Goal: Transaction & Acquisition: Book appointment/travel/reservation

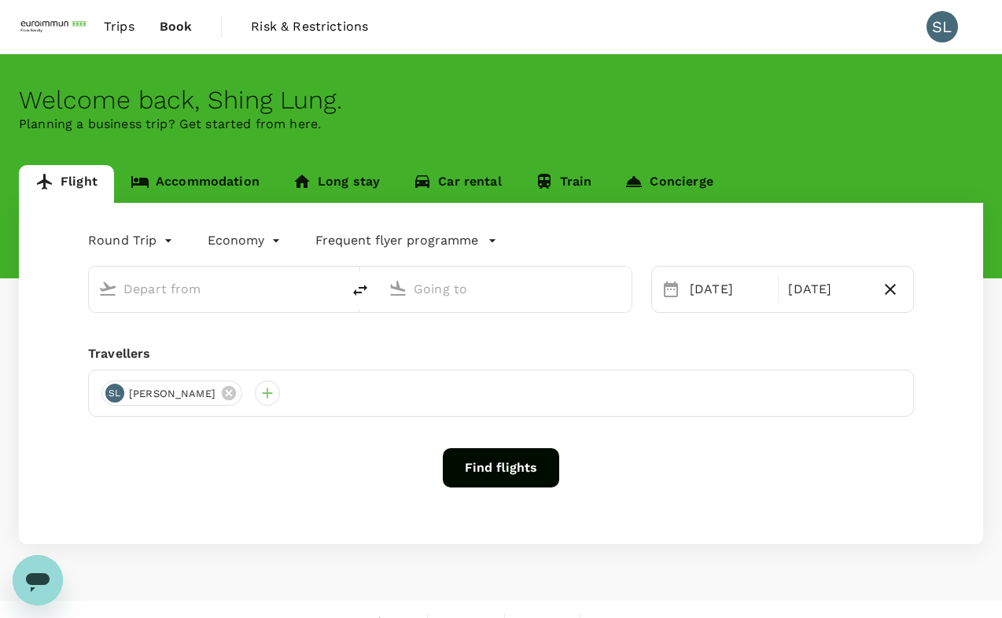
type input "Kuala Lumpur Intl ([GEOGRAPHIC_DATA])"
type input "[GEOGRAPHIC_DATA], [GEOGRAPHIC_DATA] (any)"
type input "Kuala Lumpur Intl ([GEOGRAPHIC_DATA])"
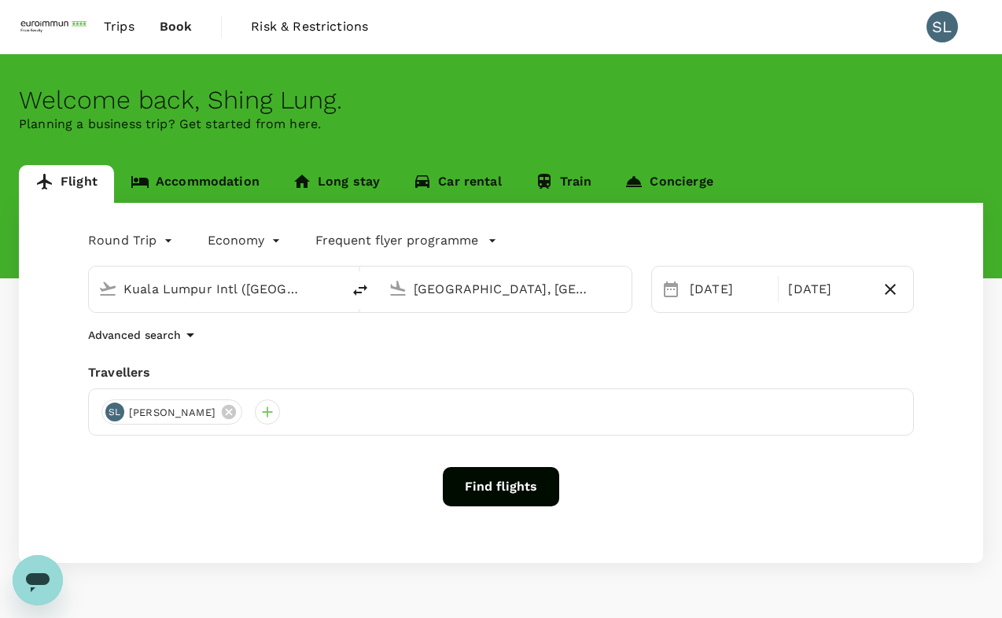
click at [477, 300] on div "[GEOGRAPHIC_DATA], [GEOGRAPHIC_DATA] (any)" at bounding box center [518, 289] width 208 height 25
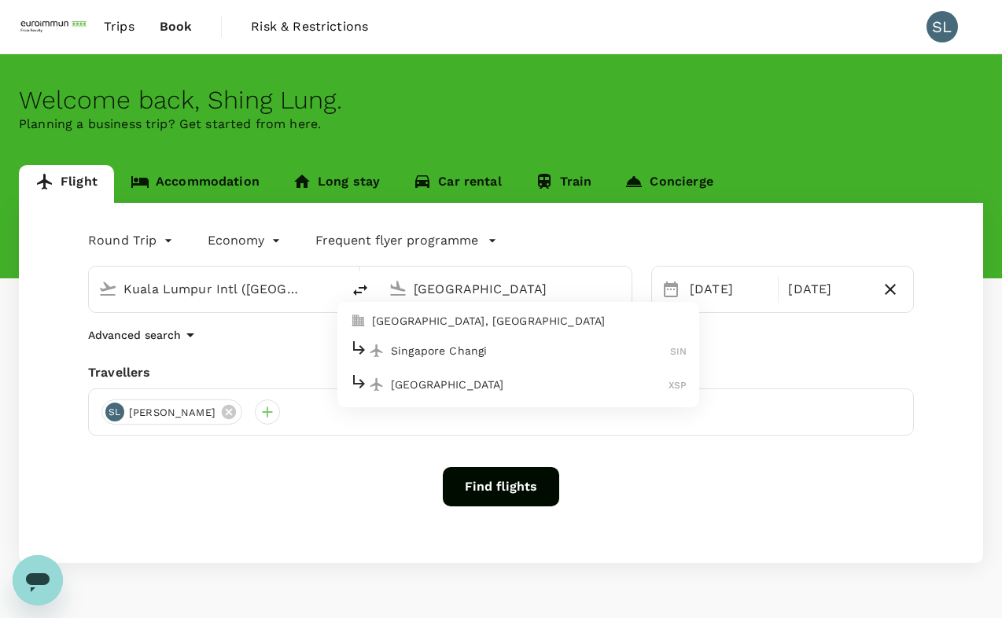
click at [470, 348] on p "Singapore Changi" at bounding box center [530, 351] width 279 height 16
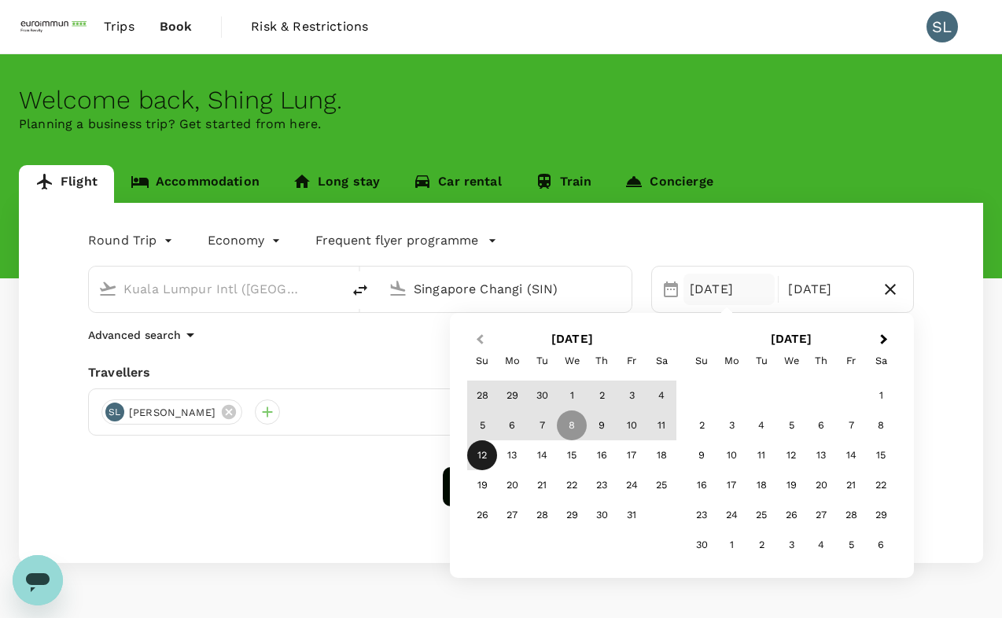
type input "Singapore Changi (SIN)"
click at [474, 338] on button "Previous Month" at bounding box center [478, 340] width 25 height 25
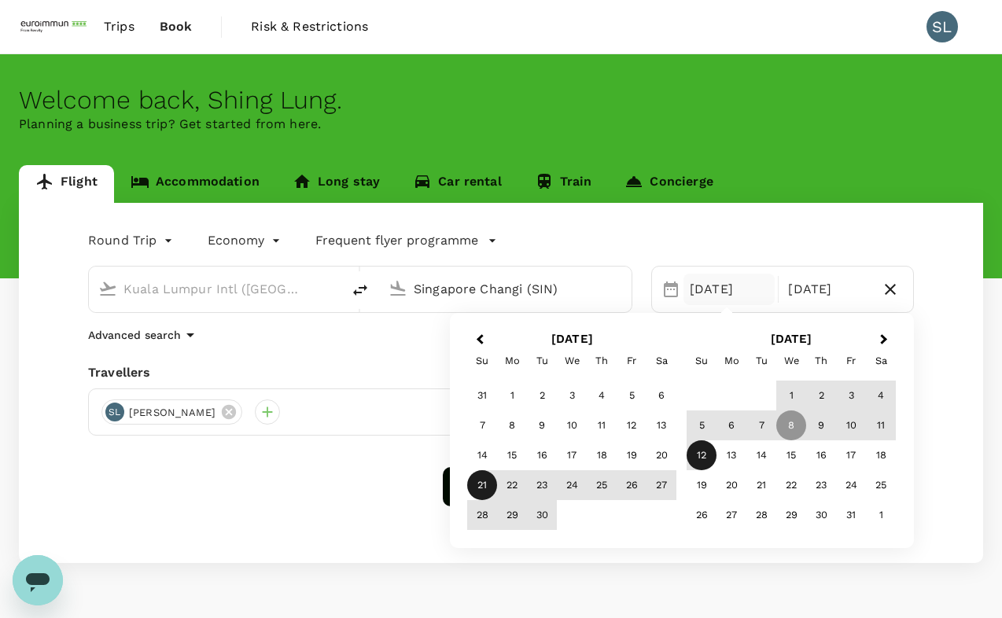
click at [491, 488] on div "21" at bounding box center [482, 485] width 30 height 30
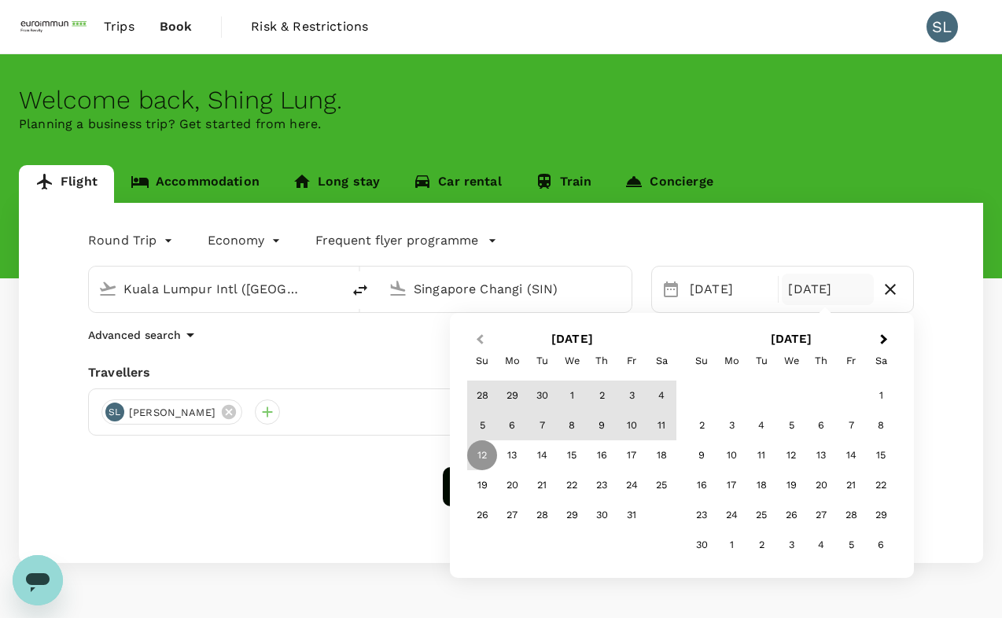
click at [475, 334] on button "Previous Month" at bounding box center [478, 340] width 25 height 25
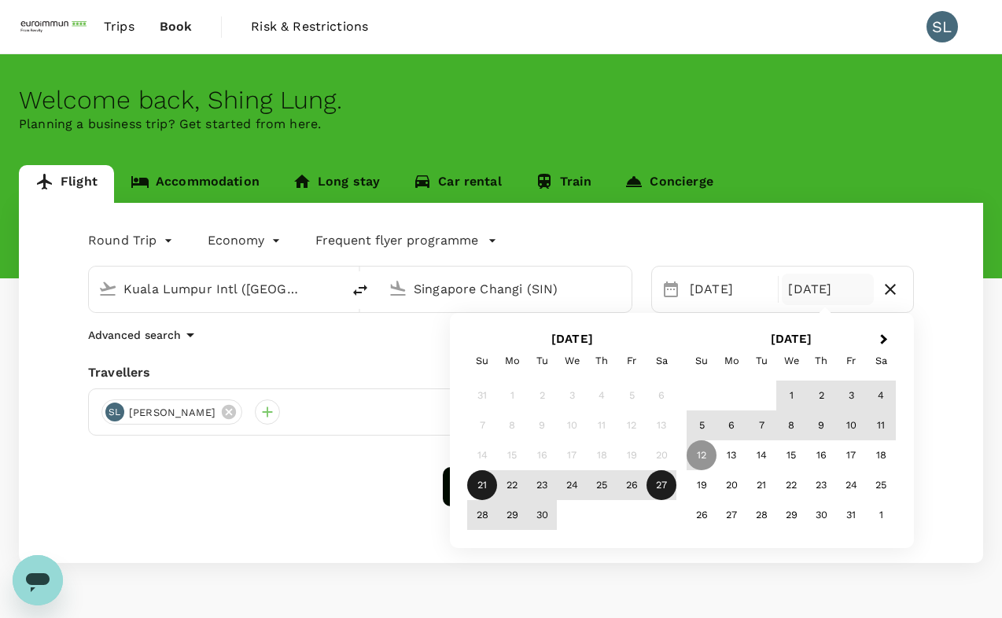
click at [668, 487] on div "27" at bounding box center [662, 485] width 30 height 30
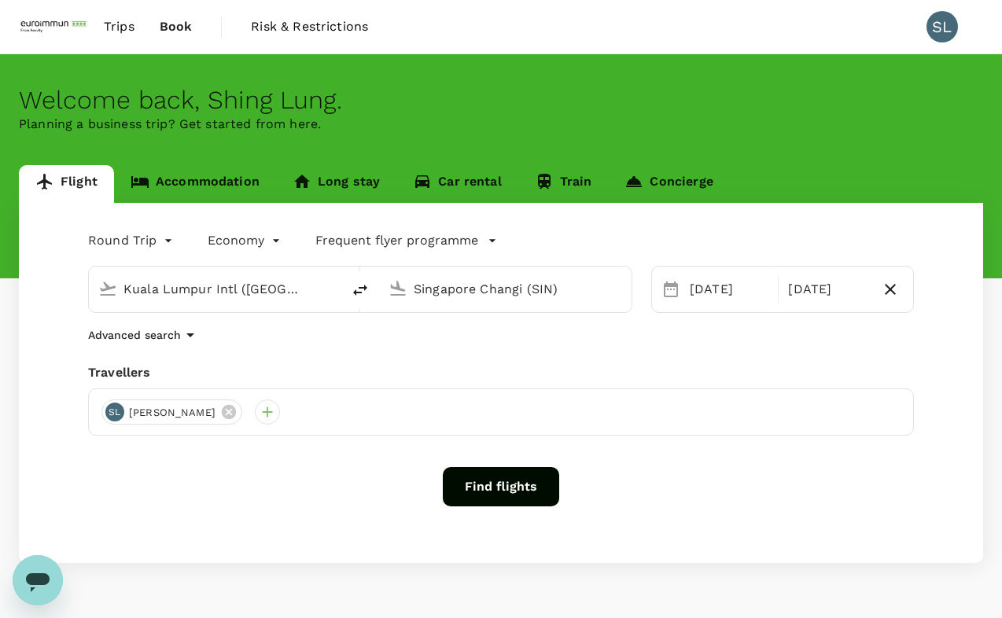
click at [474, 229] on div "Frequent flyer programme" at bounding box center [390, 237] width 213 height 25
click at [474, 245] on button "Frequent flyer programme" at bounding box center [406, 240] width 182 height 19
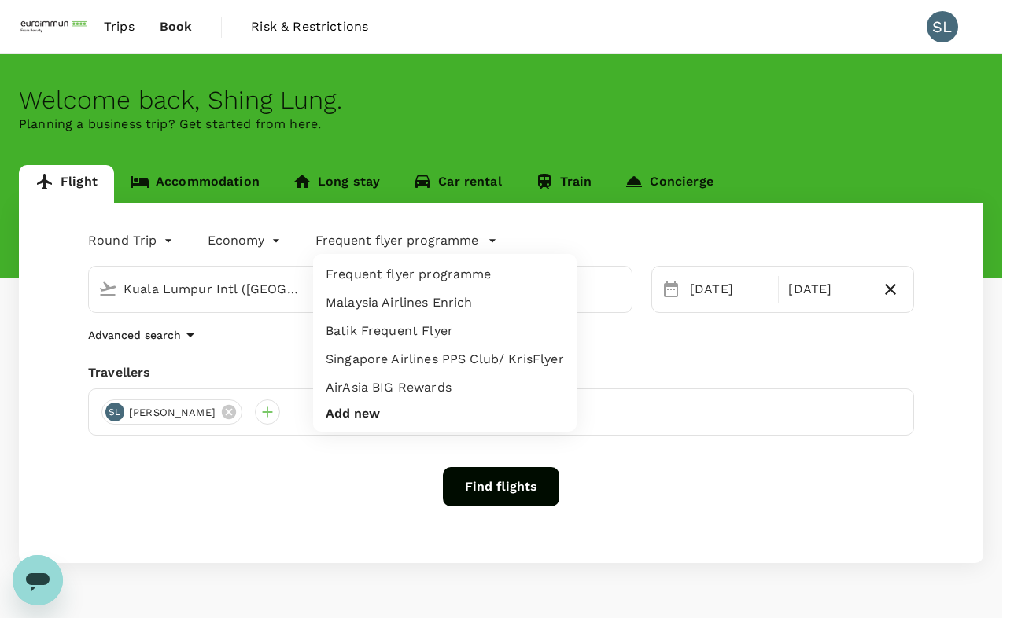
click at [568, 242] on div at bounding box center [507, 309] width 1014 height 618
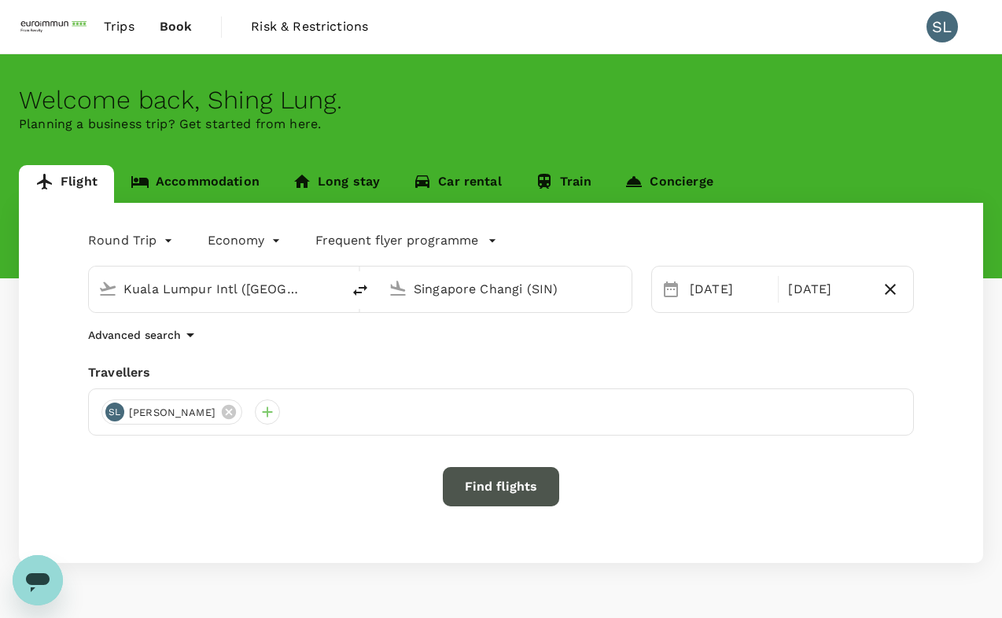
click at [481, 493] on button "Find flights" at bounding box center [501, 486] width 116 height 39
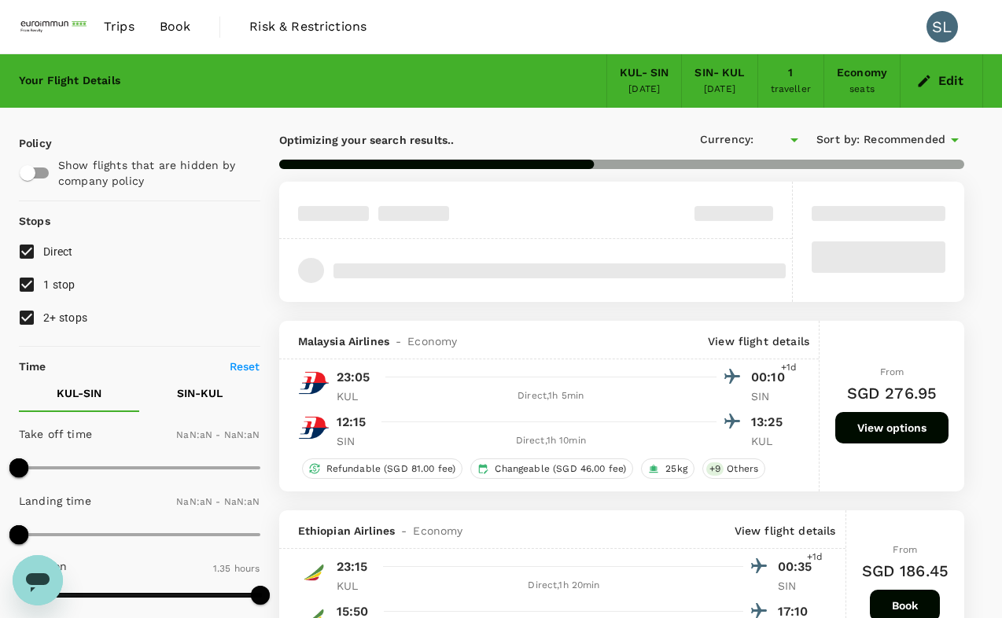
type input "SGD"
type input "1440"
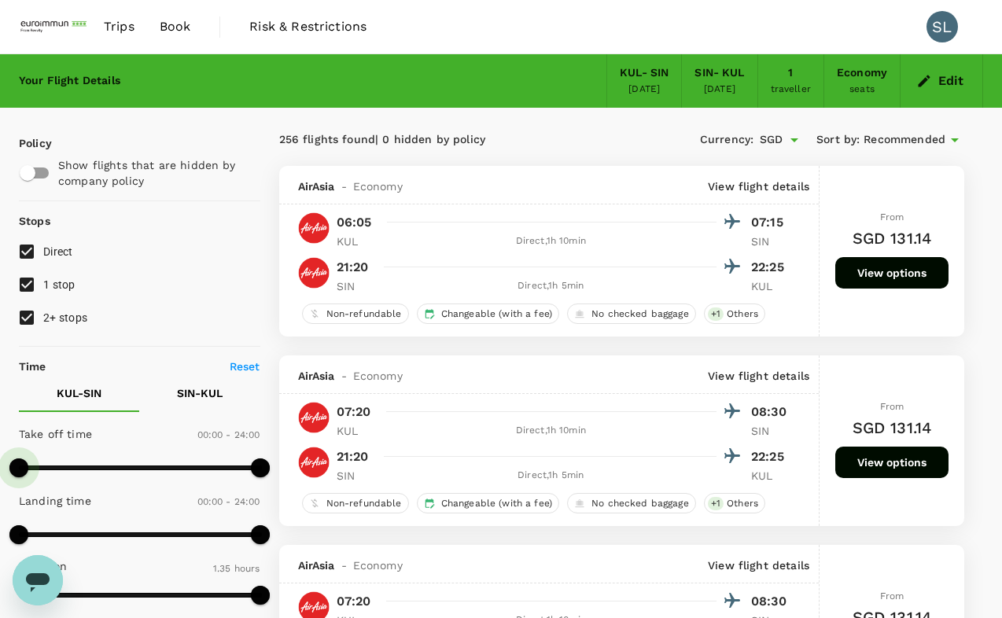
click at [16, 477] on span at bounding box center [18, 468] width 19 height 19
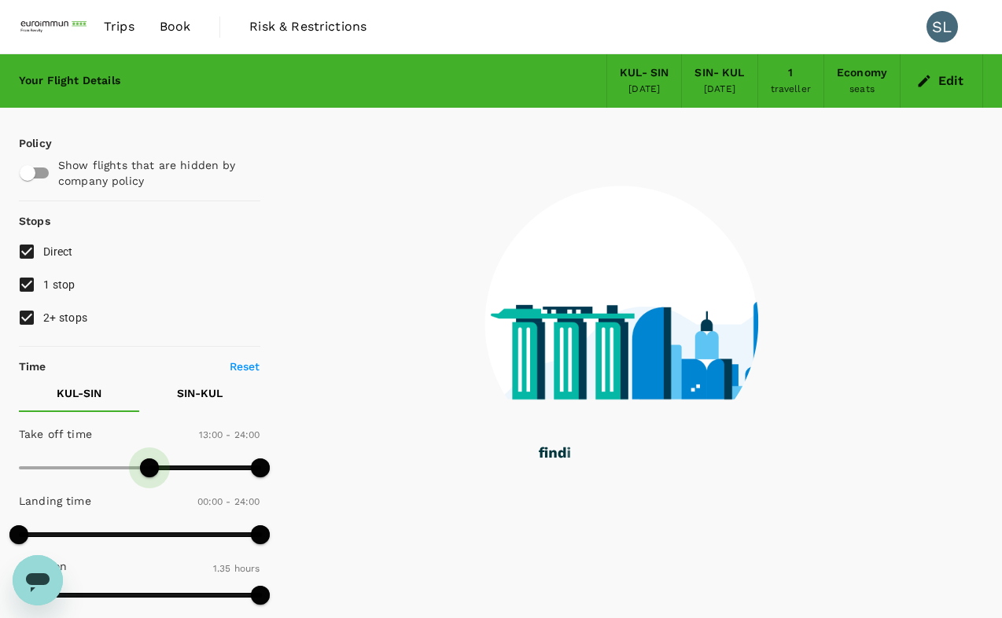
drag, startPoint x: 18, startPoint y: 471, endPoint x: 152, endPoint y: 488, distance: 134.8
click at [152, 488] on div "Take off time 13:00 - 24:00 Landing time 00:00 - 24:00 Duration 1.35 hours" at bounding box center [137, 515] width 248 height 194
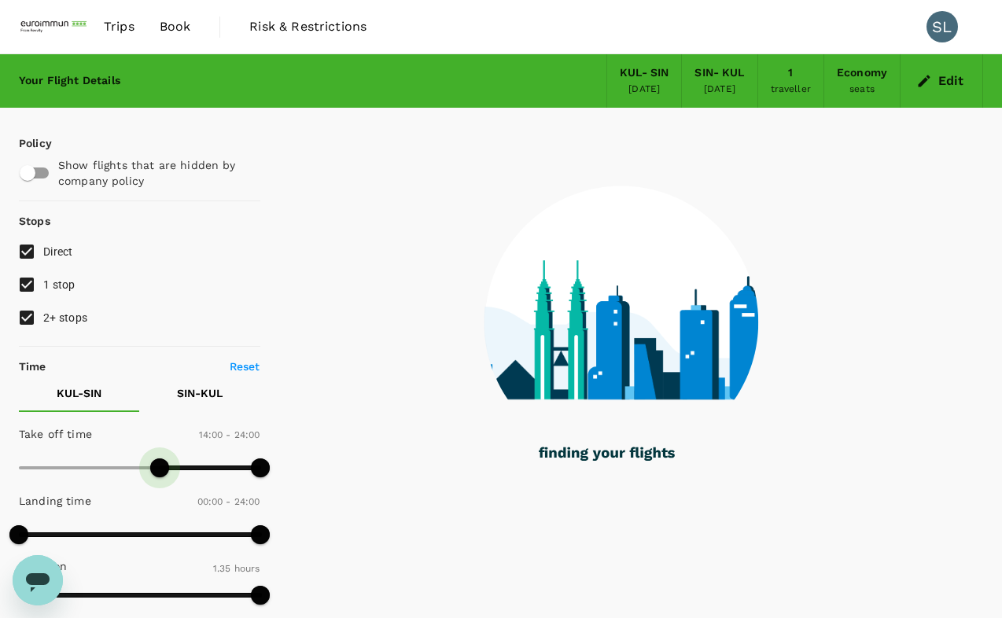
drag, startPoint x: 144, startPoint y: 468, endPoint x: 161, endPoint y: 468, distance: 17.3
click at [161, 468] on span at bounding box center [159, 468] width 19 height 19
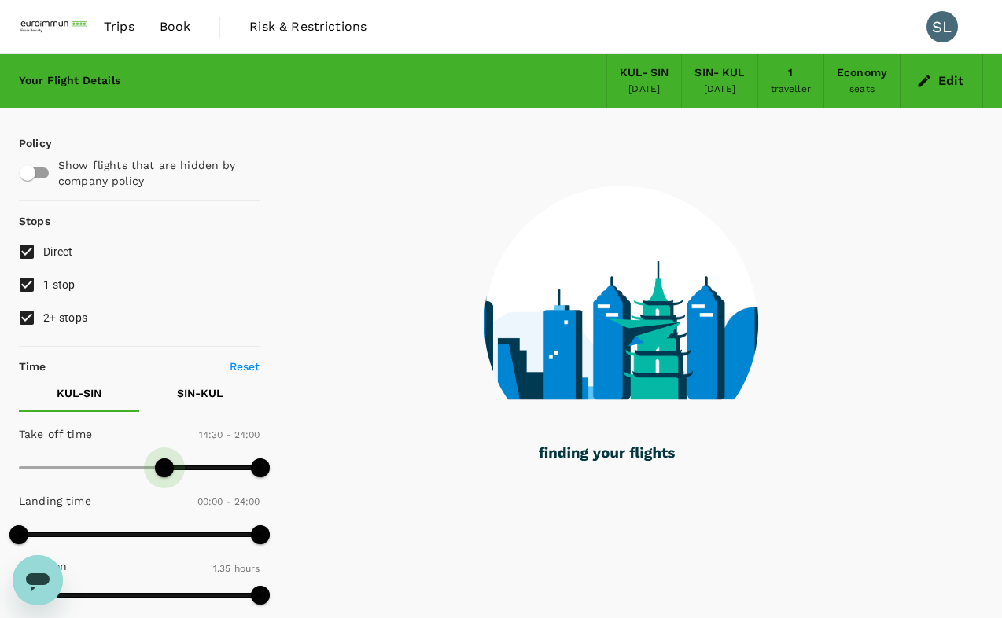
type input "900"
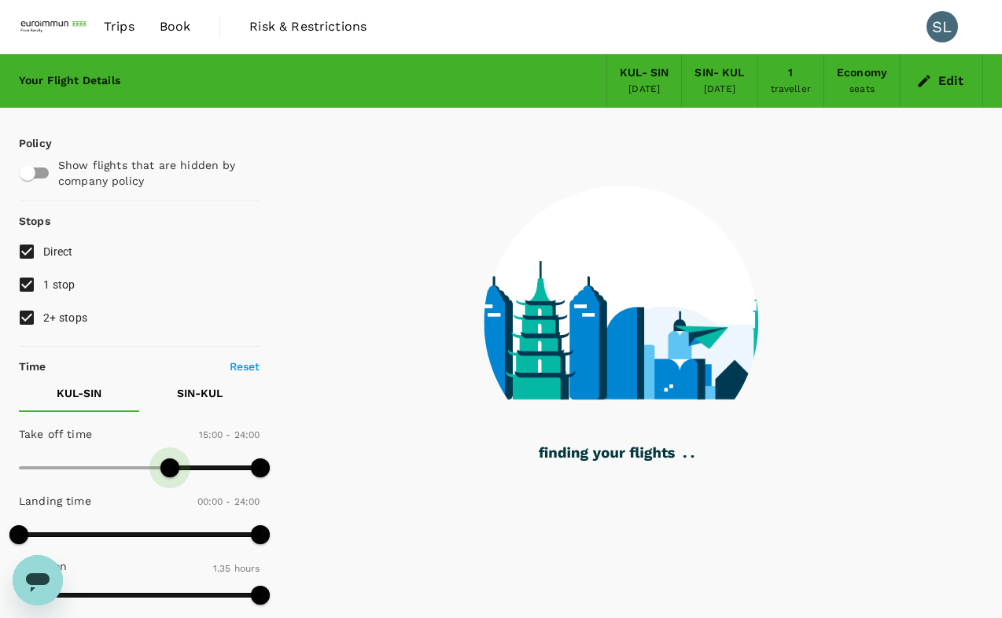
click at [169, 473] on span at bounding box center [169, 468] width 19 height 19
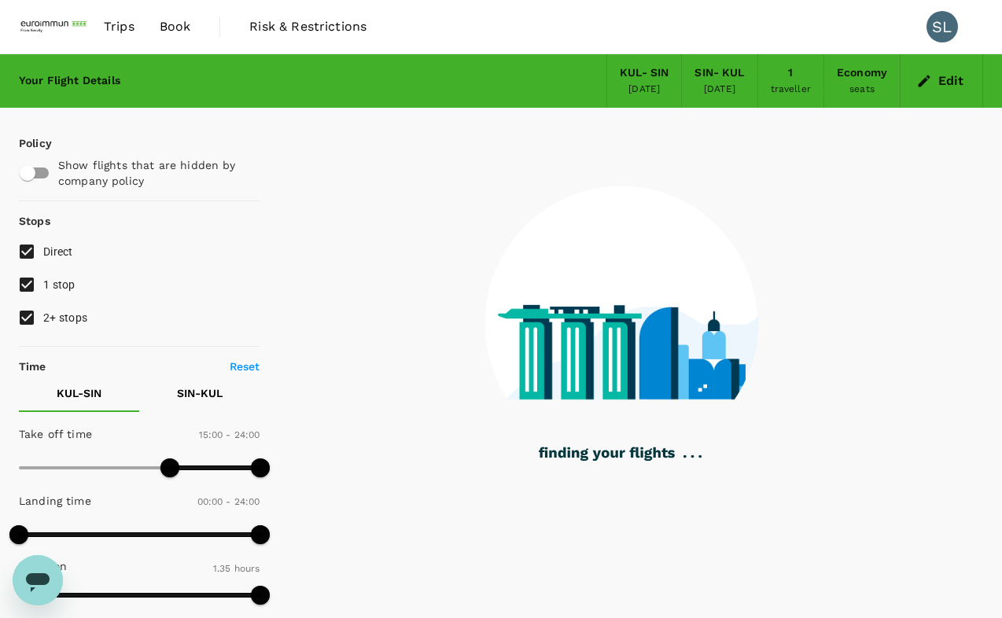
click at [24, 293] on input "1 stop" at bounding box center [26, 284] width 33 height 33
checkbox input "false"
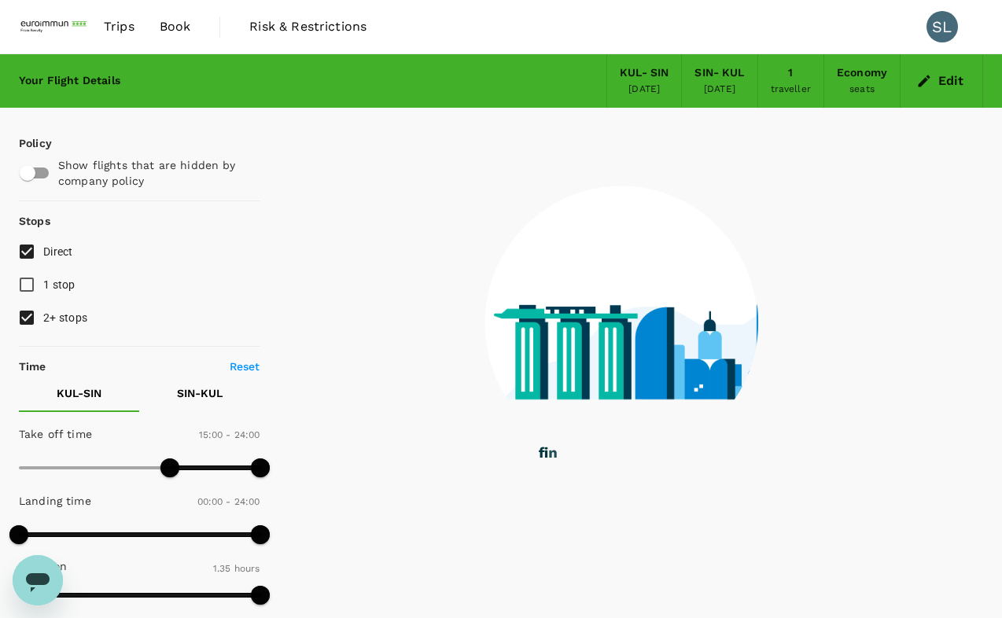
click at [20, 320] on input "2+ stops" at bounding box center [26, 317] width 33 height 33
checkbox input "false"
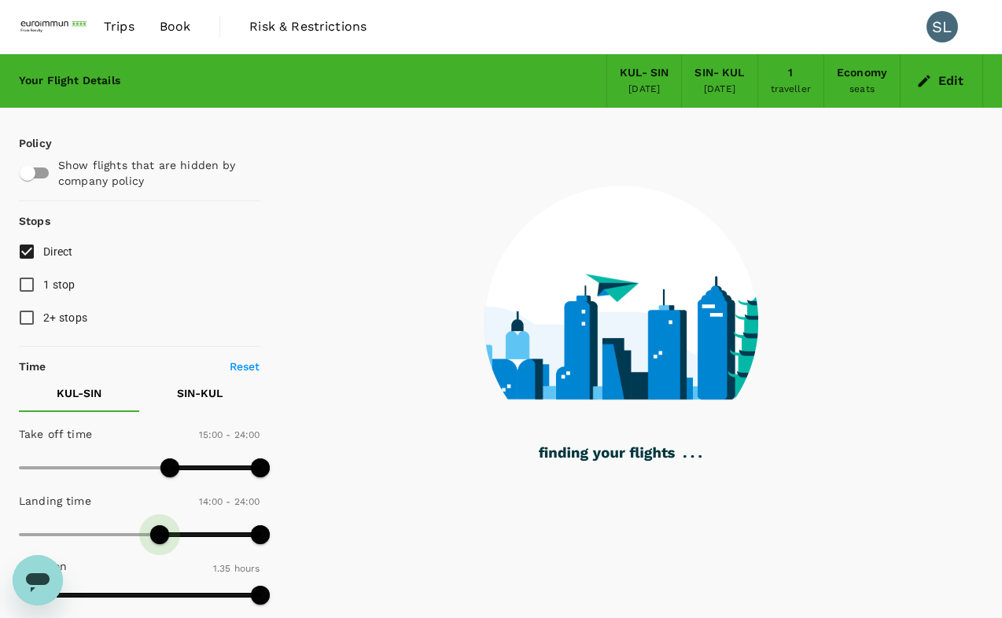
type input "900"
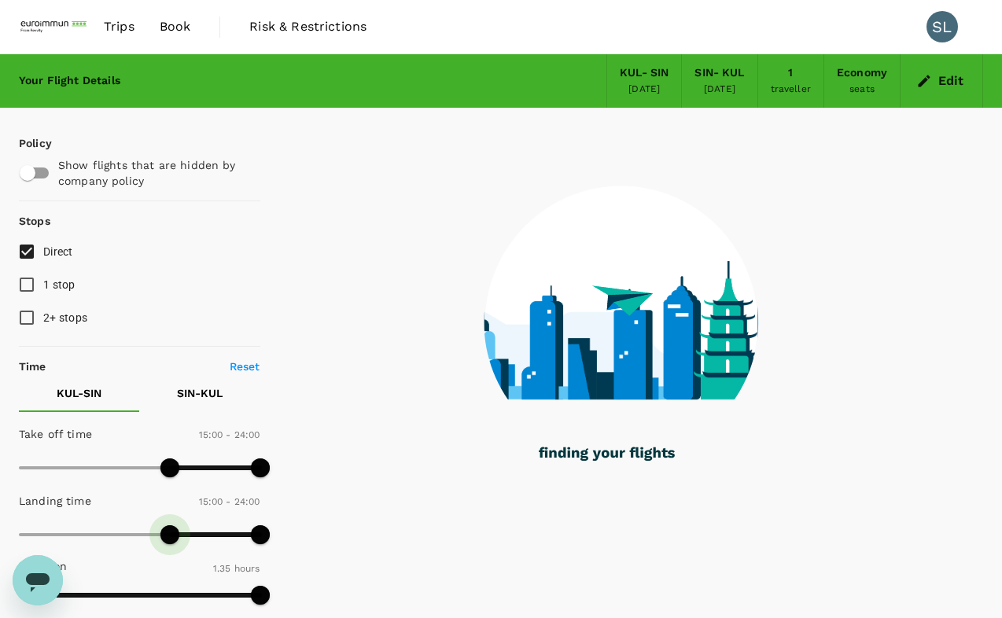
drag, startPoint x: 22, startPoint y: 540, endPoint x: 168, endPoint y: 542, distance: 146.3
click at [168, 542] on span at bounding box center [169, 534] width 19 height 19
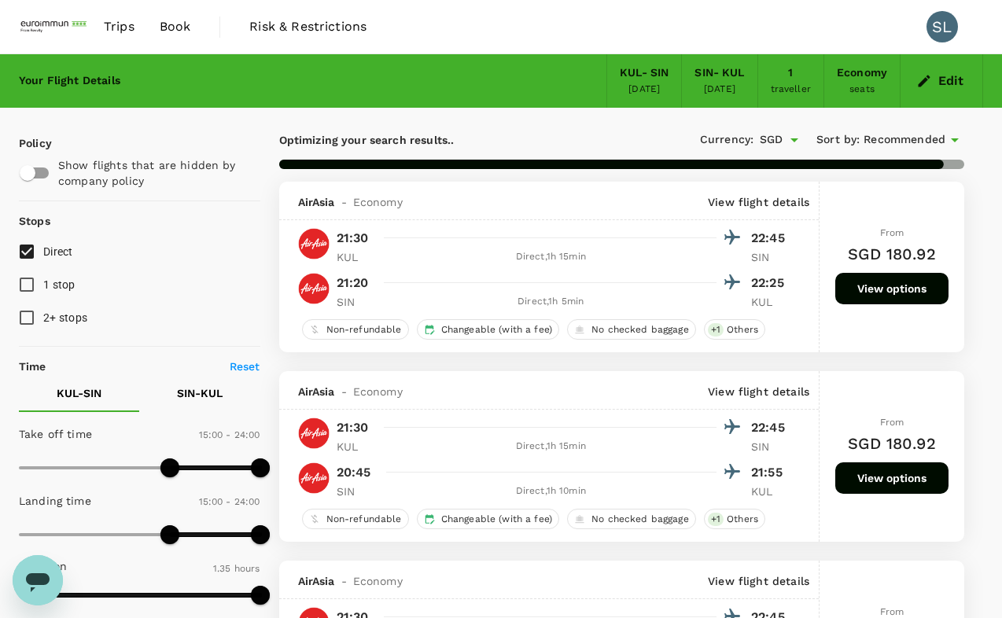
click at [884, 127] on div "Currency : SGD Sort by : Recommended" at bounding box center [792, 140] width 343 height 27
click at [884, 142] on span "Recommended" at bounding box center [905, 139] width 82 height 17
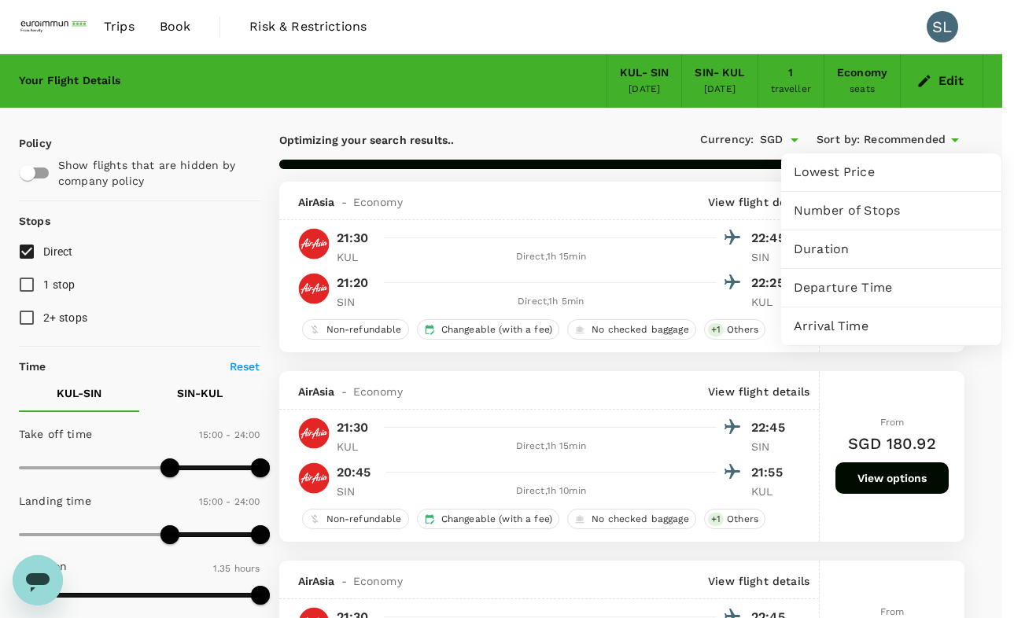
click at [853, 297] on div "Departure Time" at bounding box center [891, 288] width 220 height 38
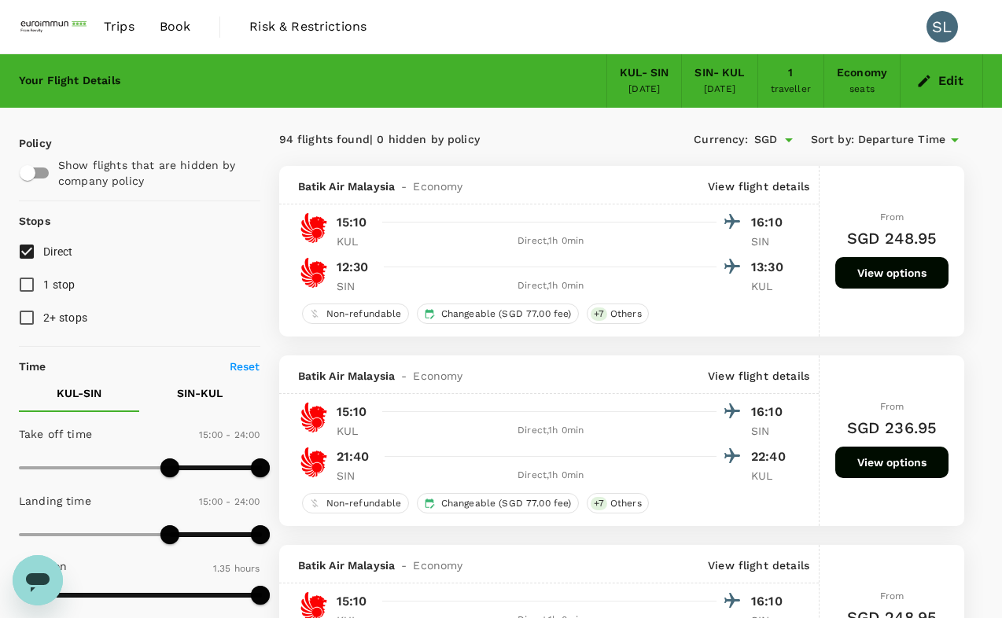
click at [210, 391] on p "SIN - KUL" at bounding box center [200, 393] width 46 height 16
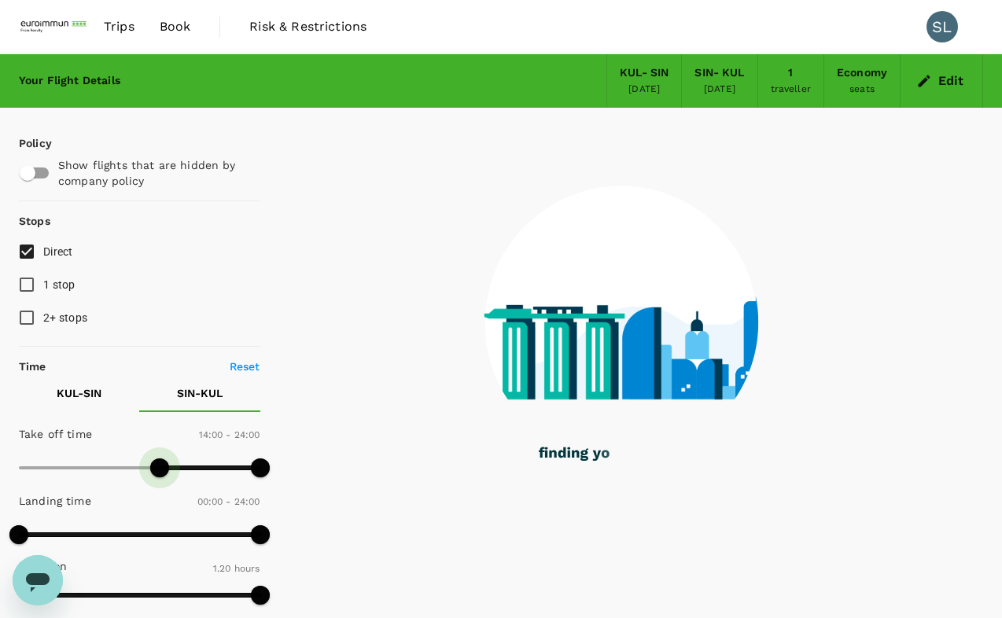
type input "870"
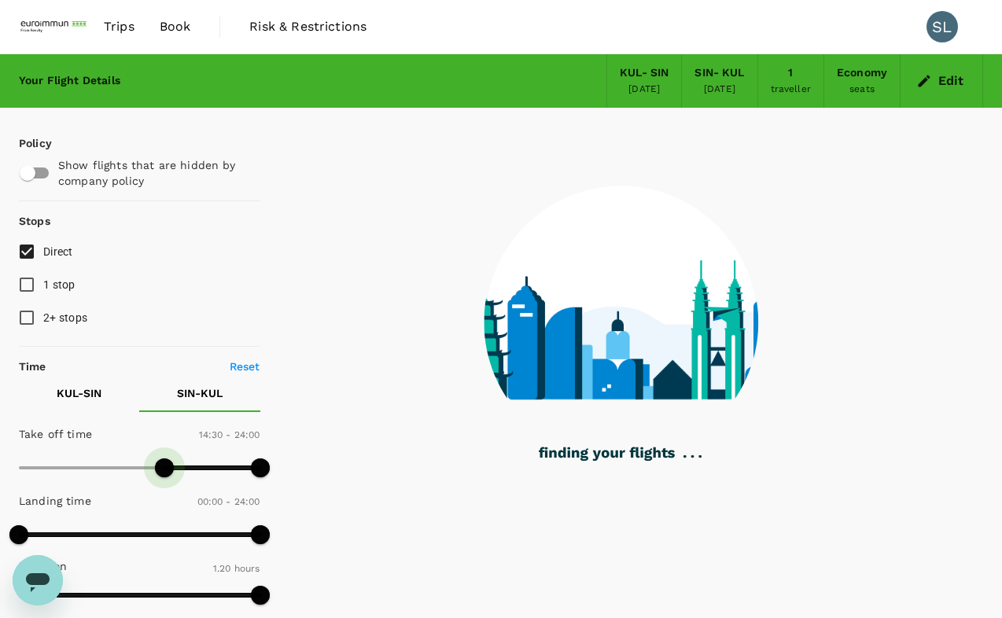
drag, startPoint x: 17, startPoint y: 459, endPoint x: 162, endPoint y: 465, distance: 145.6
click at [162, 465] on span at bounding box center [164, 468] width 19 height 19
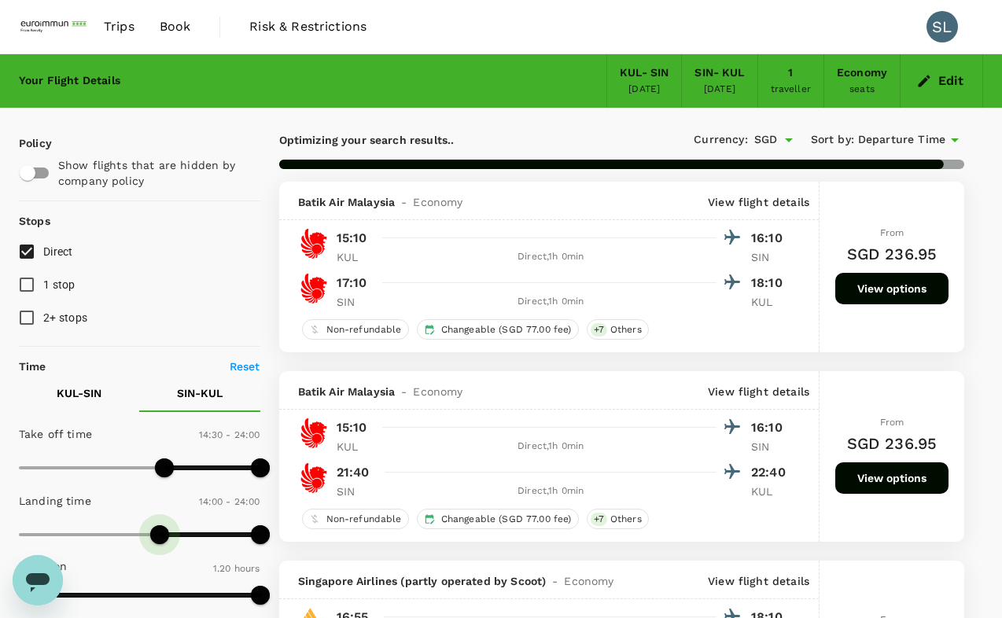
type input "870"
drag, startPoint x: 24, startPoint y: 536, endPoint x: 163, endPoint y: 530, distance: 138.6
click at [163, 530] on span at bounding box center [164, 534] width 19 height 19
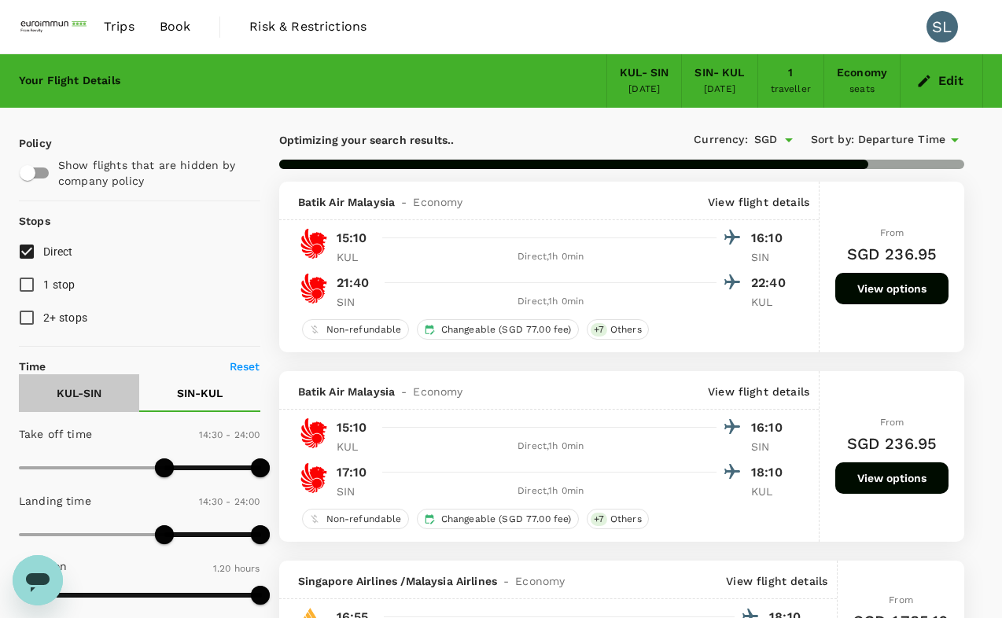
click at [90, 402] on button "KUL - SIN" at bounding box center [79, 393] width 120 height 38
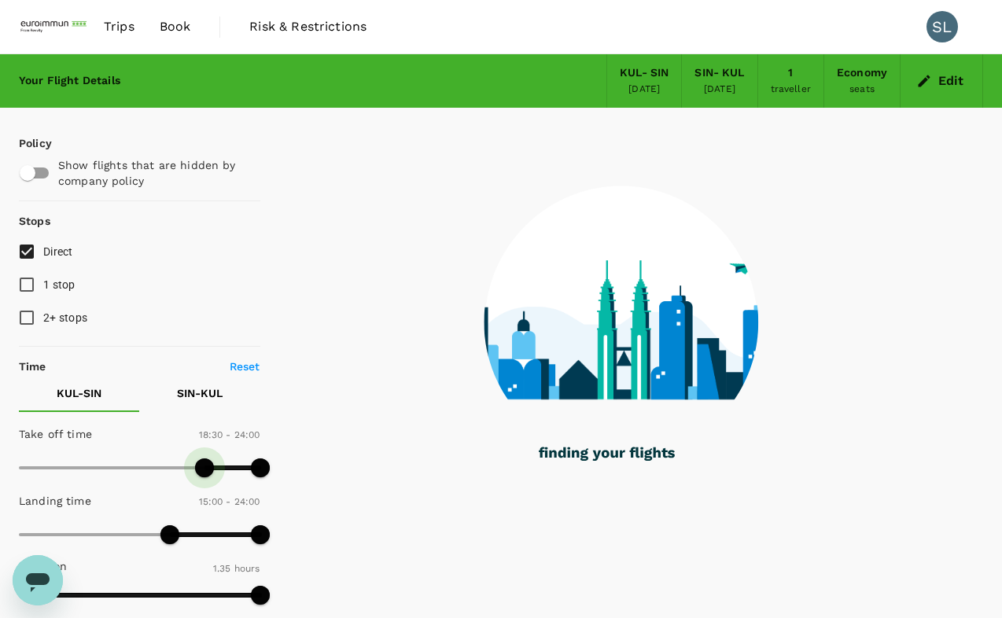
type input "1080"
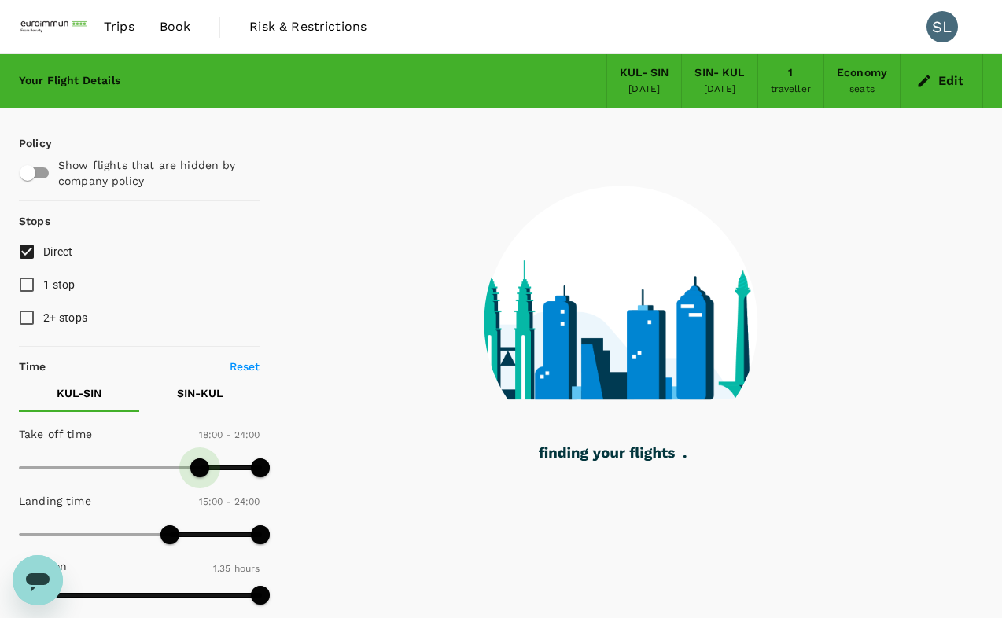
drag, startPoint x: 170, startPoint y: 471, endPoint x: 201, endPoint y: 477, distance: 31.2
click at [201, 477] on span at bounding box center [199, 468] width 19 height 19
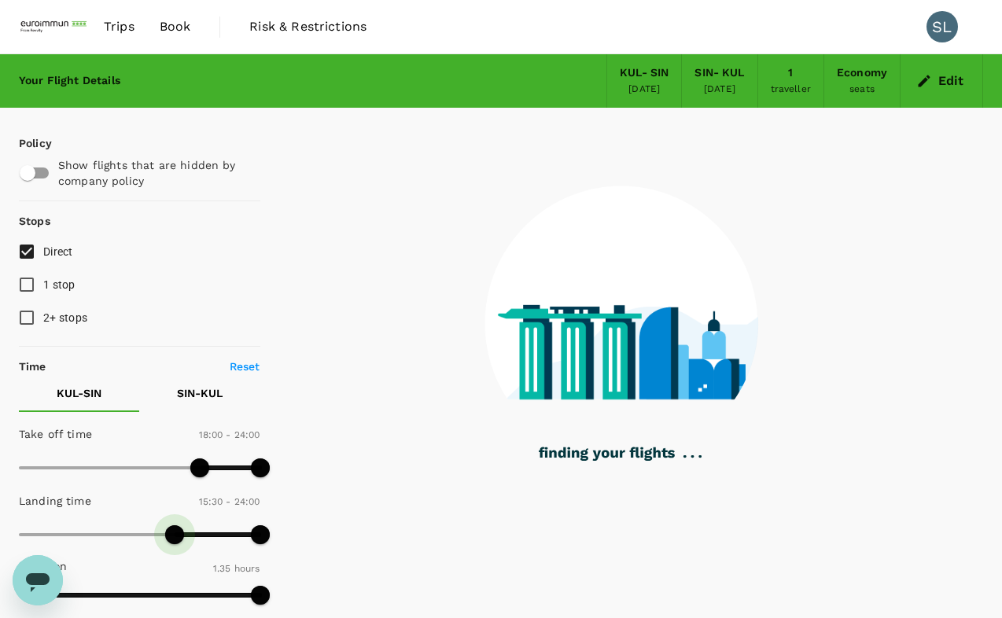
type input "1080"
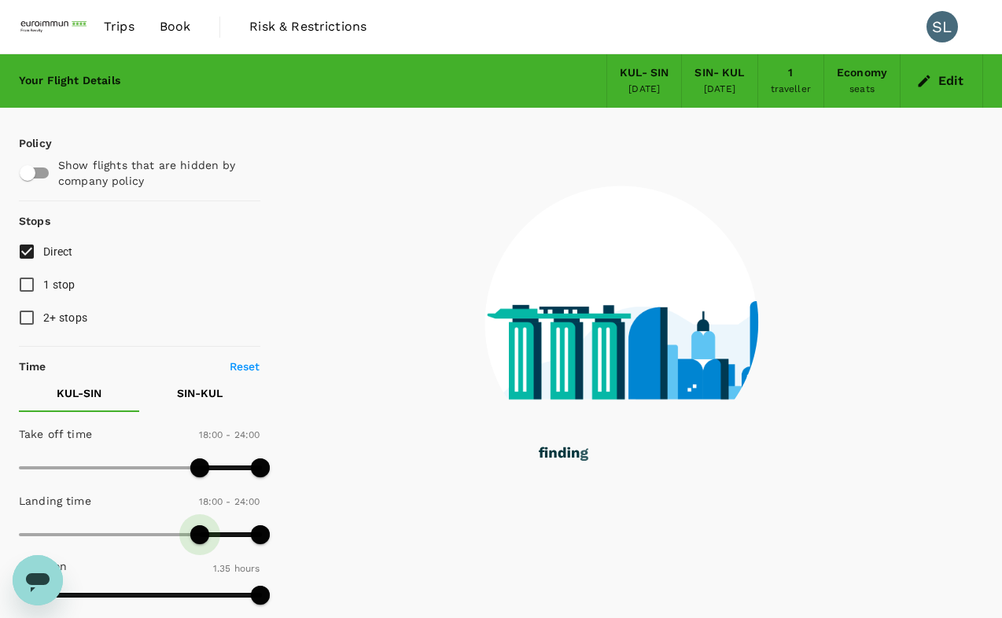
drag, startPoint x: 165, startPoint y: 538, endPoint x: 199, endPoint y: 532, distance: 34.4
click at [199, 532] on span at bounding box center [199, 534] width 19 height 19
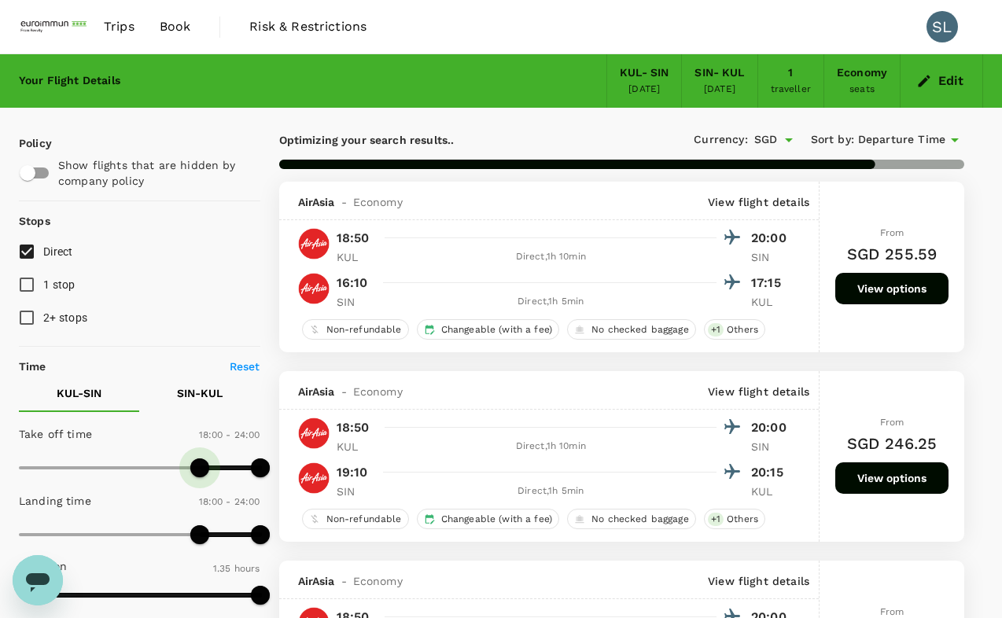
type input "1050"
click at [197, 468] on span at bounding box center [194, 468] width 19 height 19
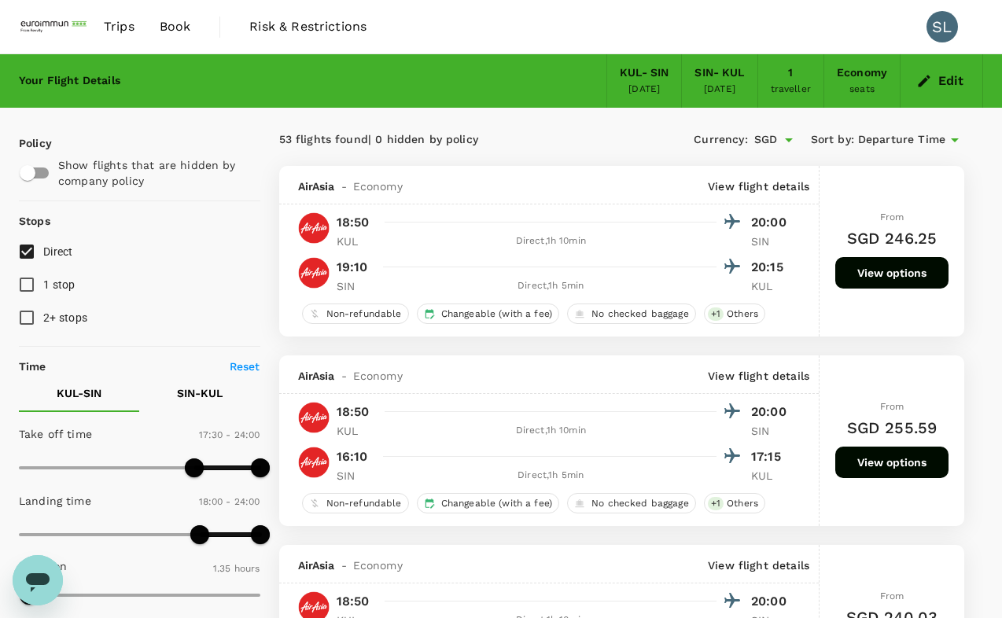
click at [225, 392] on button "SIN - KUL" at bounding box center [199, 393] width 120 height 38
click at [108, 396] on button "KUL - SIN" at bounding box center [79, 393] width 120 height 38
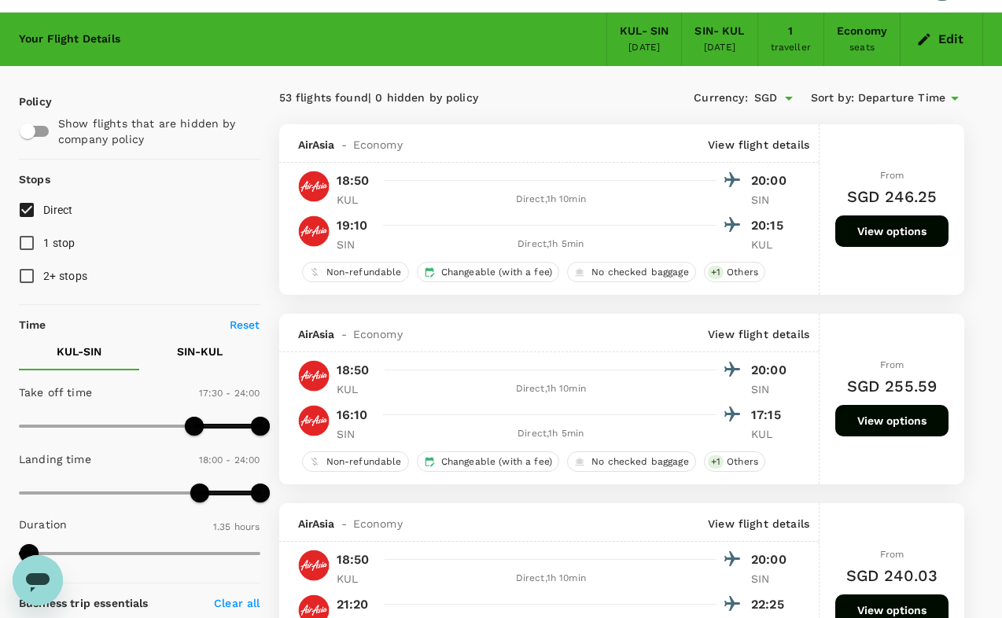
scroll to position [79, 0]
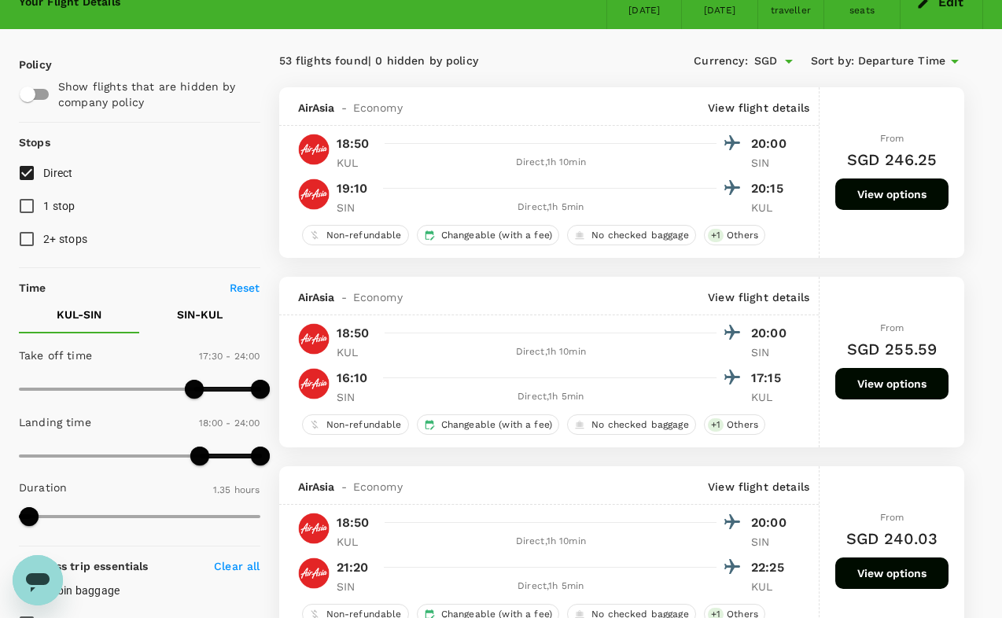
click at [200, 306] on button "SIN - KUL" at bounding box center [199, 315] width 120 height 38
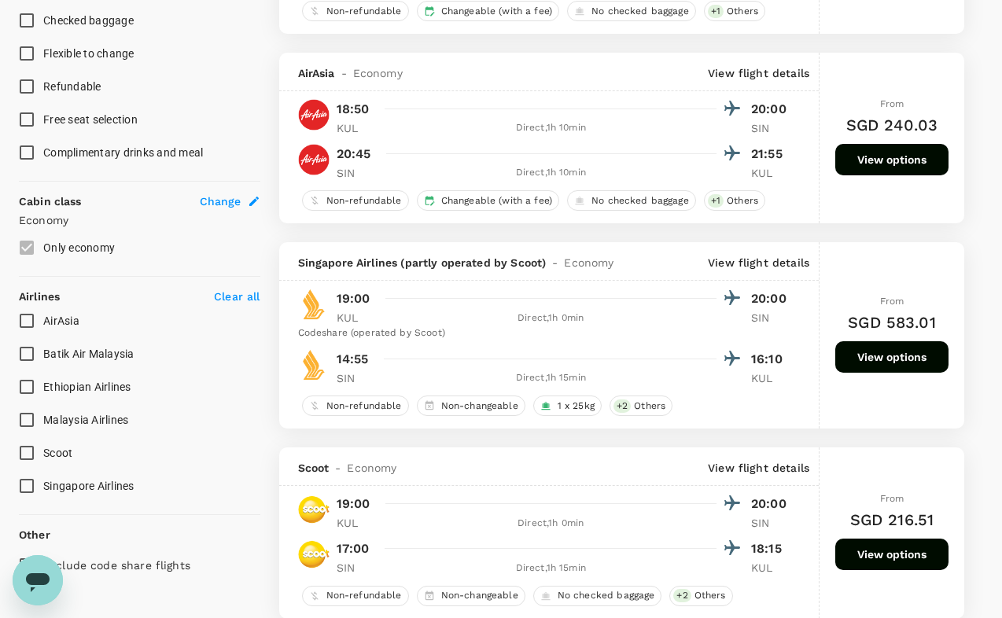
scroll to position [708, 0]
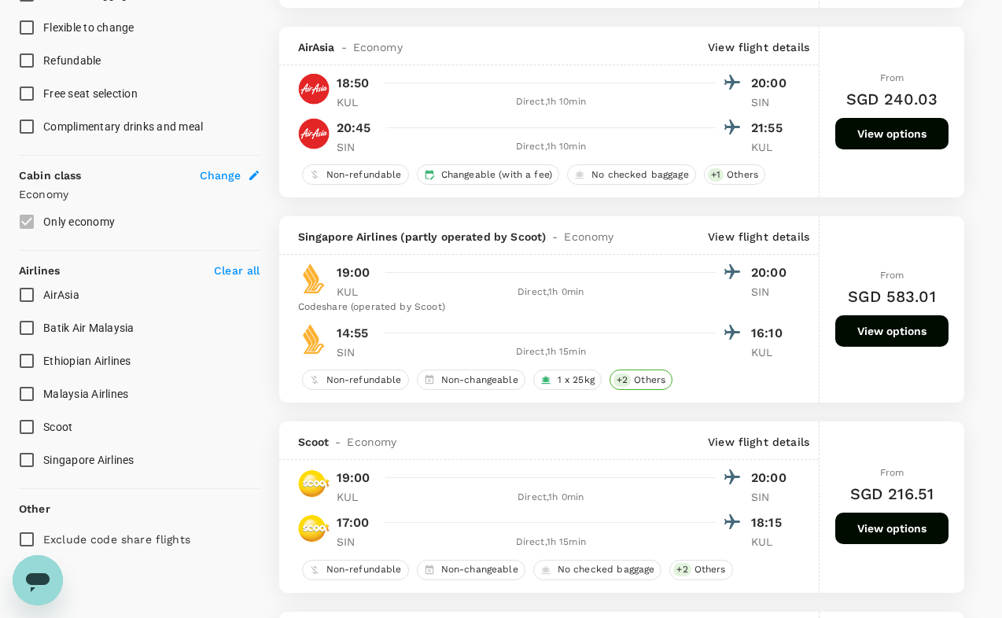
click at [645, 387] on div "+ 2 Others" at bounding box center [641, 380] width 63 height 20
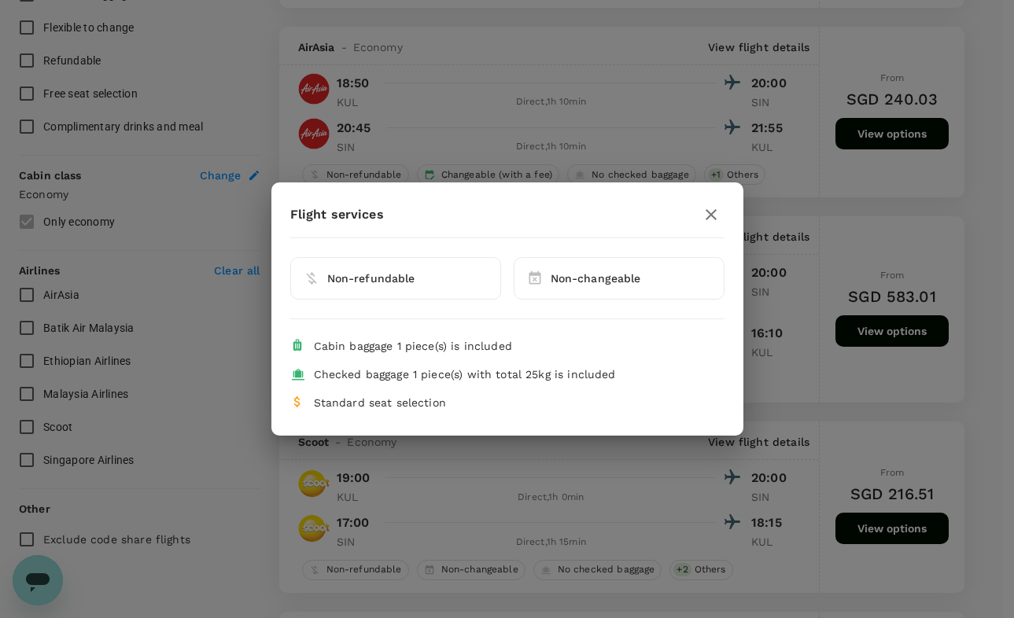
click at [709, 212] on icon "button" at bounding box center [711, 214] width 19 height 19
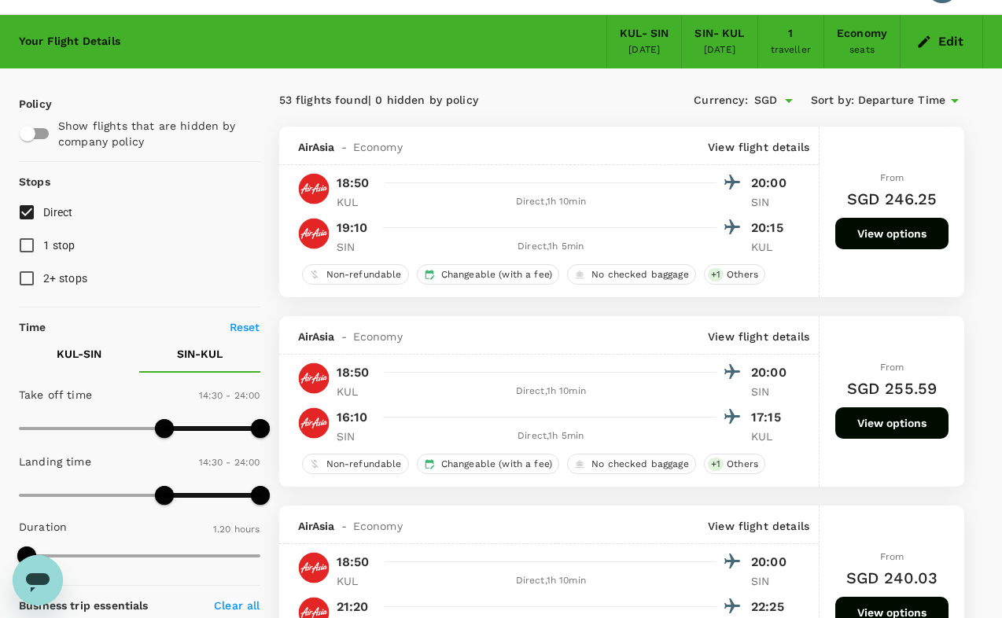
scroll to position [0, 0]
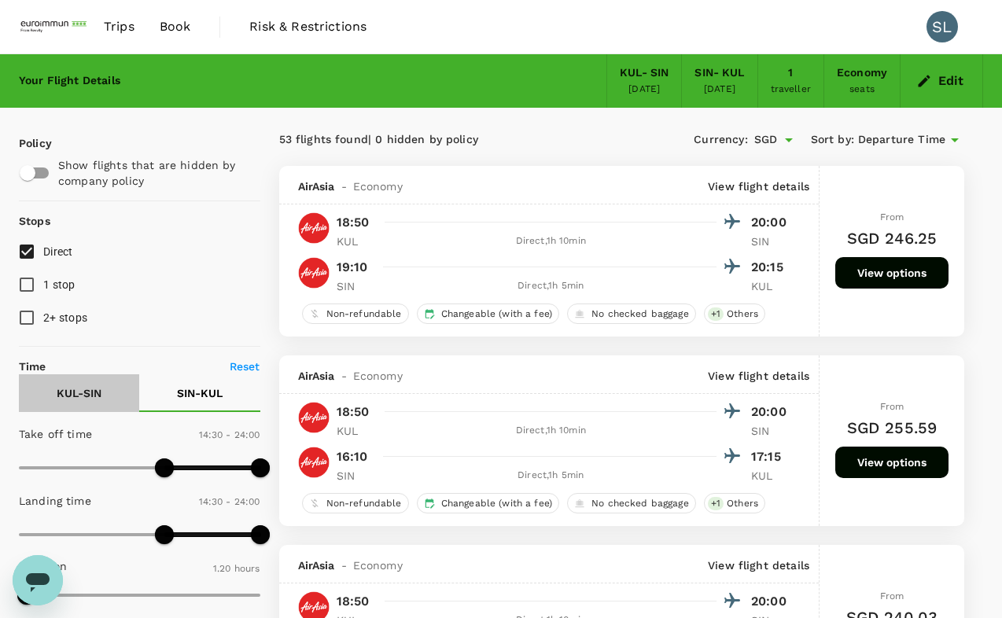
click at [90, 400] on p "KUL - SIN" at bounding box center [79, 393] width 45 height 16
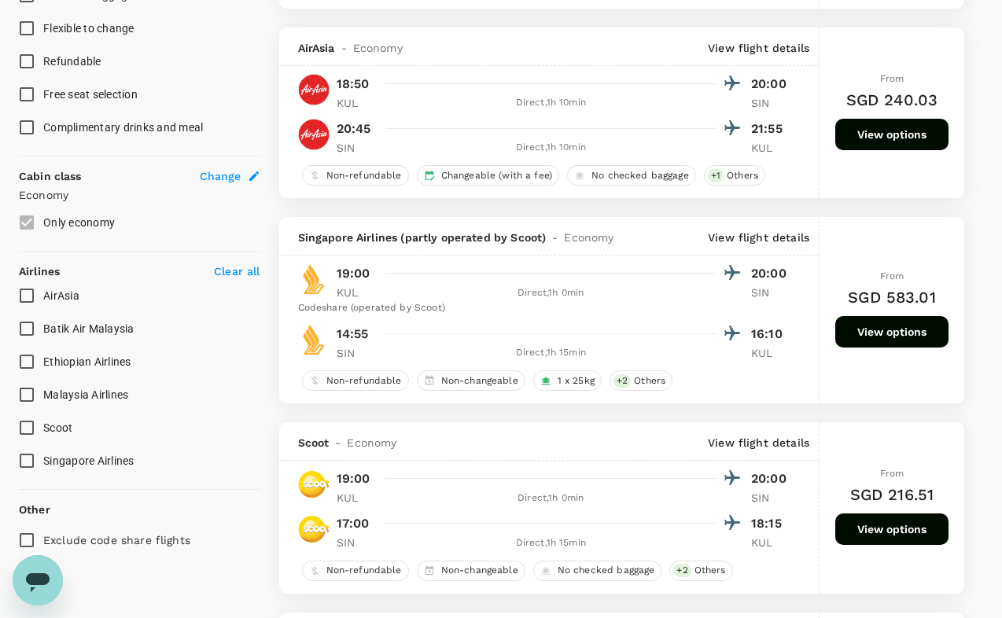
scroll to position [708, 0]
click at [624, 379] on span "+ 2" at bounding box center [622, 380] width 17 height 13
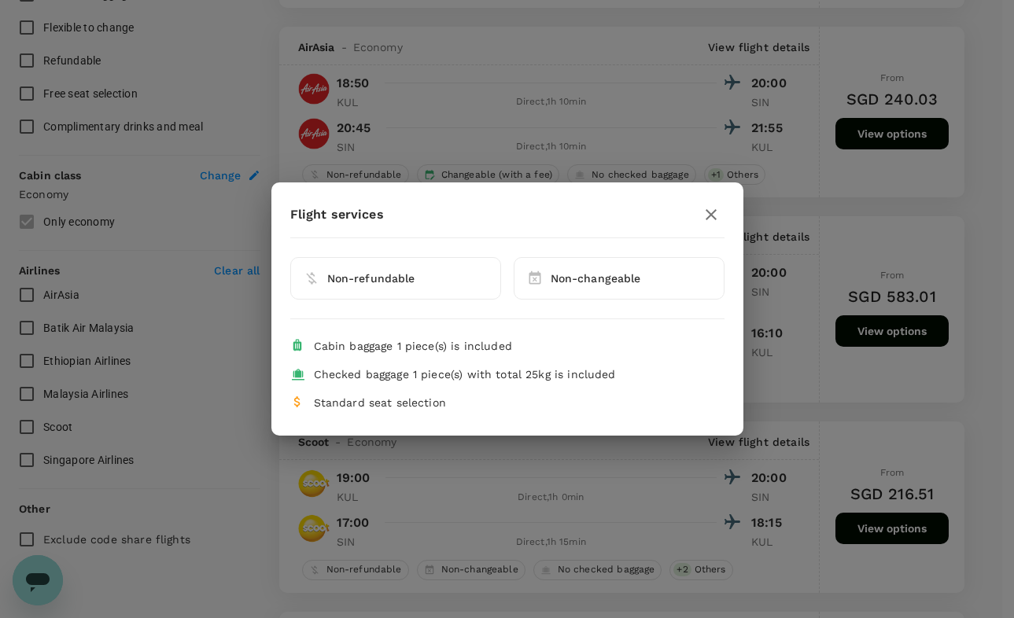
click at [714, 201] on button "button" at bounding box center [711, 214] width 27 height 27
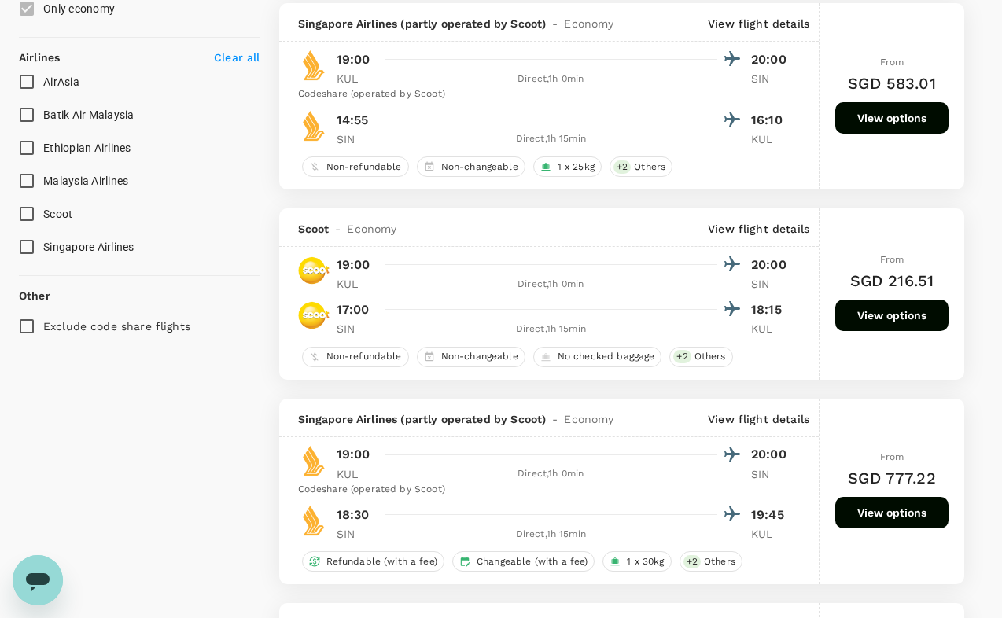
scroll to position [944, 0]
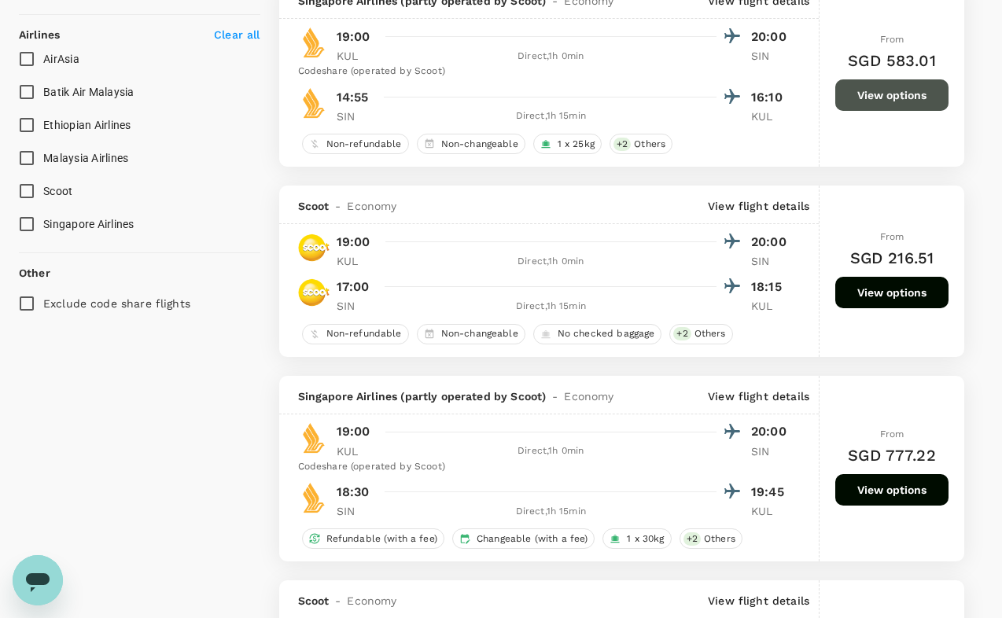
click at [888, 90] on button "View options" at bounding box center [891, 94] width 113 height 31
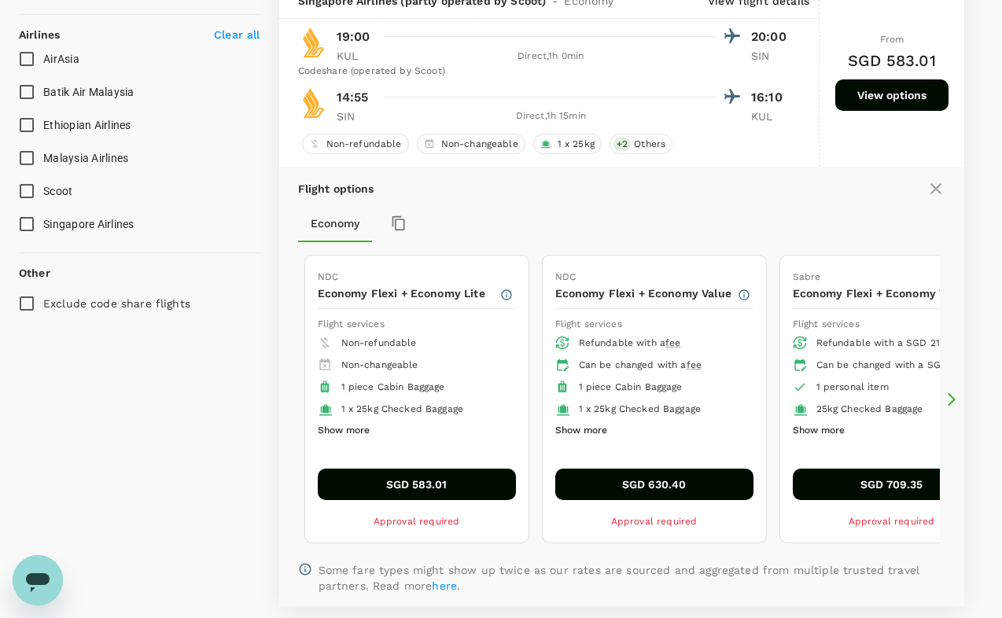
scroll to position [924, 0]
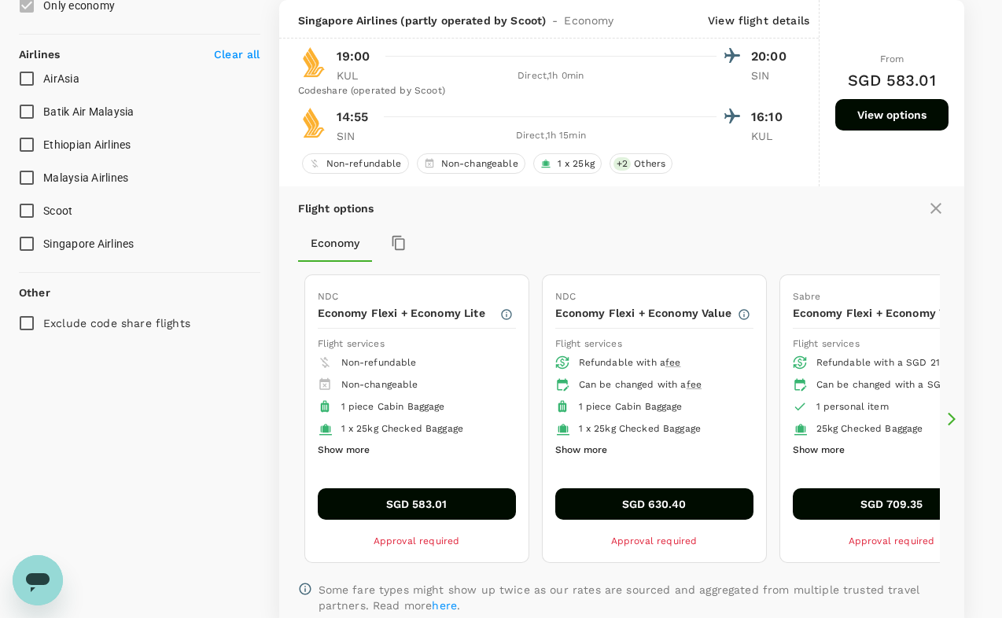
click at [366, 451] on button "Show more" at bounding box center [344, 450] width 52 height 20
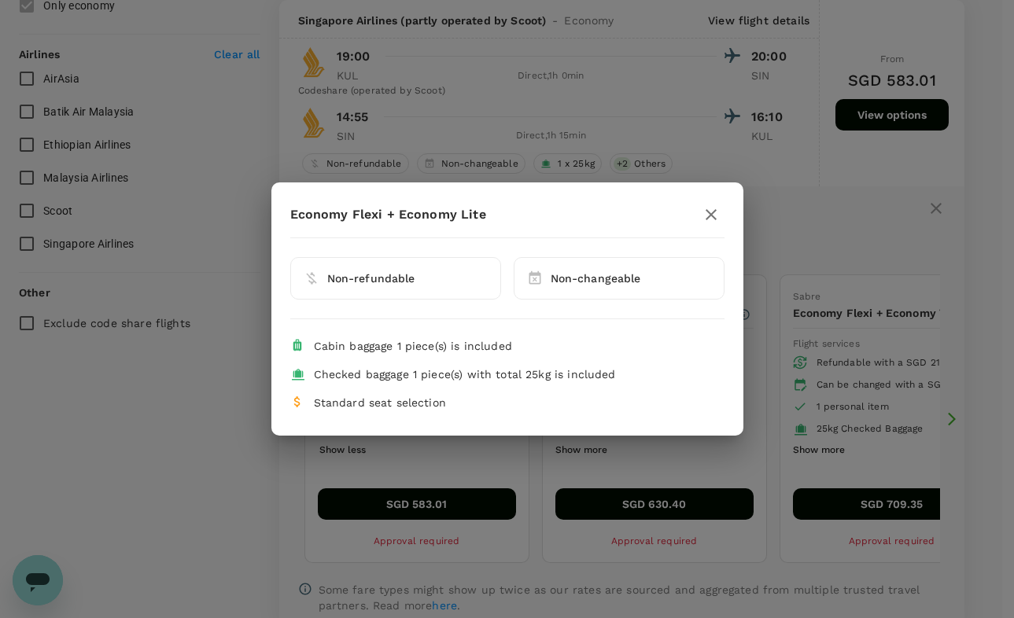
click at [706, 205] on icon "button" at bounding box center [711, 214] width 19 height 19
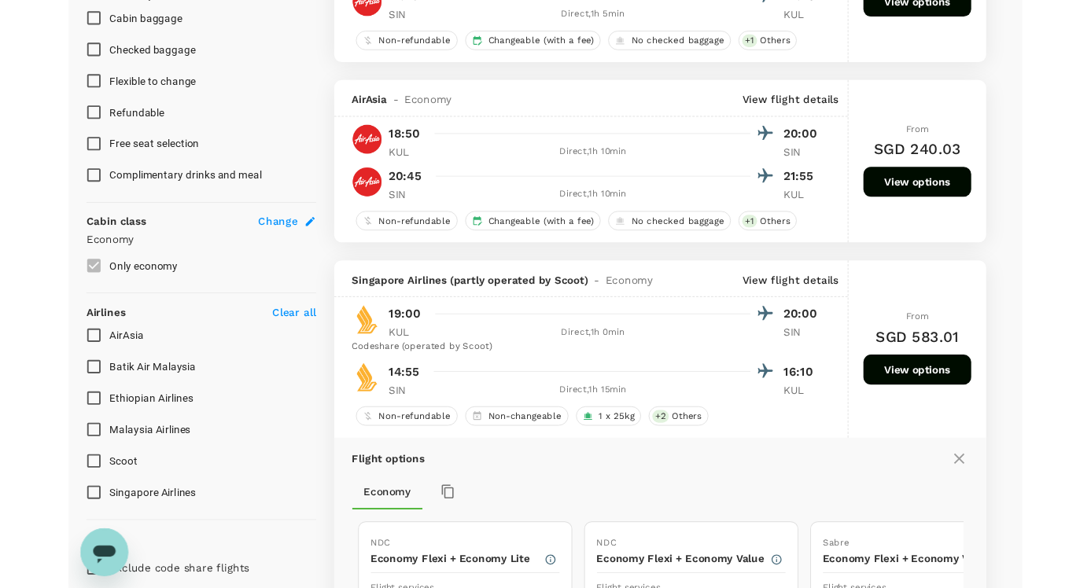
scroll to position [610, 0]
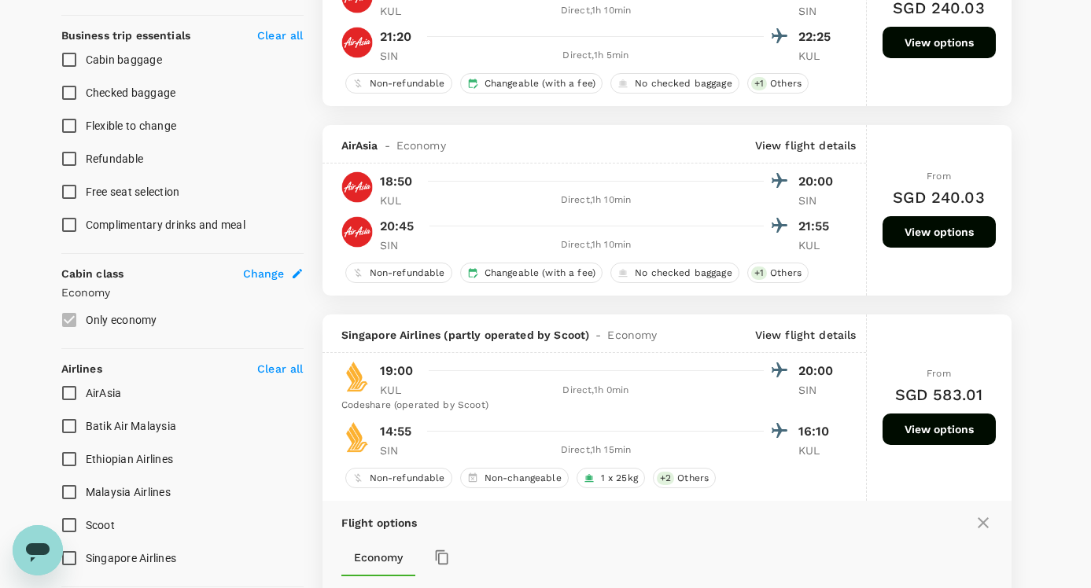
click at [940, 437] on button "View options" at bounding box center [939, 429] width 113 height 31
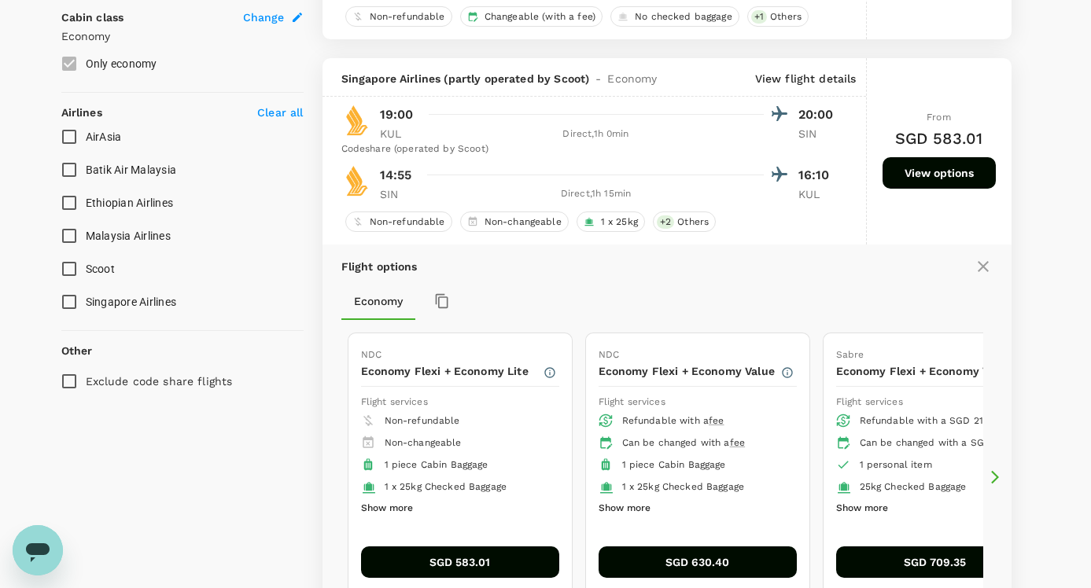
scroll to position [924, 0]
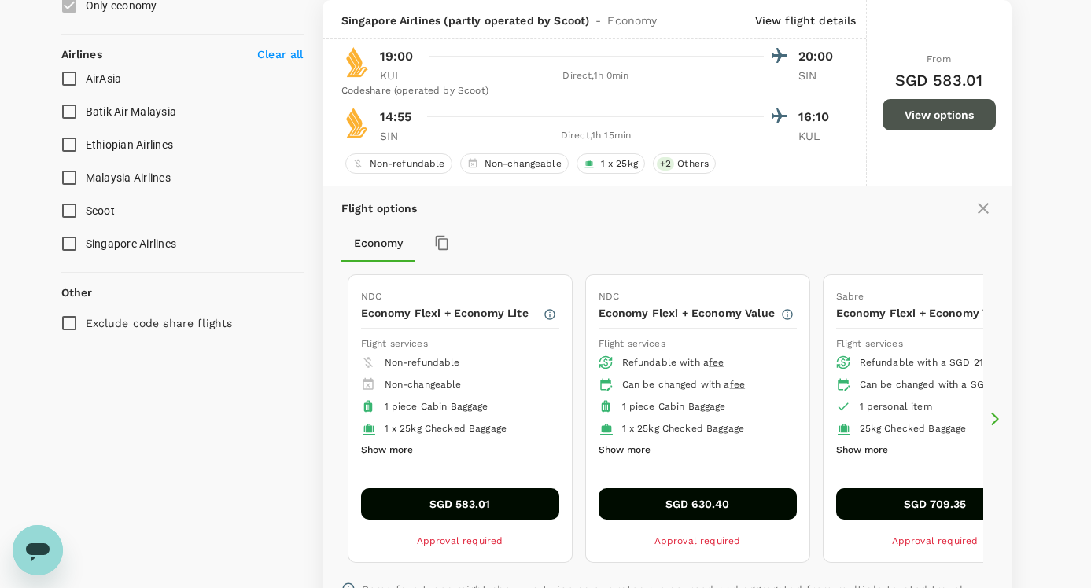
click at [964, 119] on button "View options" at bounding box center [939, 114] width 113 height 31
click at [993, 205] on div "Flight options Economy NDC Economy Flexi + Economy Lite Flight services Non-ref…" at bounding box center [666, 406] width 689 height 440
click at [988, 209] on icon at bounding box center [983, 208] width 19 height 19
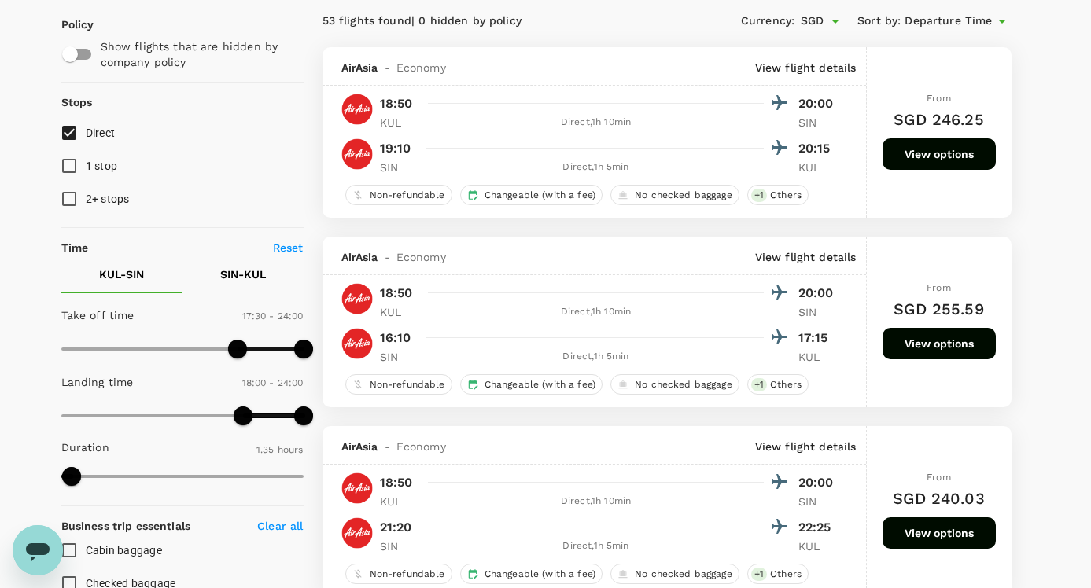
scroll to position [0, 0]
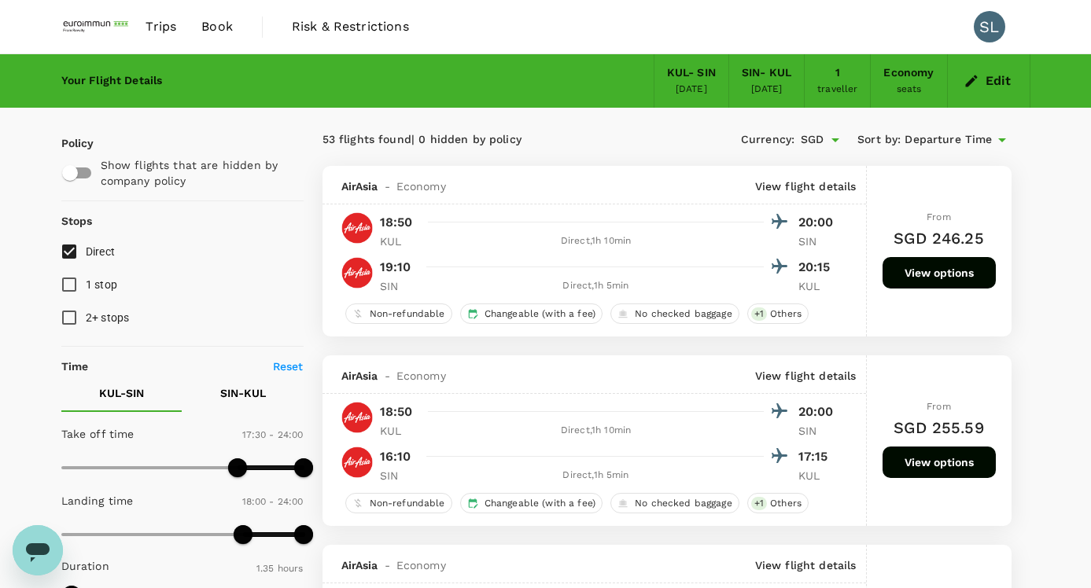
click at [987, 82] on button "Edit" at bounding box center [988, 80] width 57 height 25
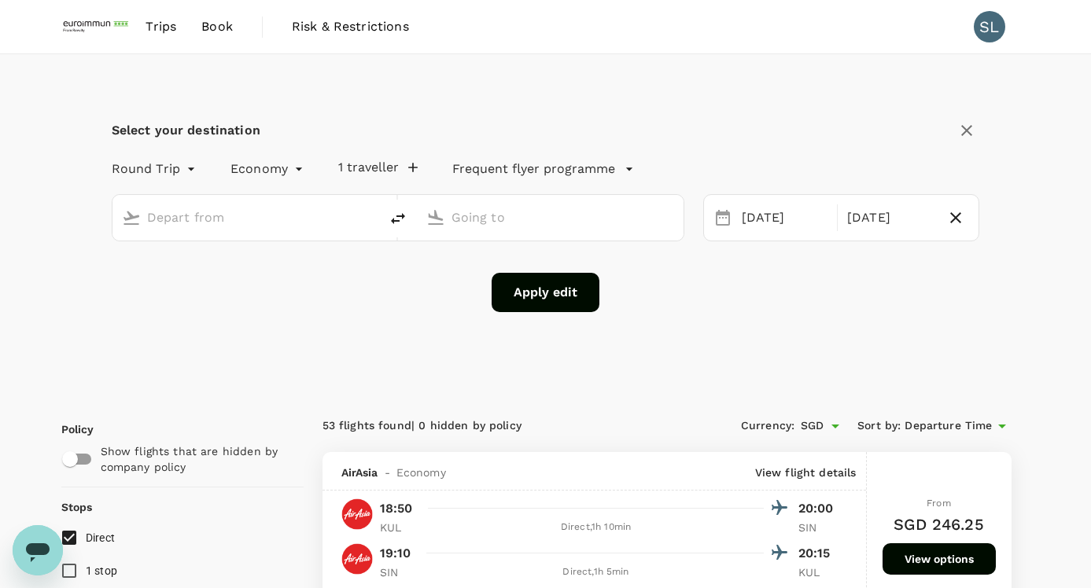
type input "Kuala Lumpur Intl ([GEOGRAPHIC_DATA])"
type input "Singapore Changi (SIN)"
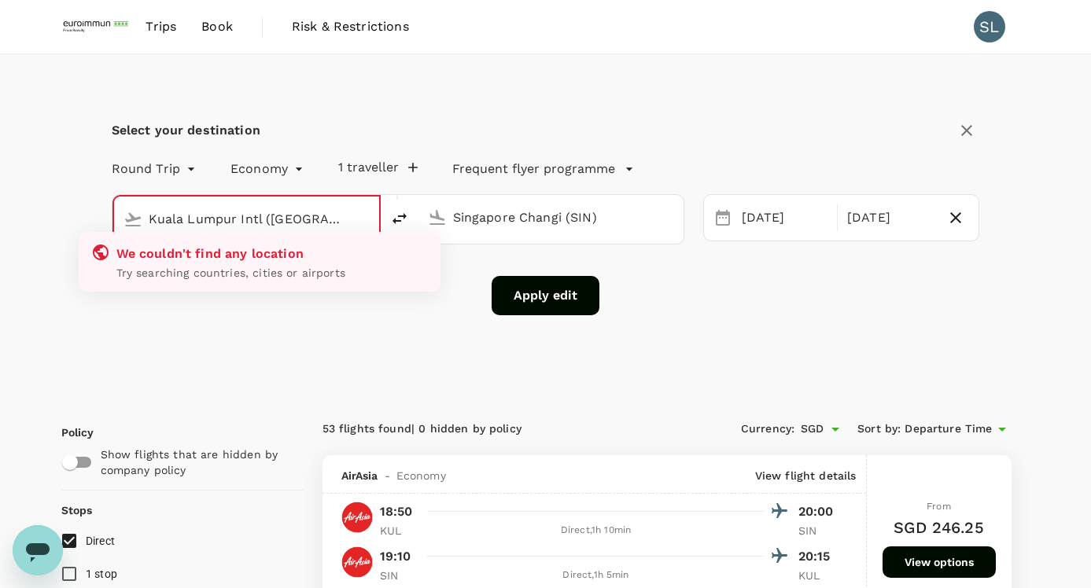
type input "Kuala Lumpur Intl ([GEOGRAPHIC_DATA])"
click at [464, 217] on input "Singapore Changi (SIN)" at bounding box center [551, 217] width 197 height 24
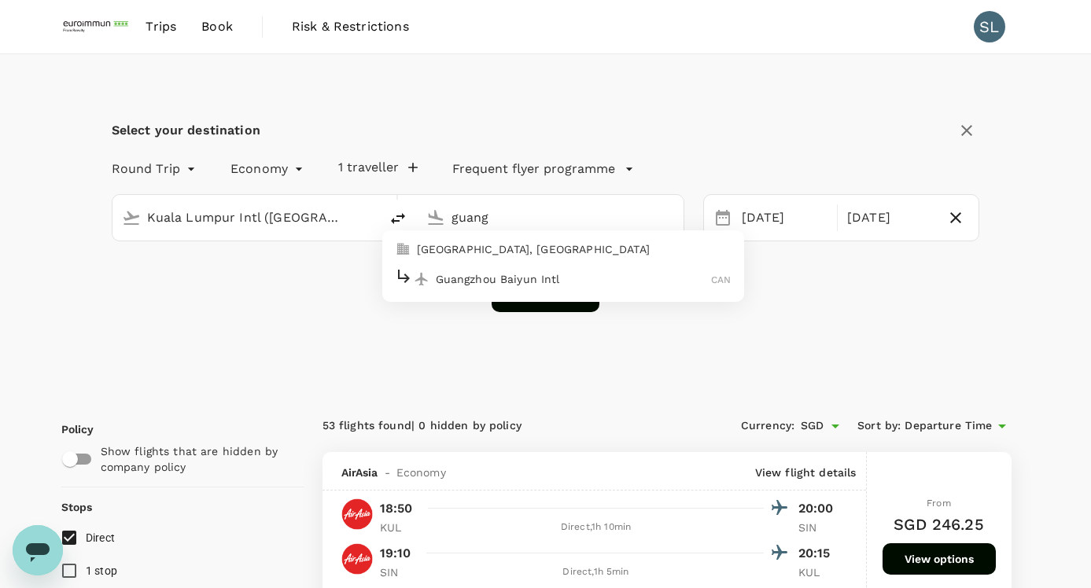
click at [517, 272] on p "Guangzhou Baiyun Intl" at bounding box center [574, 279] width 276 height 16
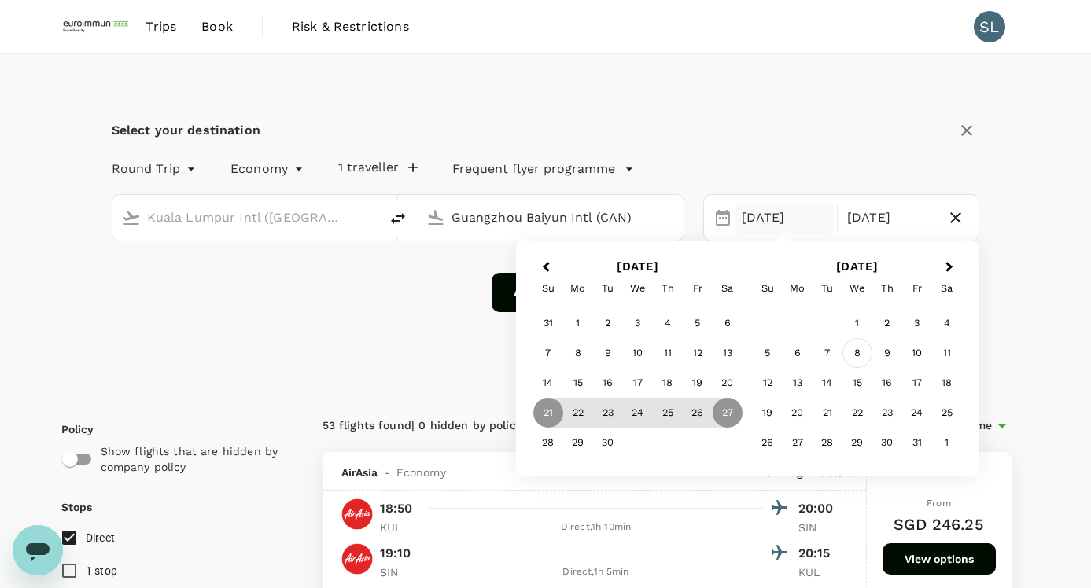
type input "Guangzhou Baiyun Intl (CAN)"
click at [860, 353] on div "8" at bounding box center [857, 353] width 30 height 30
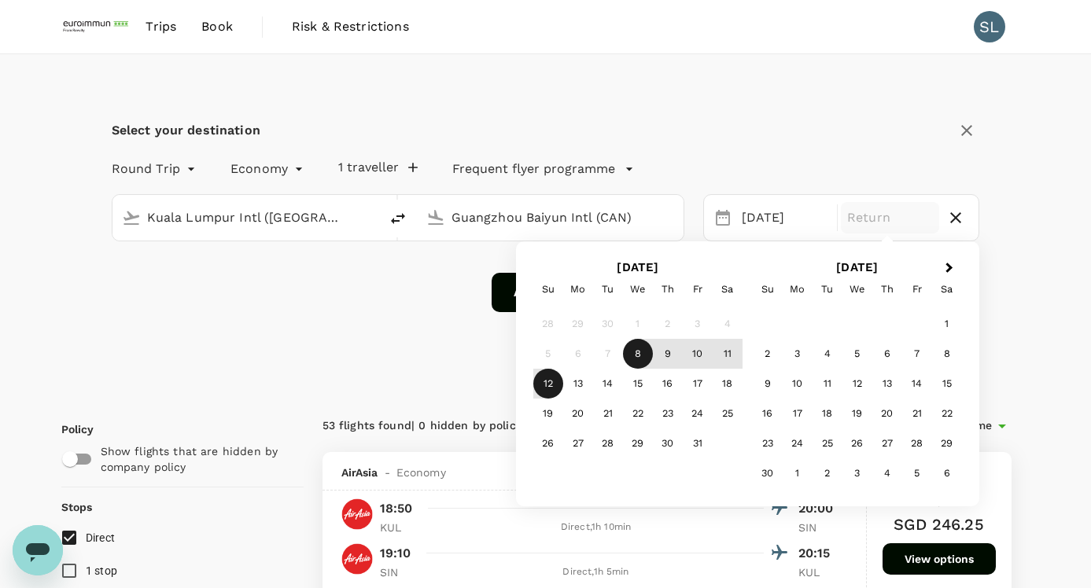
click at [541, 379] on div "12" at bounding box center [548, 384] width 30 height 30
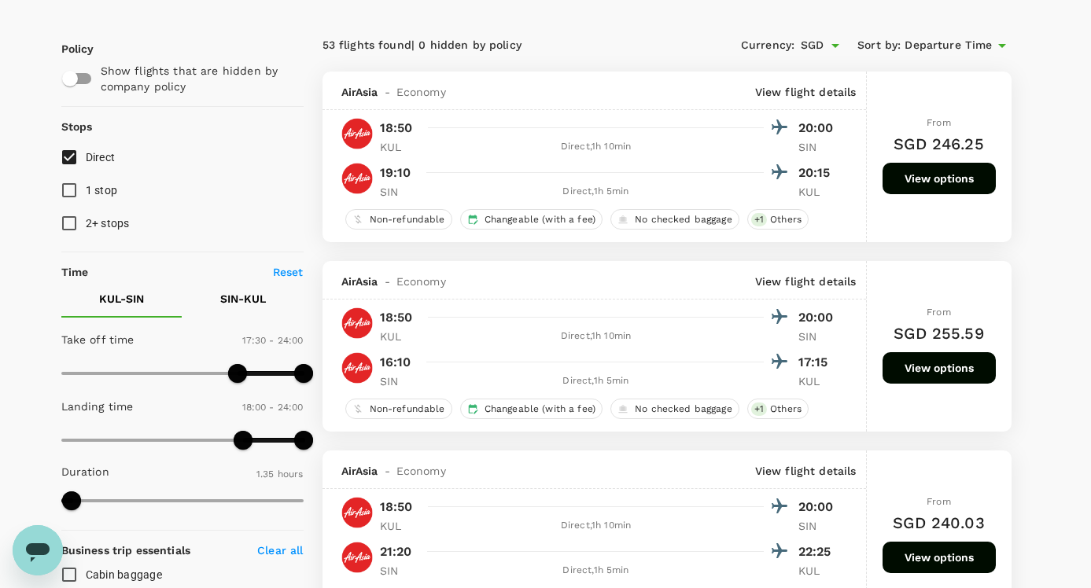
scroll to position [393, 0]
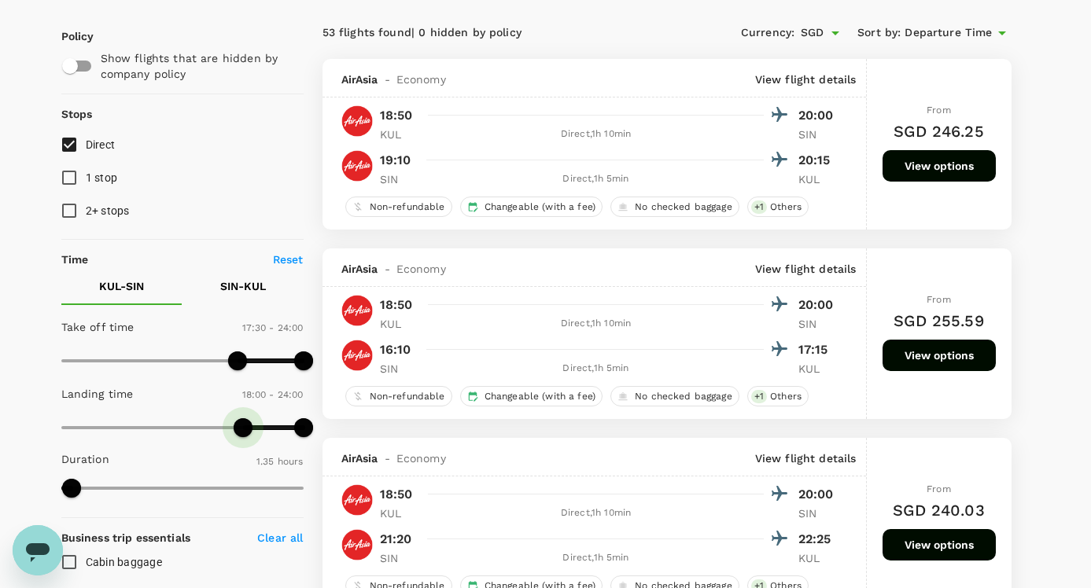
click at [245, 426] on span at bounding box center [243, 427] width 19 height 19
type input "480"
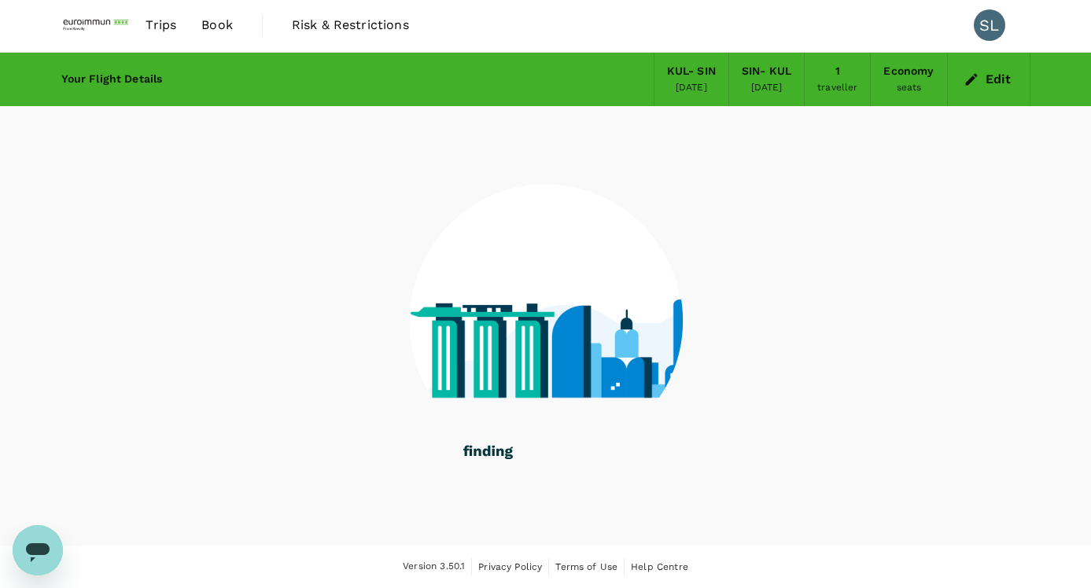
drag, startPoint x: 237, startPoint y: 363, endPoint x: 146, endPoint y: 359, distance: 90.5
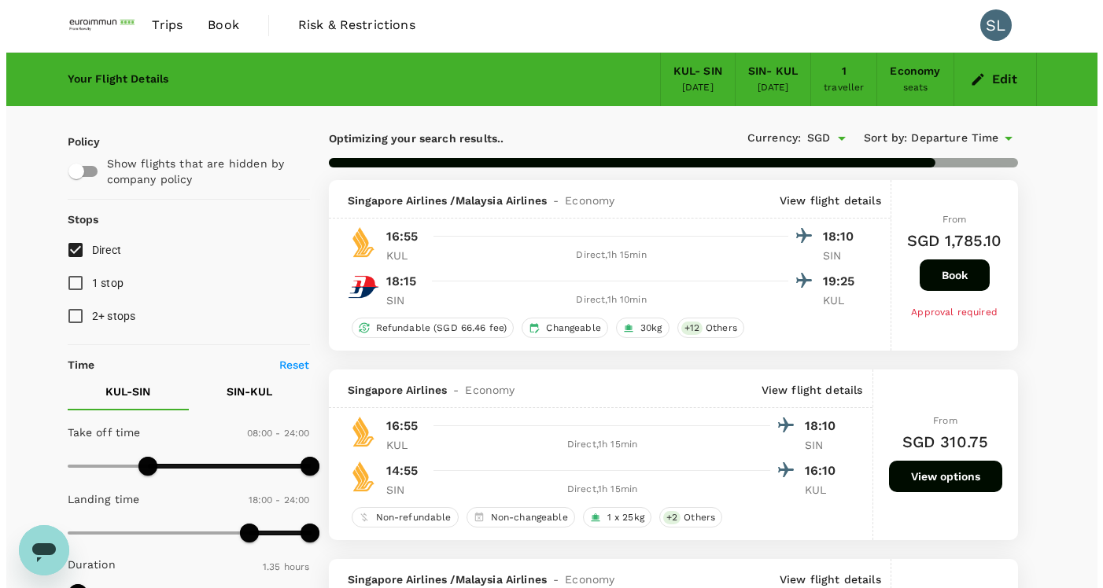
scroll to position [107, 0]
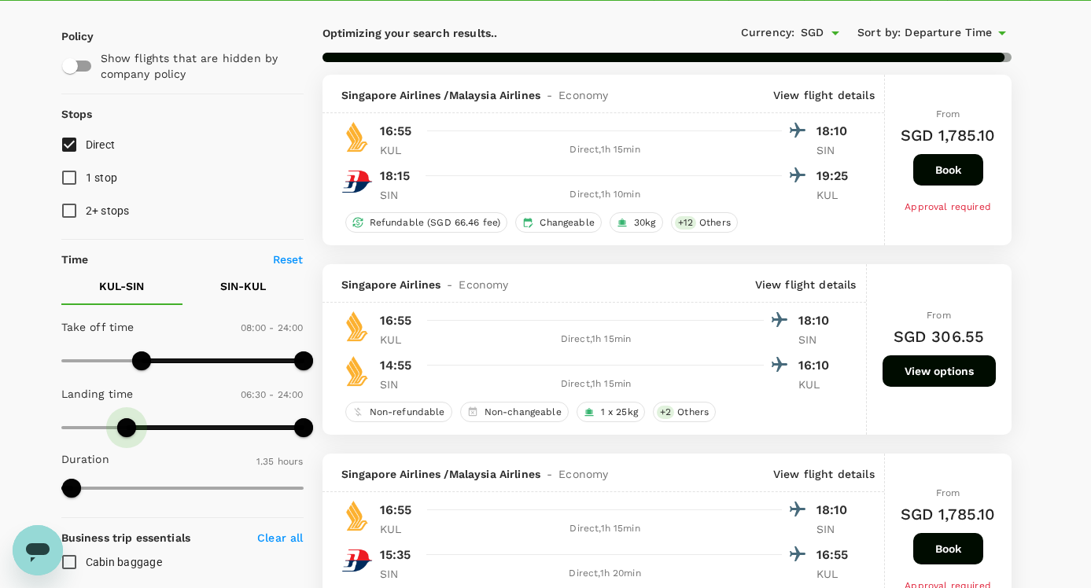
type input "450"
drag, startPoint x: 237, startPoint y: 426, endPoint x: 138, endPoint y: 425, distance: 98.3
click at [138, 425] on span at bounding box center [136, 427] width 19 height 19
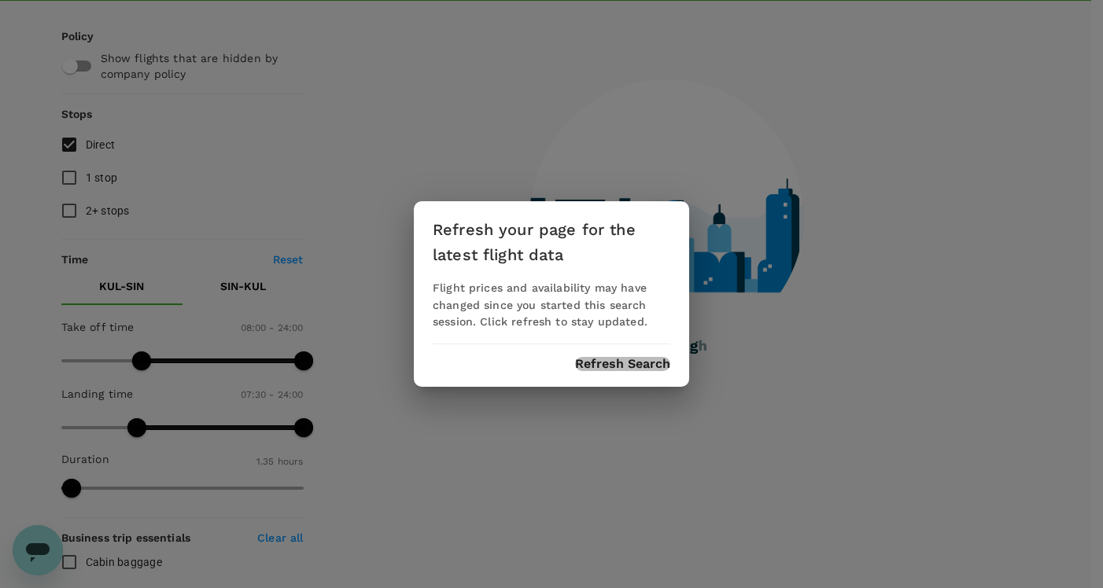
click at [591, 365] on button "Refresh Search" at bounding box center [622, 364] width 95 height 14
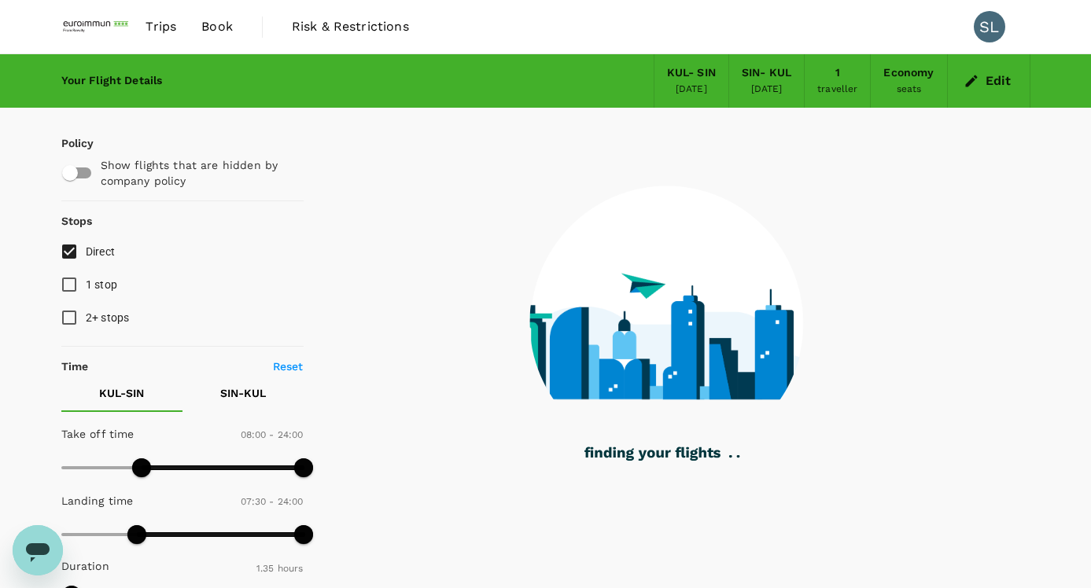
type input "0"
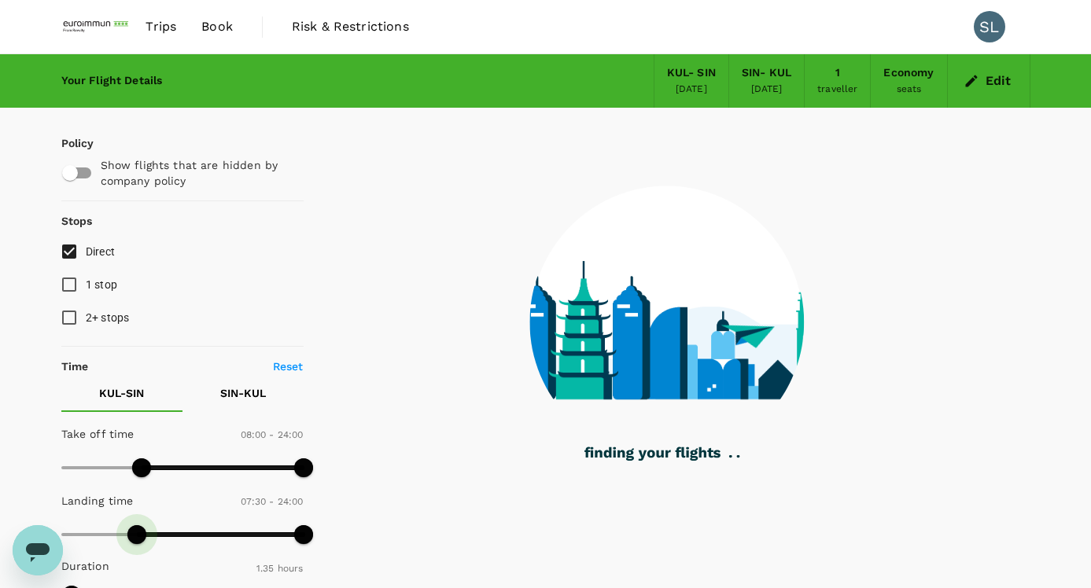
drag, startPoint x: 126, startPoint y: 544, endPoint x: 138, endPoint y: 539, distance: 13.0
click at [138, 539] on span at bounding box center [136, 534] width 19 height 19
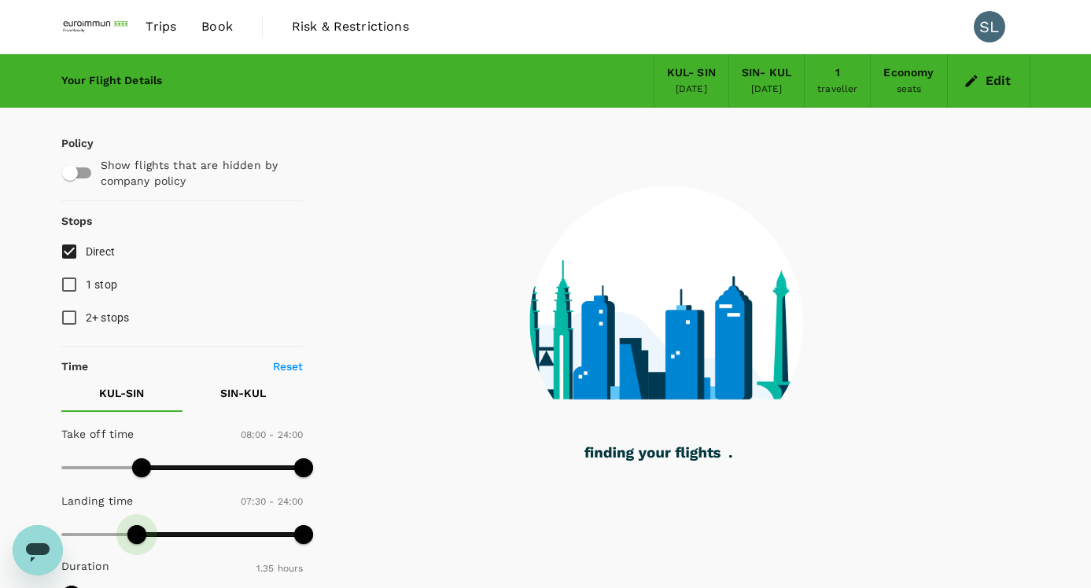
click at [136, 542] on span at bounding box center [136, 534] width 19 height 19
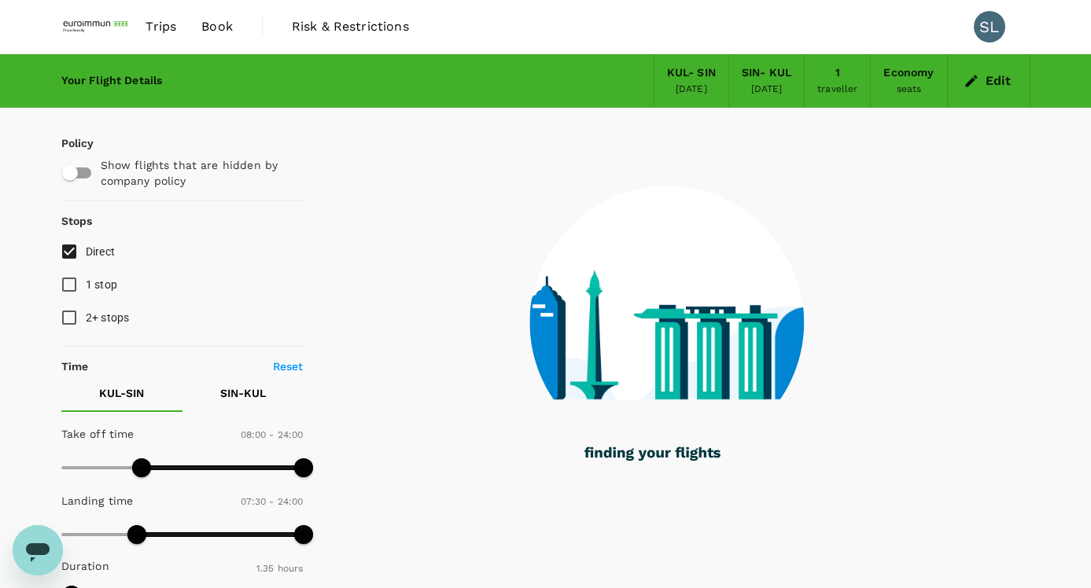
type input "480"
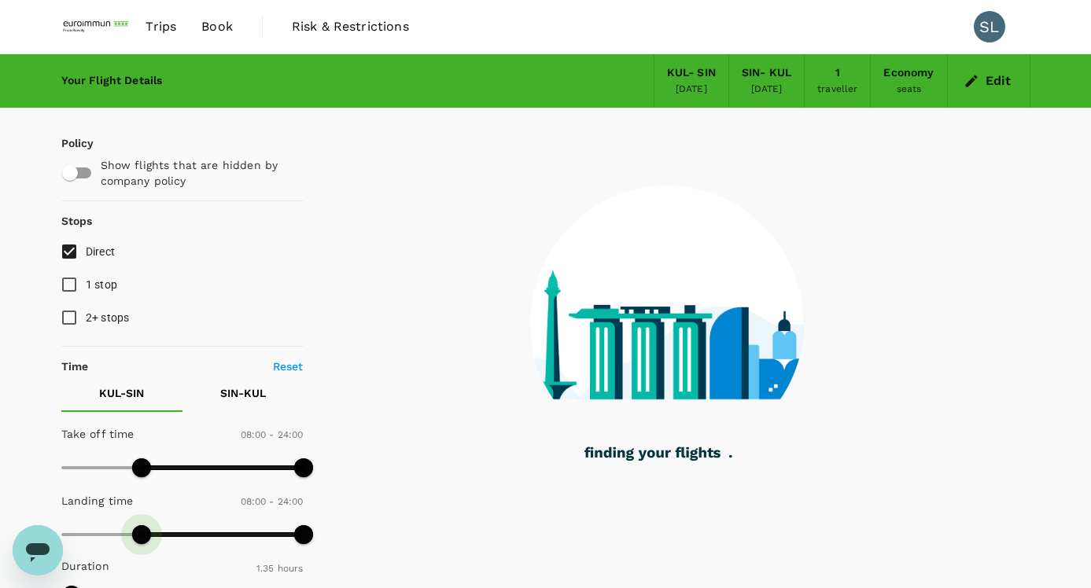
click at [142, 536] on span at bounding box center [141, 534] width 19 height 19
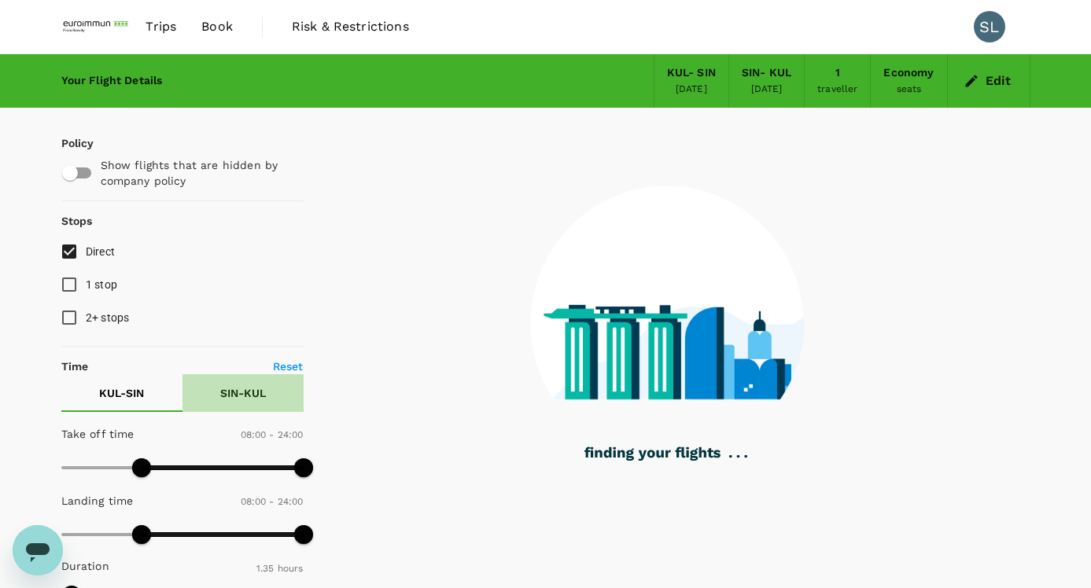
click at [228, 385] on button "SIN - KUL" at bounding box center [242, 393] width 121 height 38
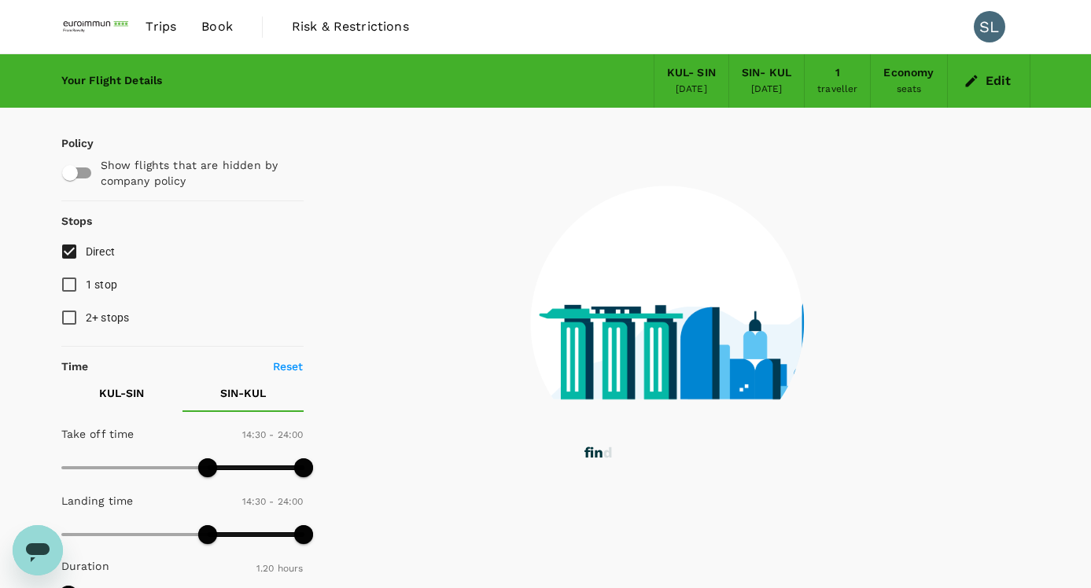
type input "80"
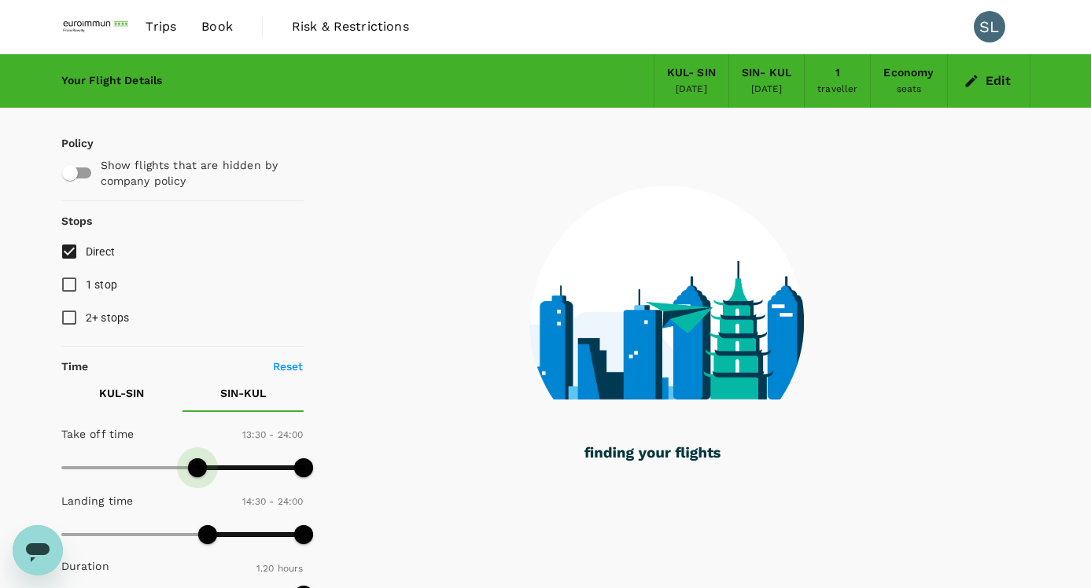
type input "720"
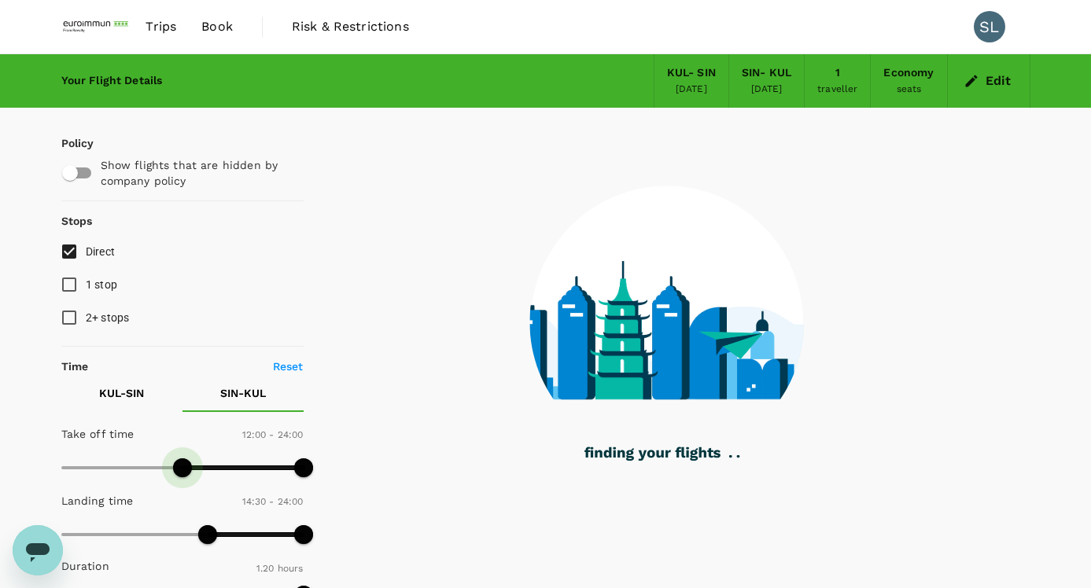
drag, startPoint x: 212, startPoint y: 462, endPoint x: 183, endPoint y: 462, distance: 29.1
click at [183, 462] on span at bounding box center [182, 468] width 19 height 19
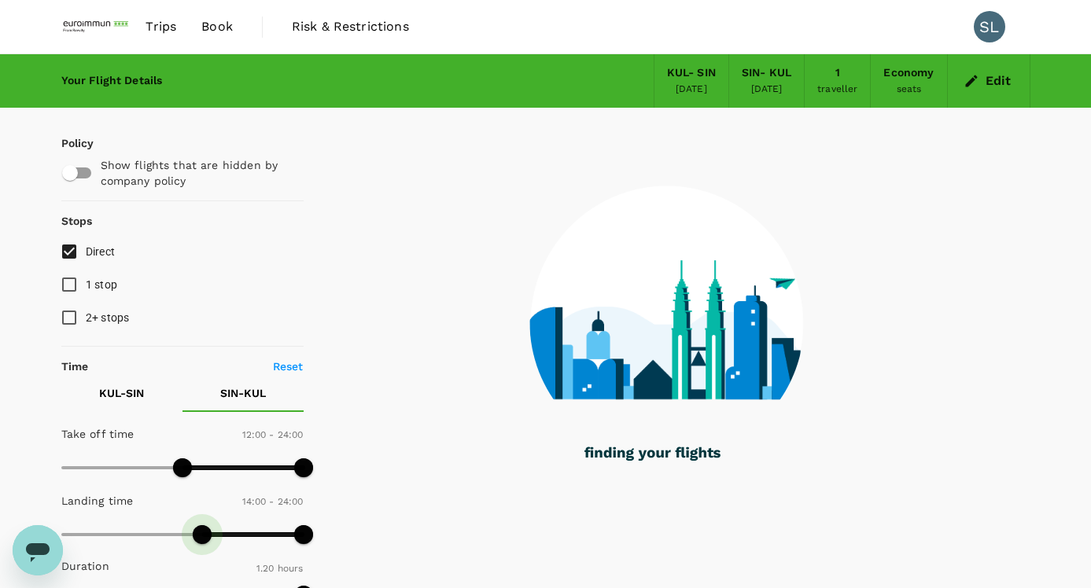
type input "720"
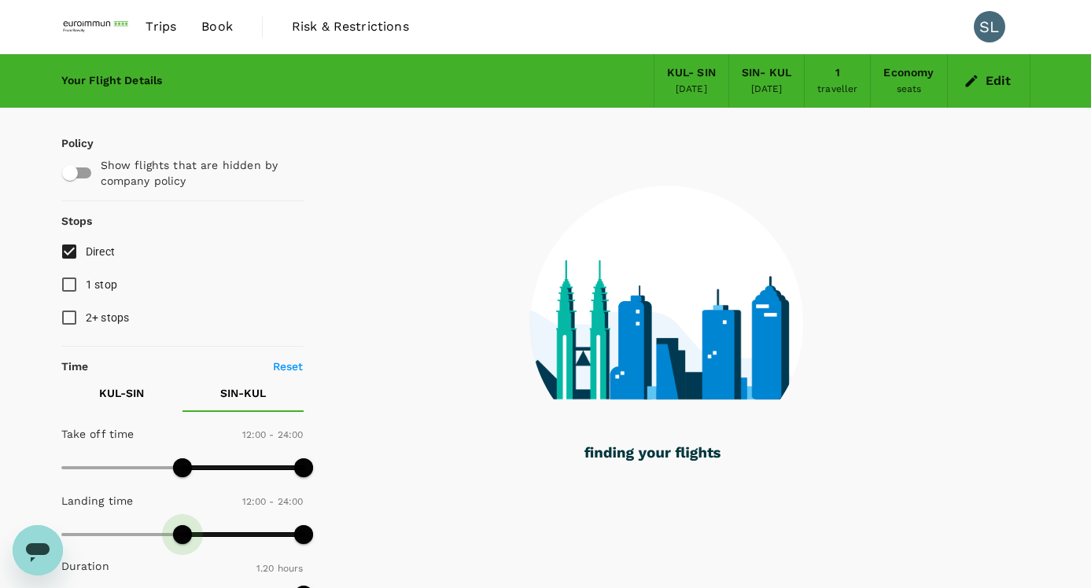
drag, startPoint x: 204, startPoint y: 528, endPoint x: 182, endPoint y: 529, distance: 21.3
click at [182, 529] on span at bounding box center [182, 534] width 19 height 19
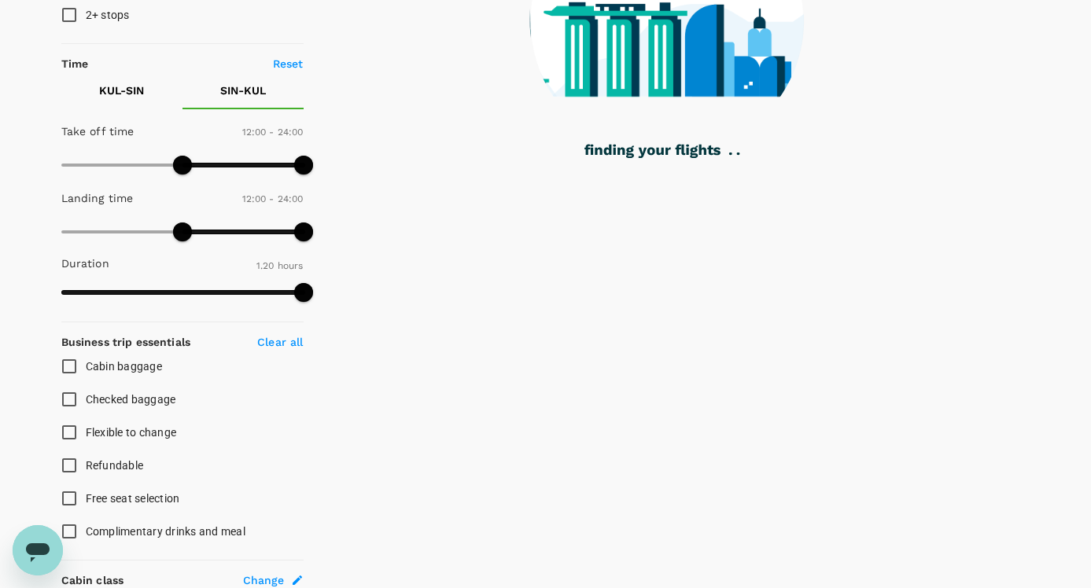
scroll to position [315, 0]
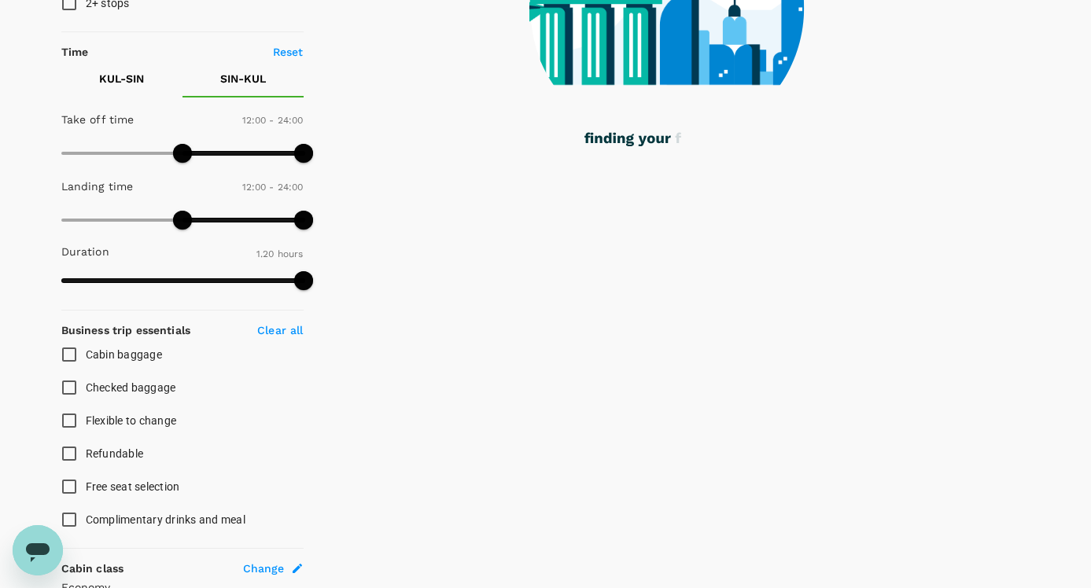
click at [64, 386] on input "Checked baggage" at bounding box center [69, 387] width 33 height 33
checkbox input "true"
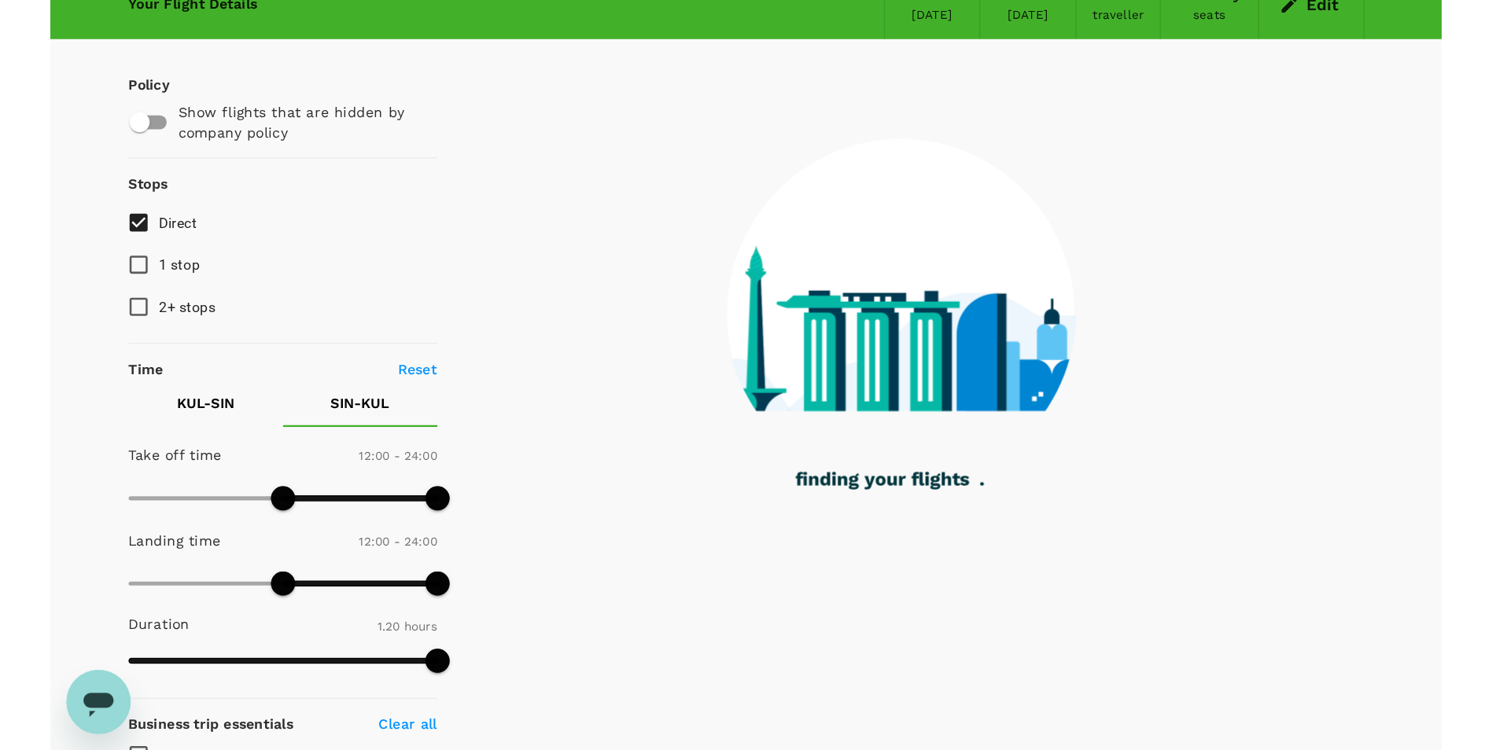
scroll to position [0, 0]
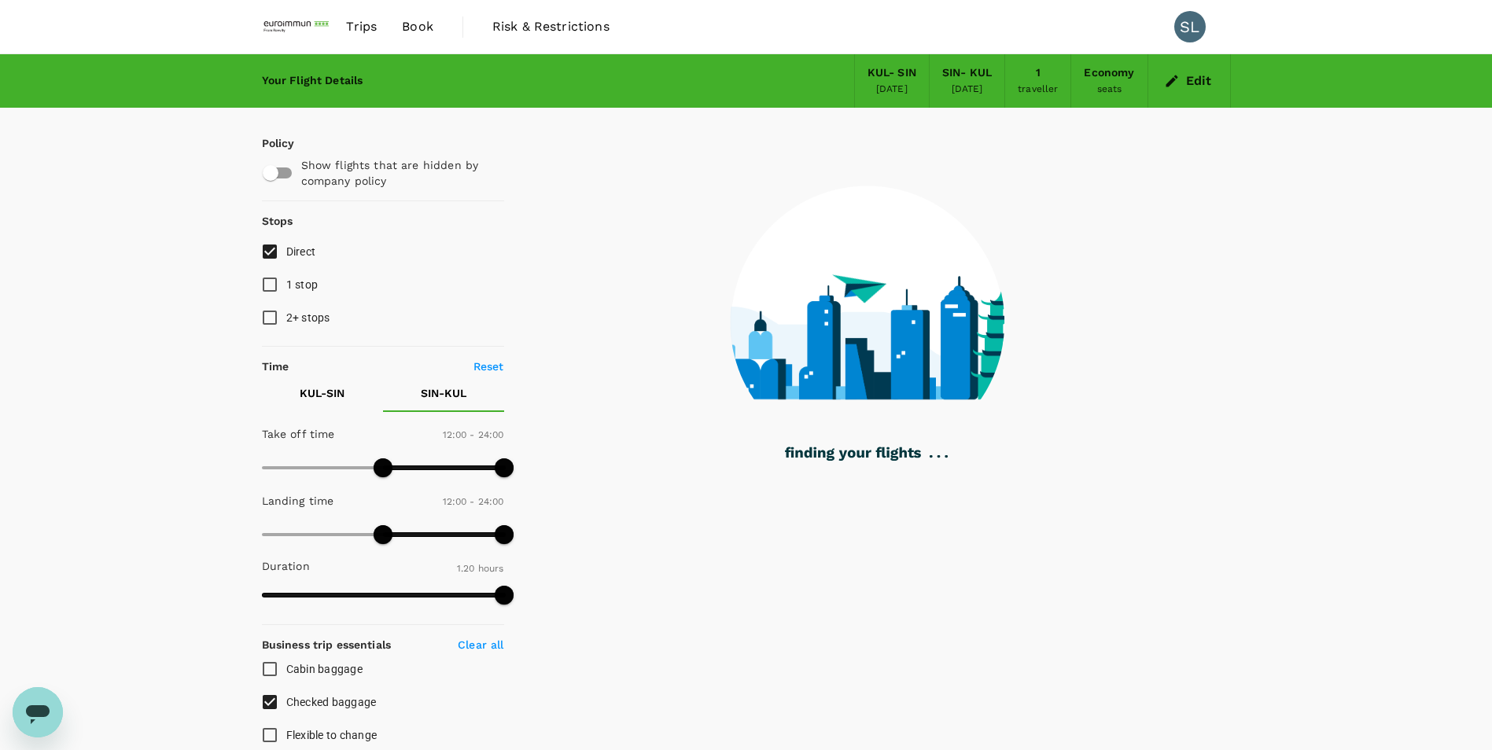
click at [1001, 74] on button "Edit" at bounding box center [1189, 80] width 57 height 25
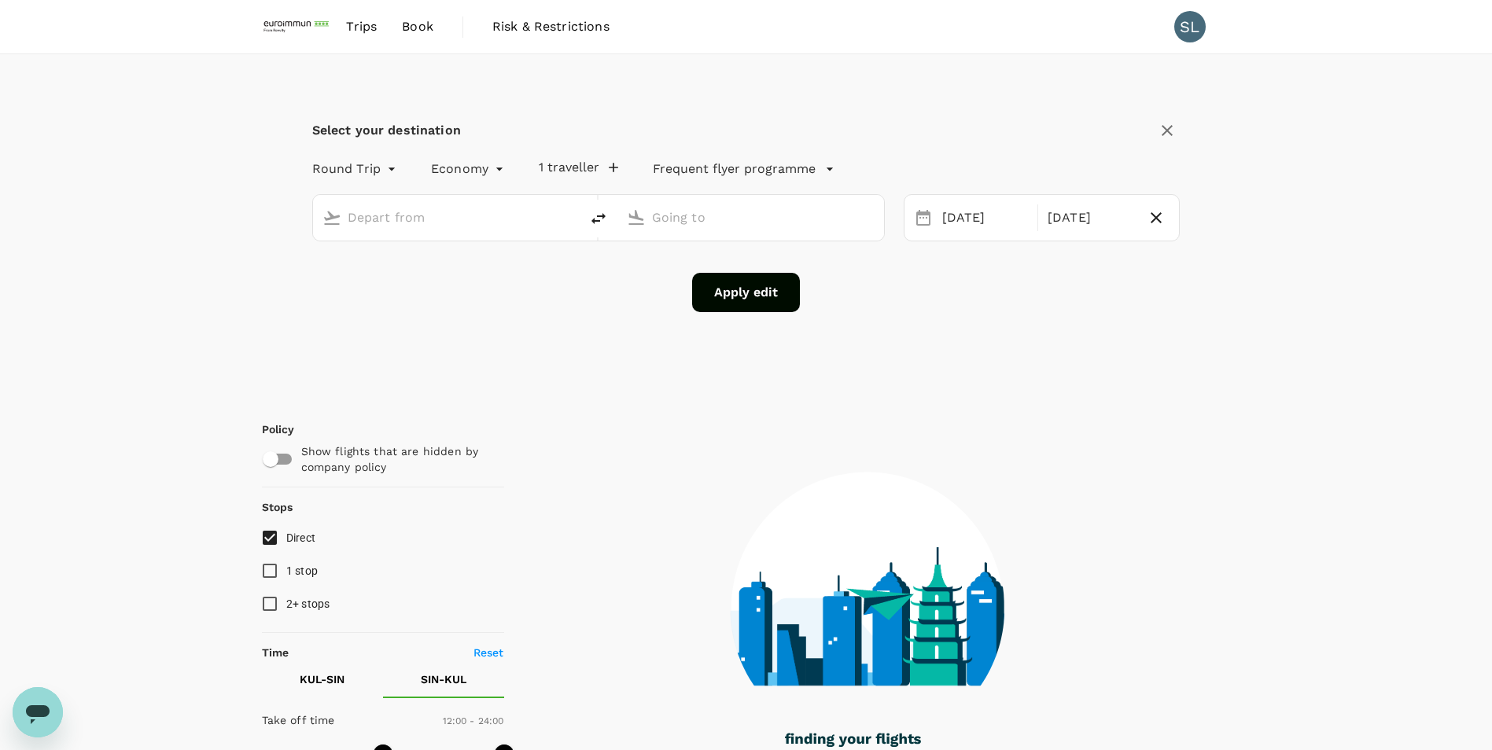
type input "Kuala Lumpur Intl ([GEOGRAPHIC_DATA])"
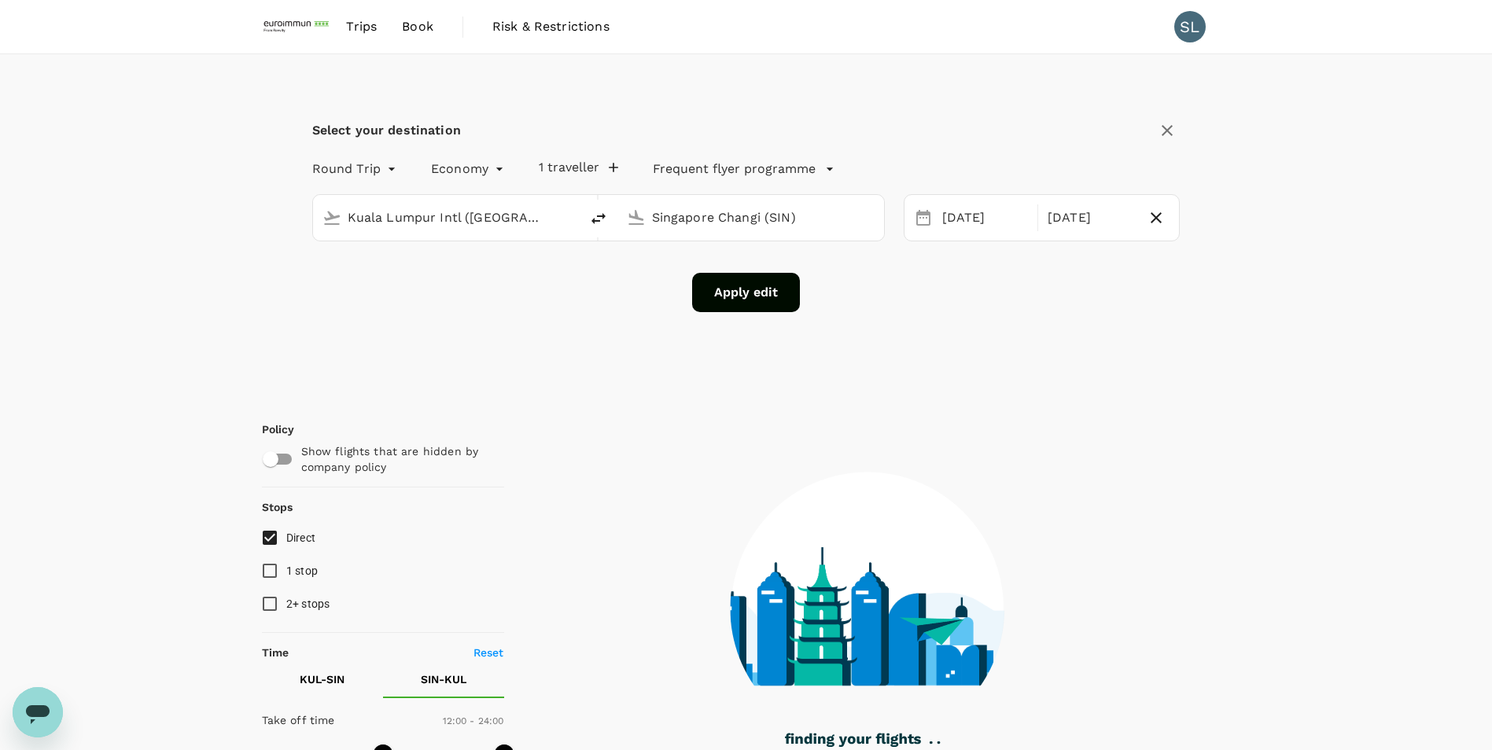
click at [787, 212] on input "Singapore Changi (SIN)" at bounding box center [751, 217] width 199 height 24
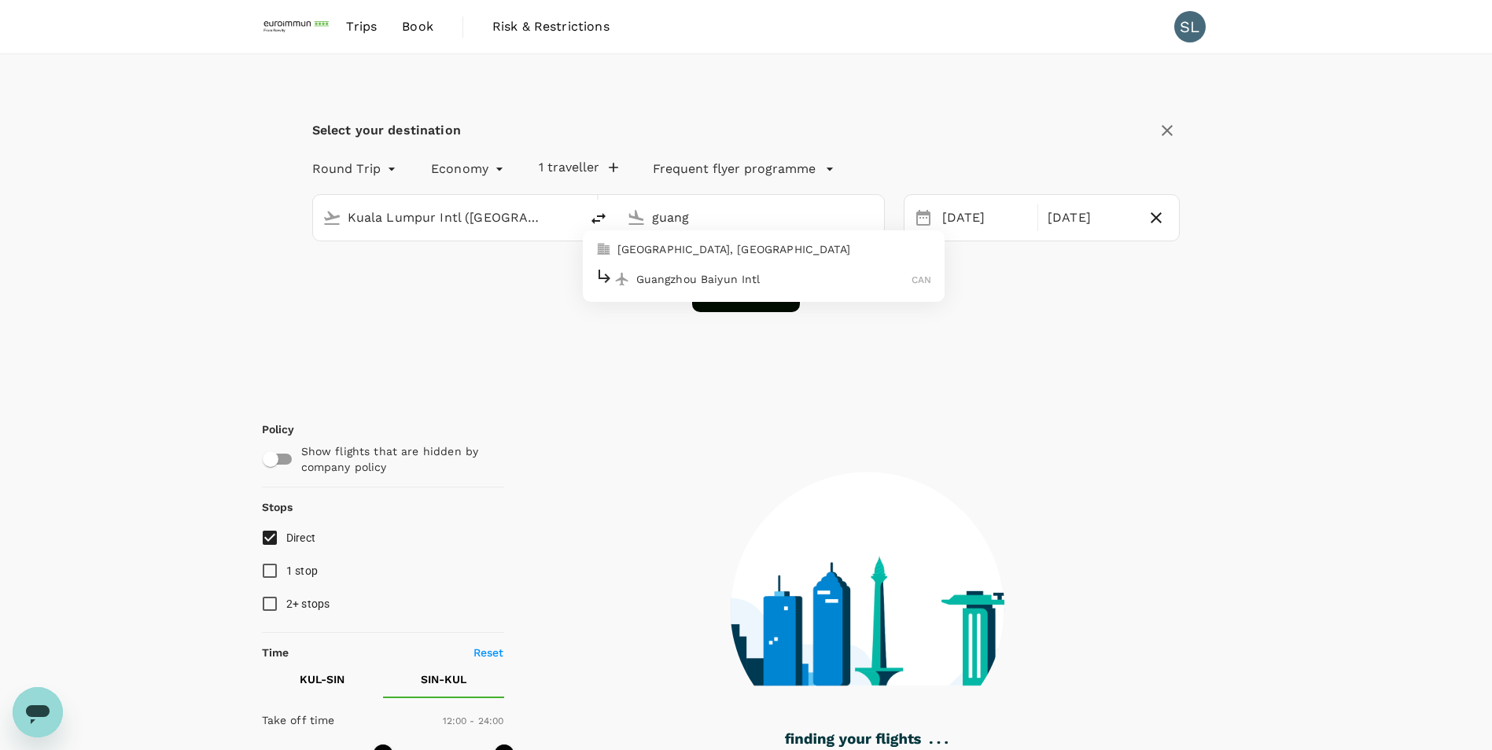
click at [796, 291] on div "Guangzhou Baiyun Intl CAN" at bounding box center [763, 279] width 337 height 24
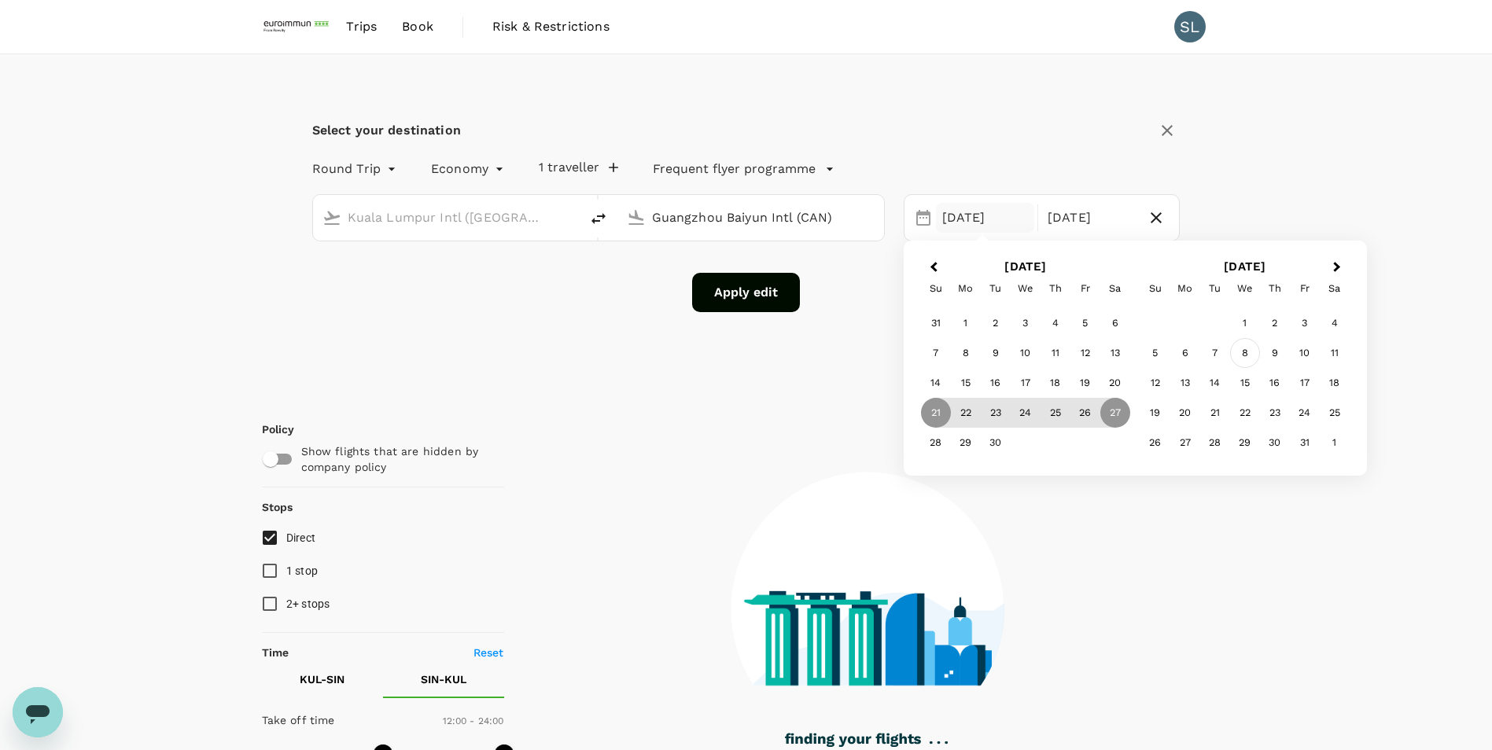
type input "Guangzhou Baiyun Intl (CAN)"
click at [1001, 345] on div "8" at bounding box center [1245, 353] width 30 height 30
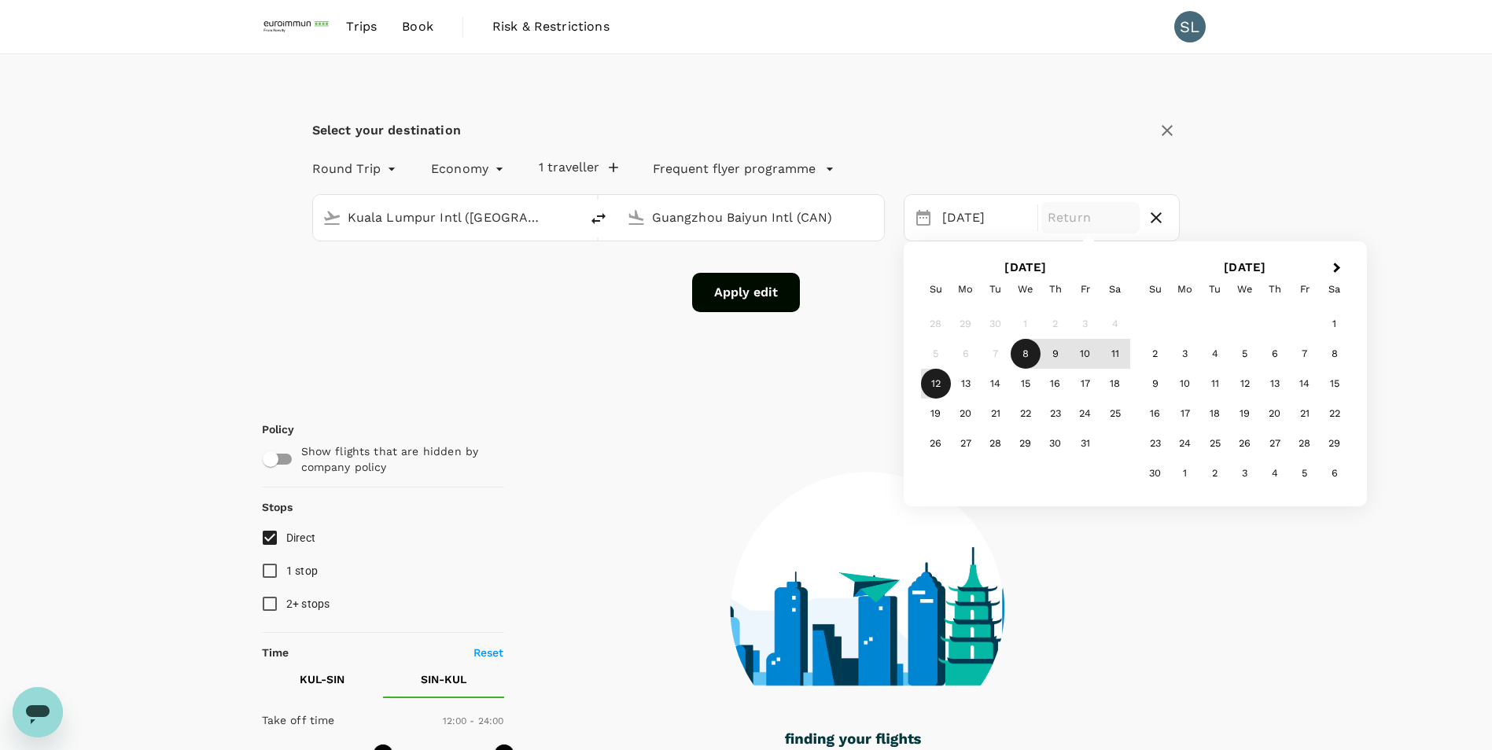
click at [934, 383] on div "12" at bounding box center [936, 384] width 30 height 30
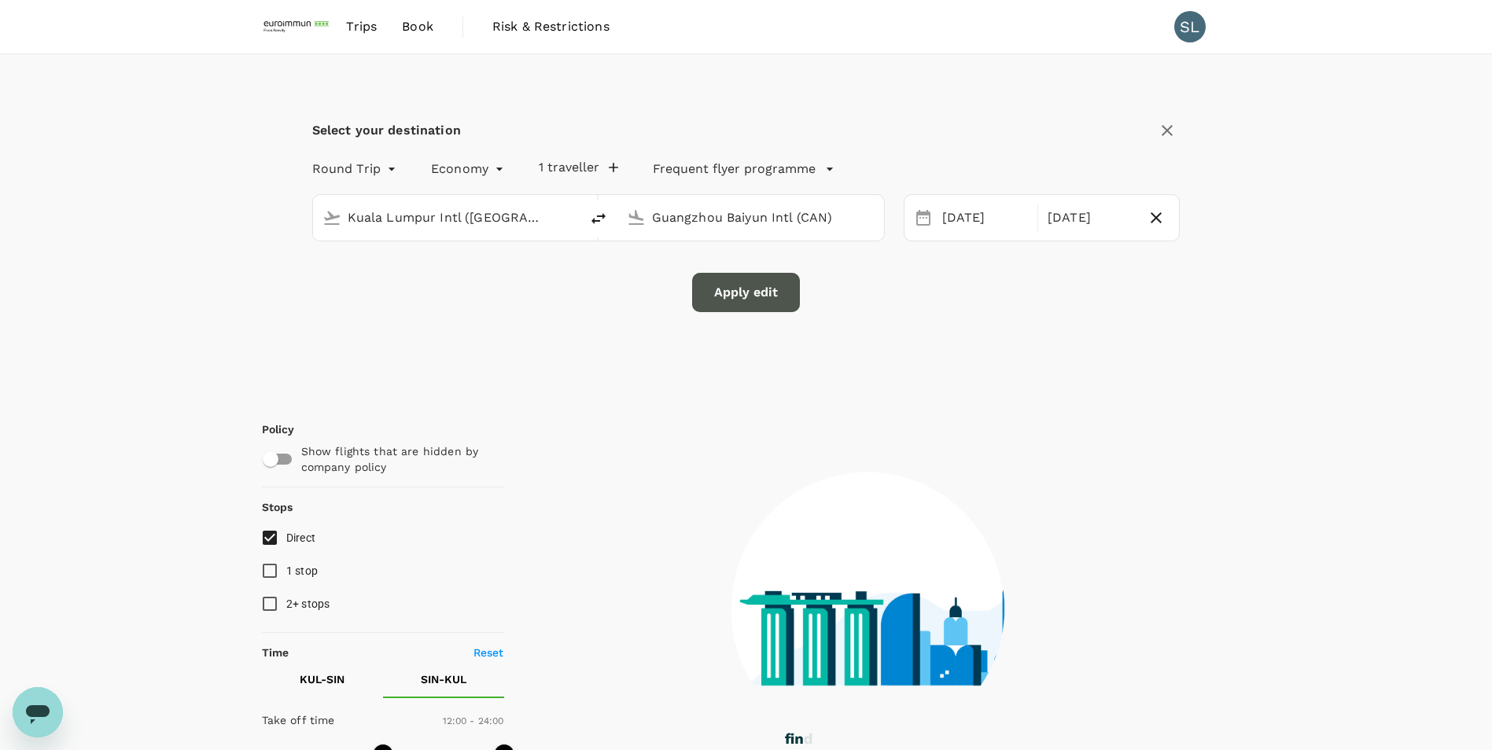
click at [743, 286] on button "Apply edit" at bounding box center [746, 292] width 108 height 39
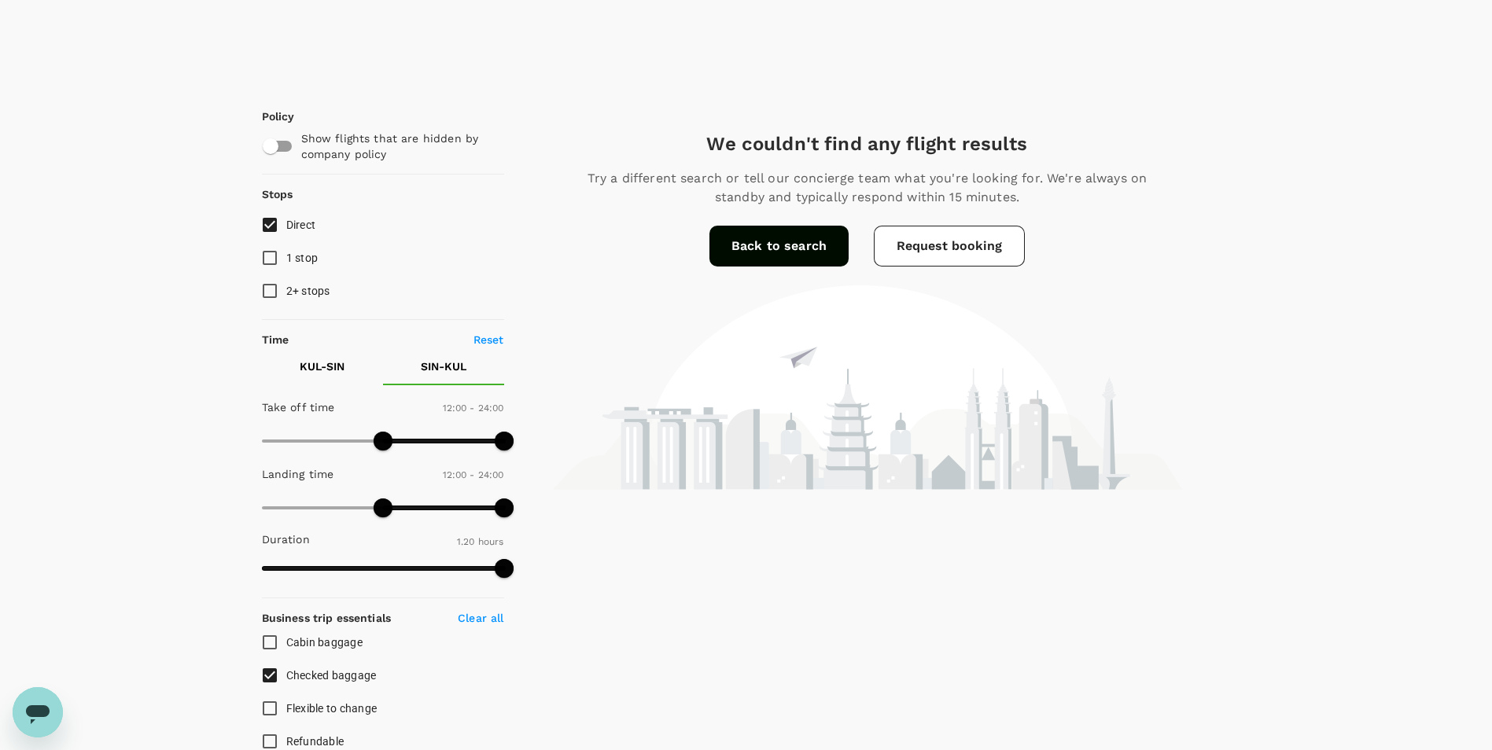
checkbox input "false"
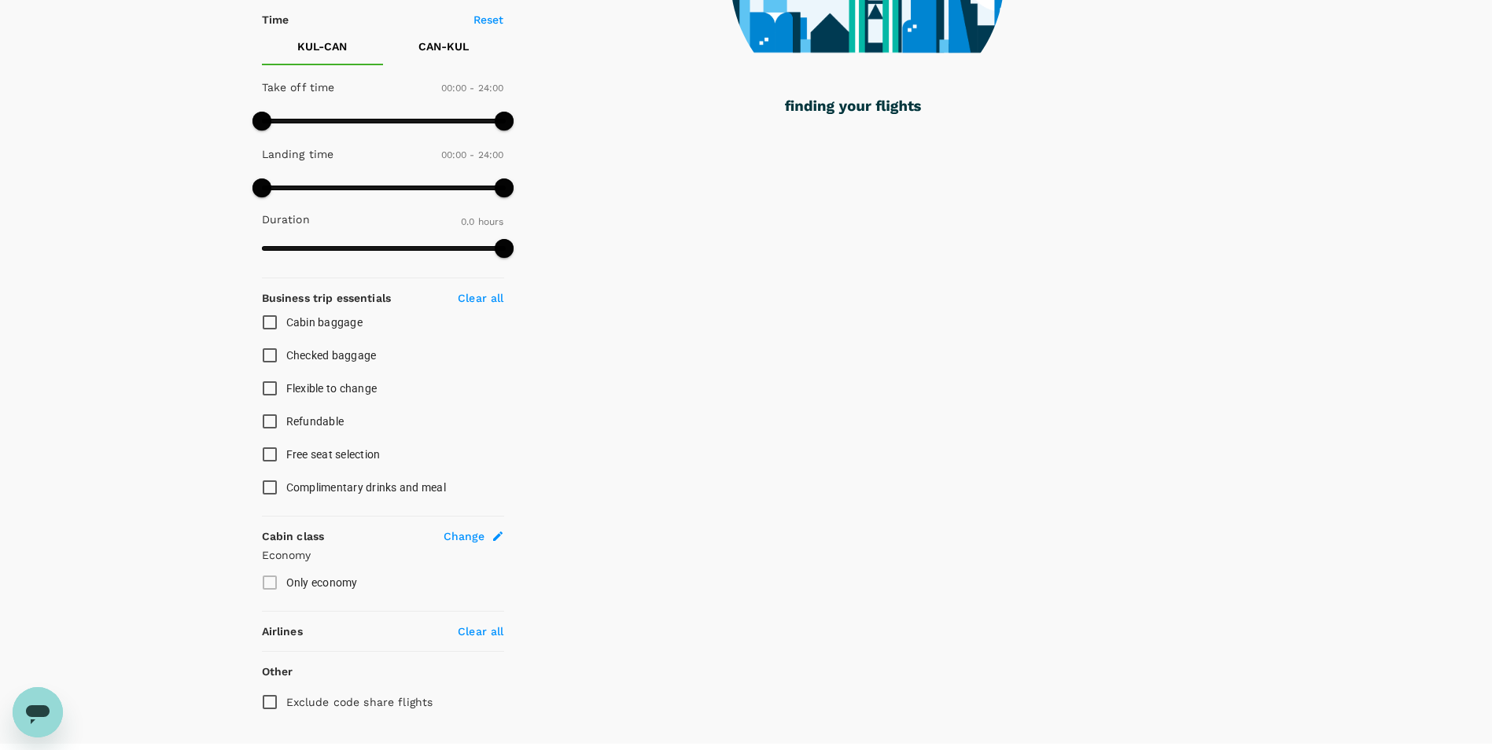
scroll to position [383, 0]
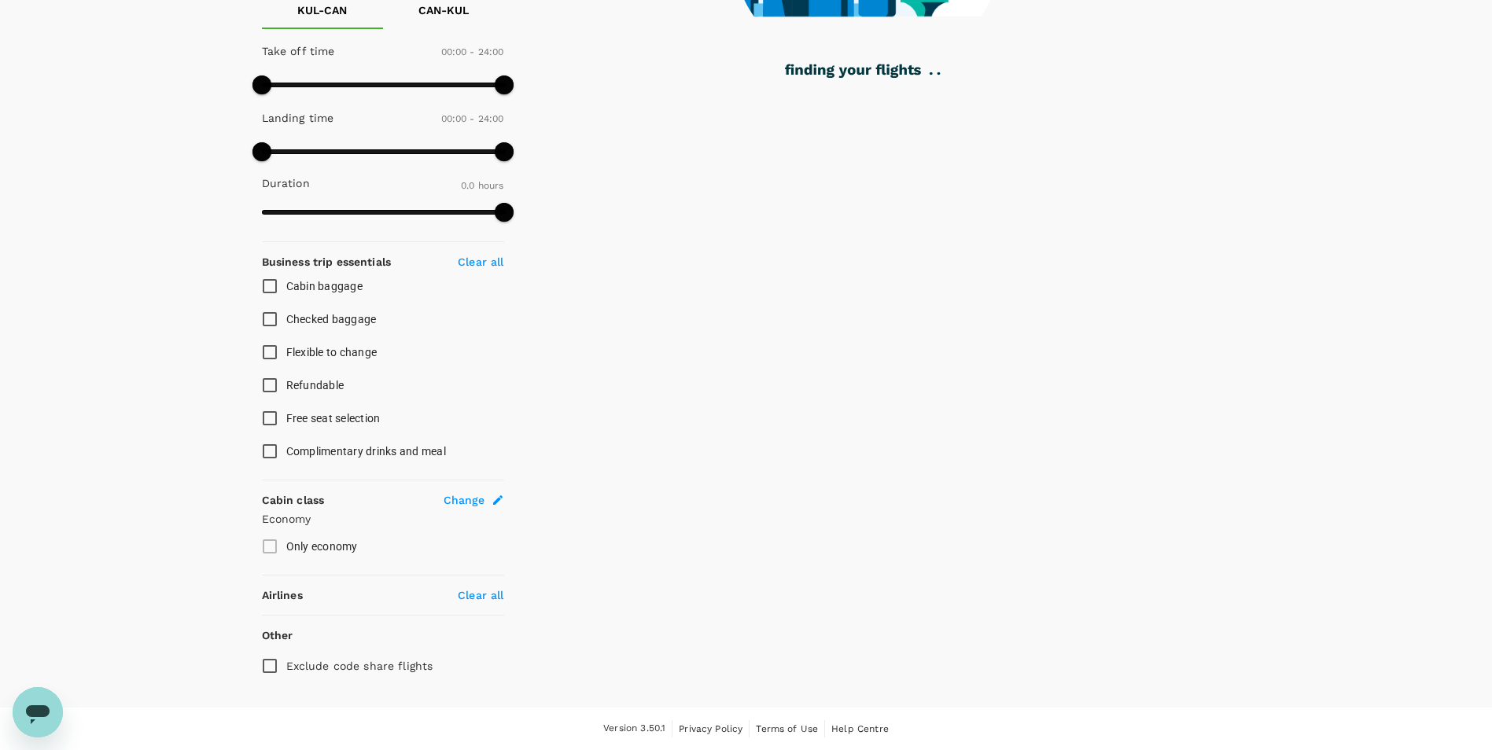
click at [281, 316] on input "Checked baggage" at bounding box center [269, 319] width 33 height 33
checkbox input "true"
type input "1325"
checkbox input "true"
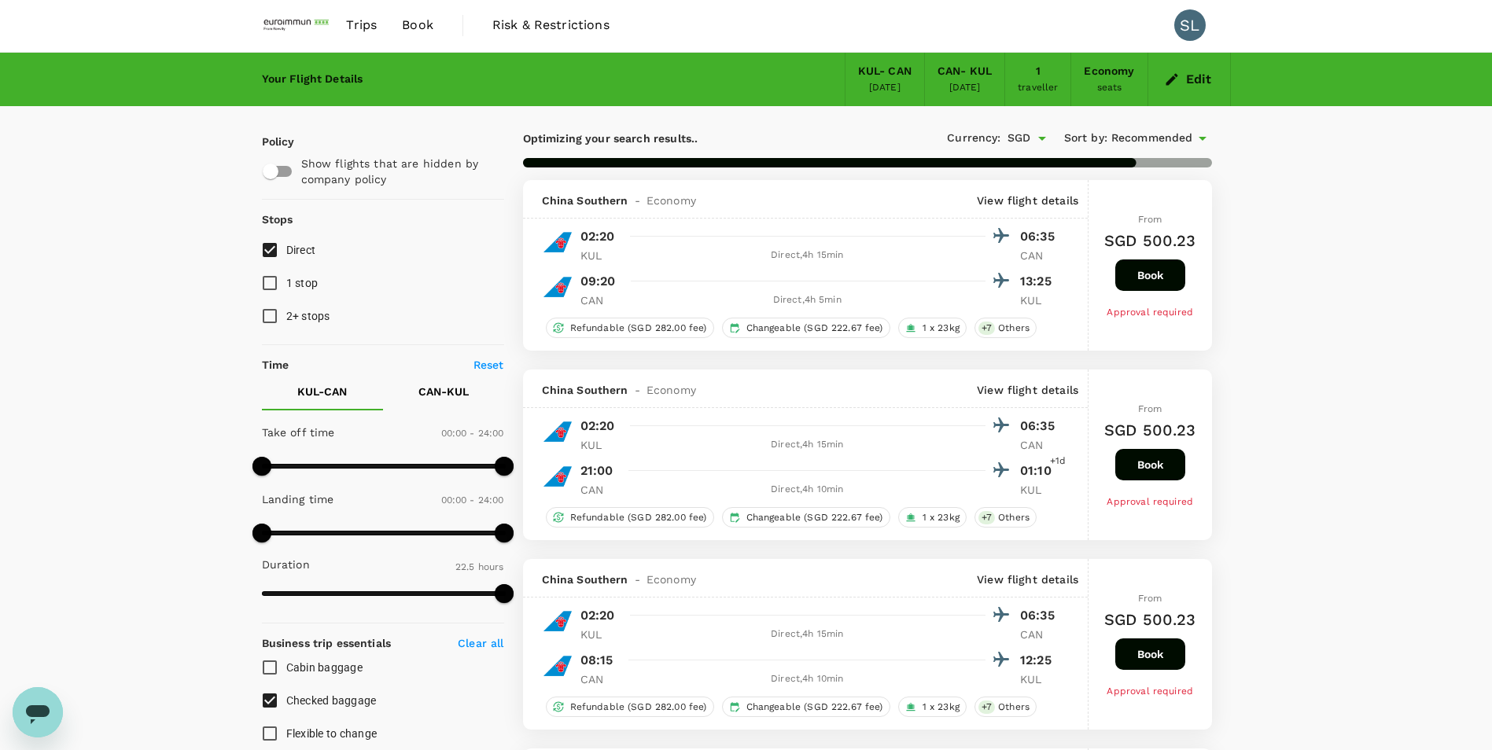
scroll to position [0, 0]
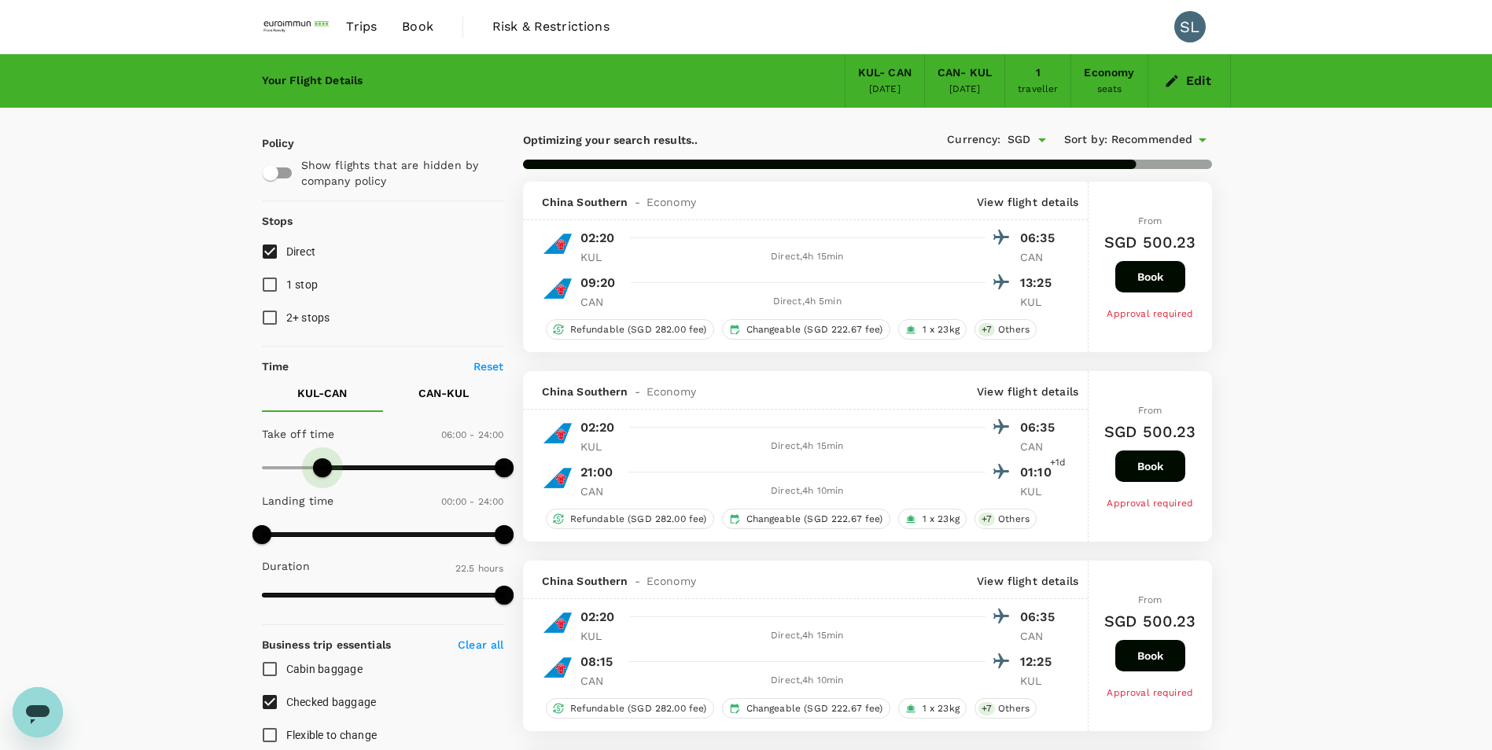
type input "510"
drag, startPoint x: 275, startPoint y: 469, endPoint x: 347, endPoint y: 469, distance: 71.6
click at [347, 469] on span at bounding box center [347, 468] width 19 height 19
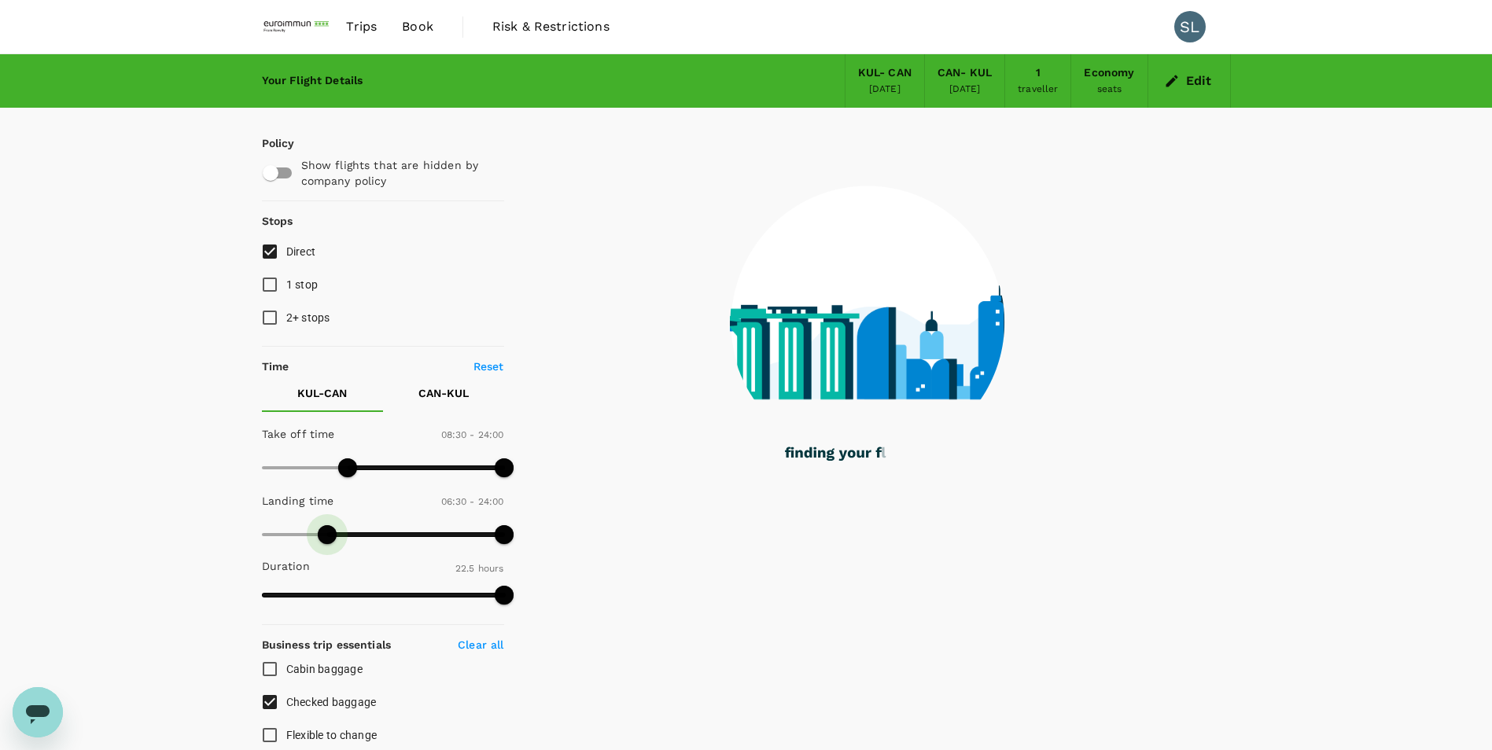
type input "510"
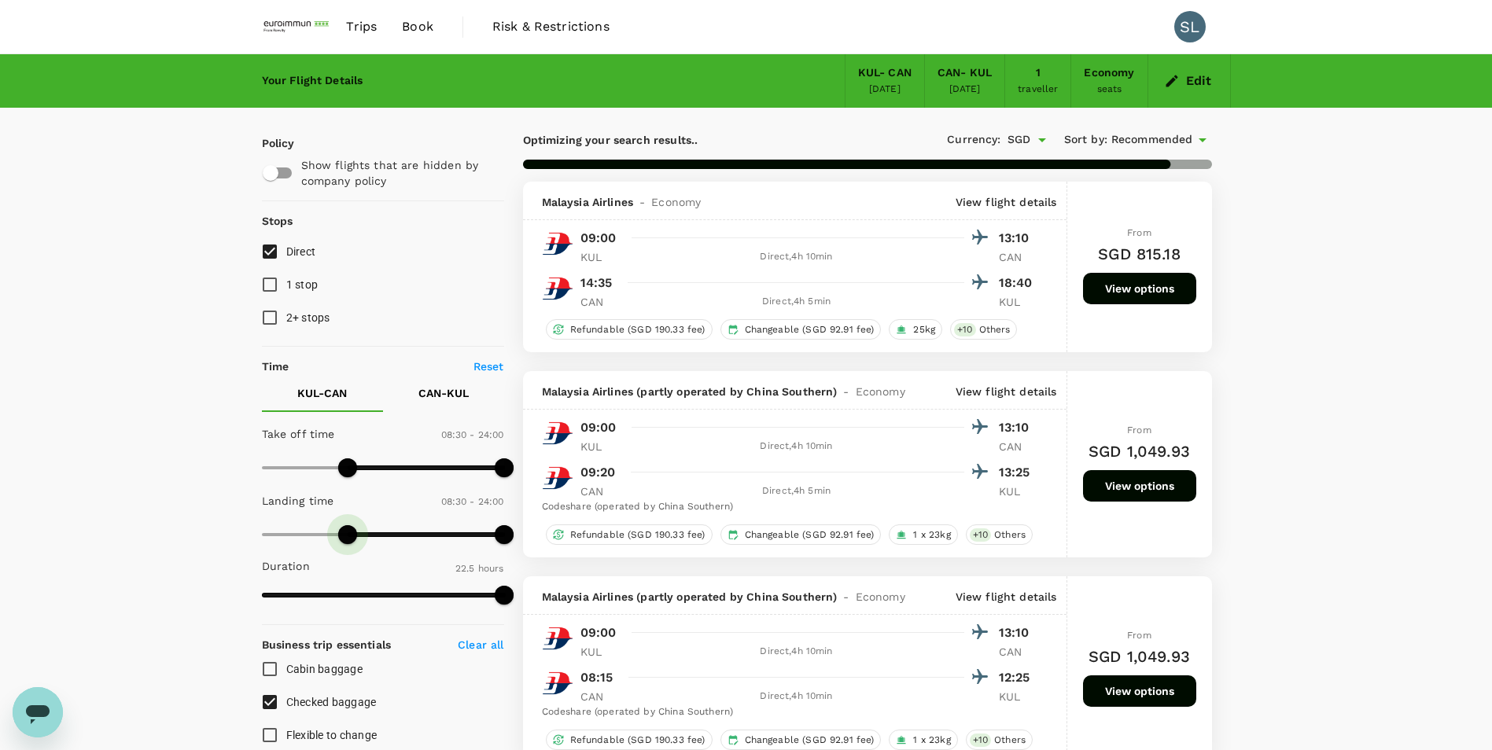
drag, startPoint x: 256, startPoint y: 533, endPoint x: 348, endPoint y: 530, distance: 91.3
click at [348, 530] on span at bounding box center [347, 534] width 19 height 19
click at [473, 398] on button "CAN - KUL" at bounding box center [443, 393] width 121 height 38
type input "750"
drag, startPoint x: 267, startPoint y: 474, endPoint x: 389, endPoint y: 471, distance: 122.0
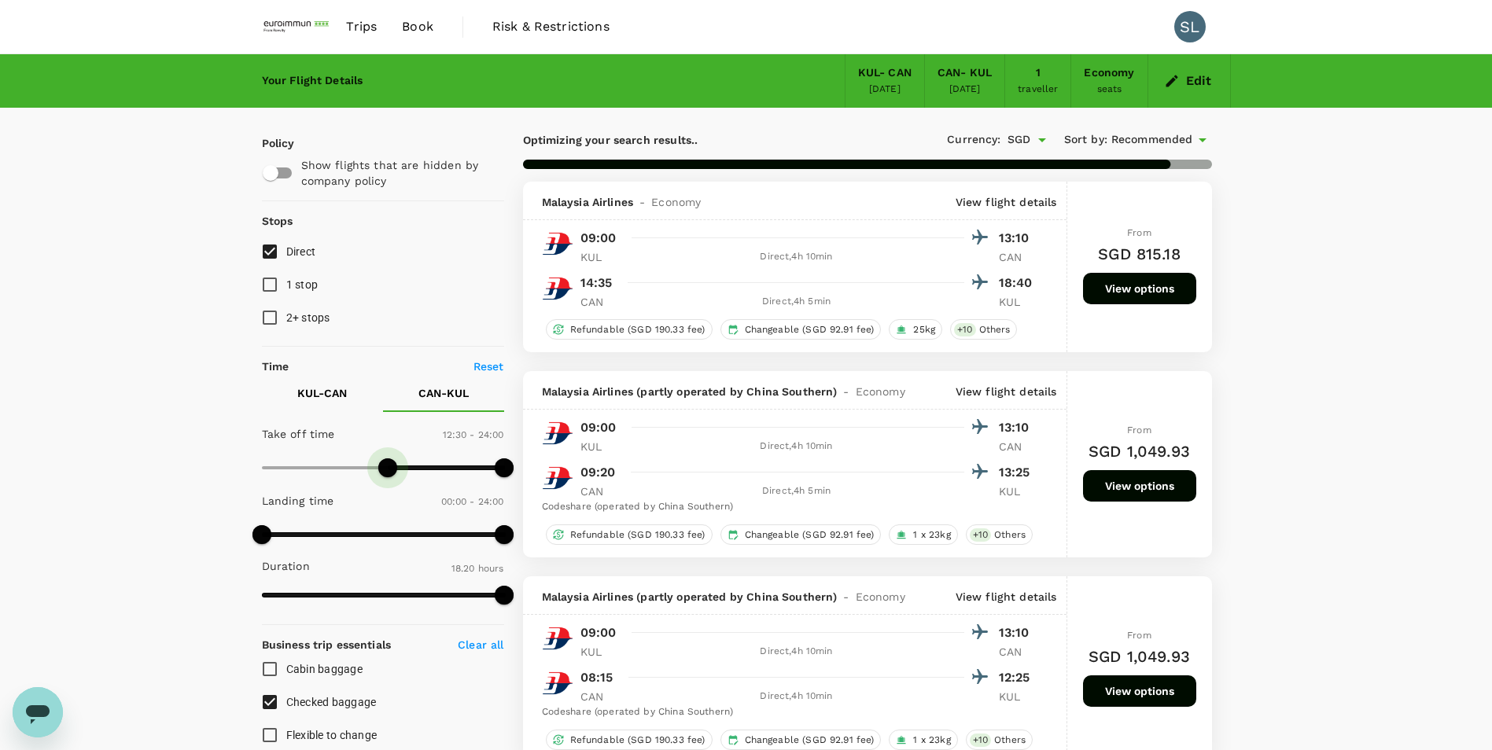
click at [389, 471] on span at bounding box center [387, 468] width 19 height 19
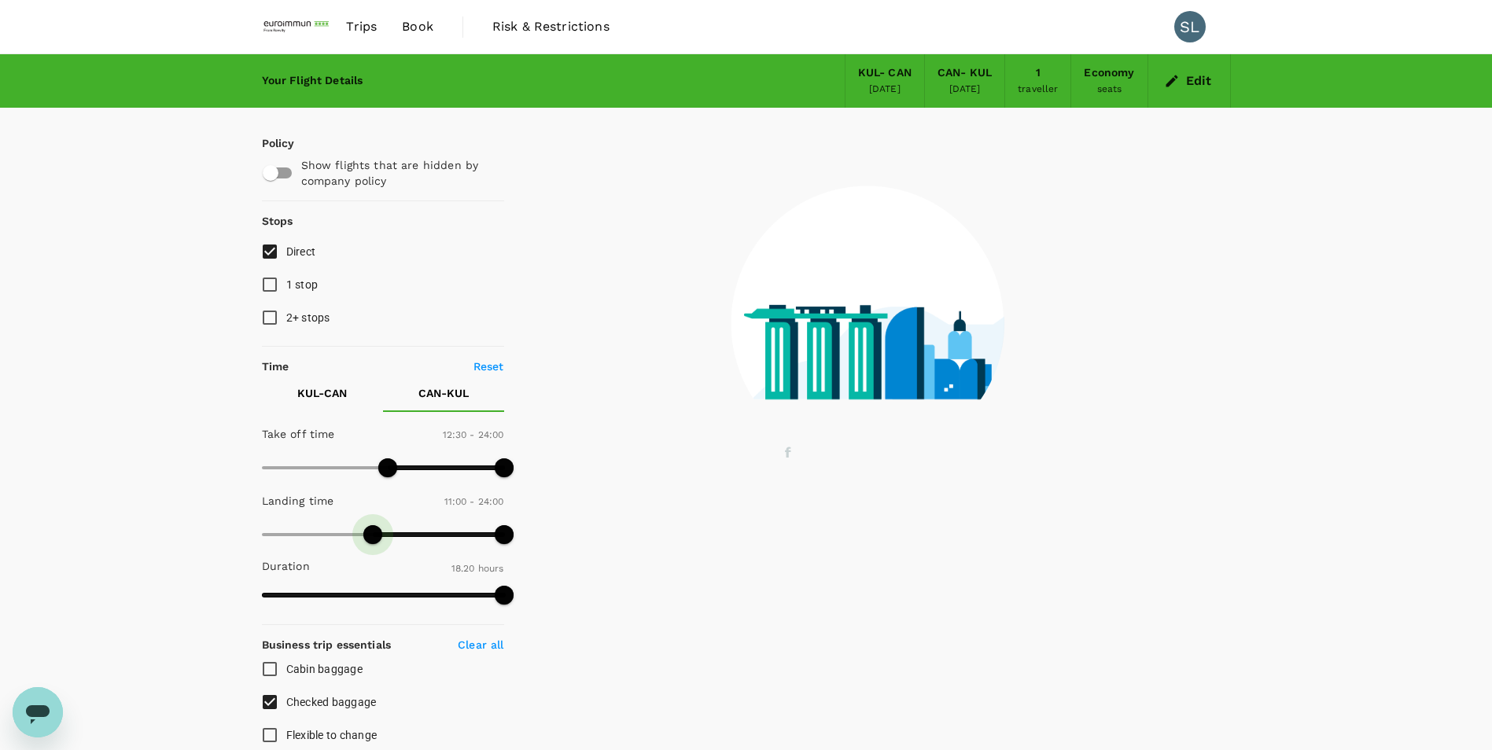
type input "750"
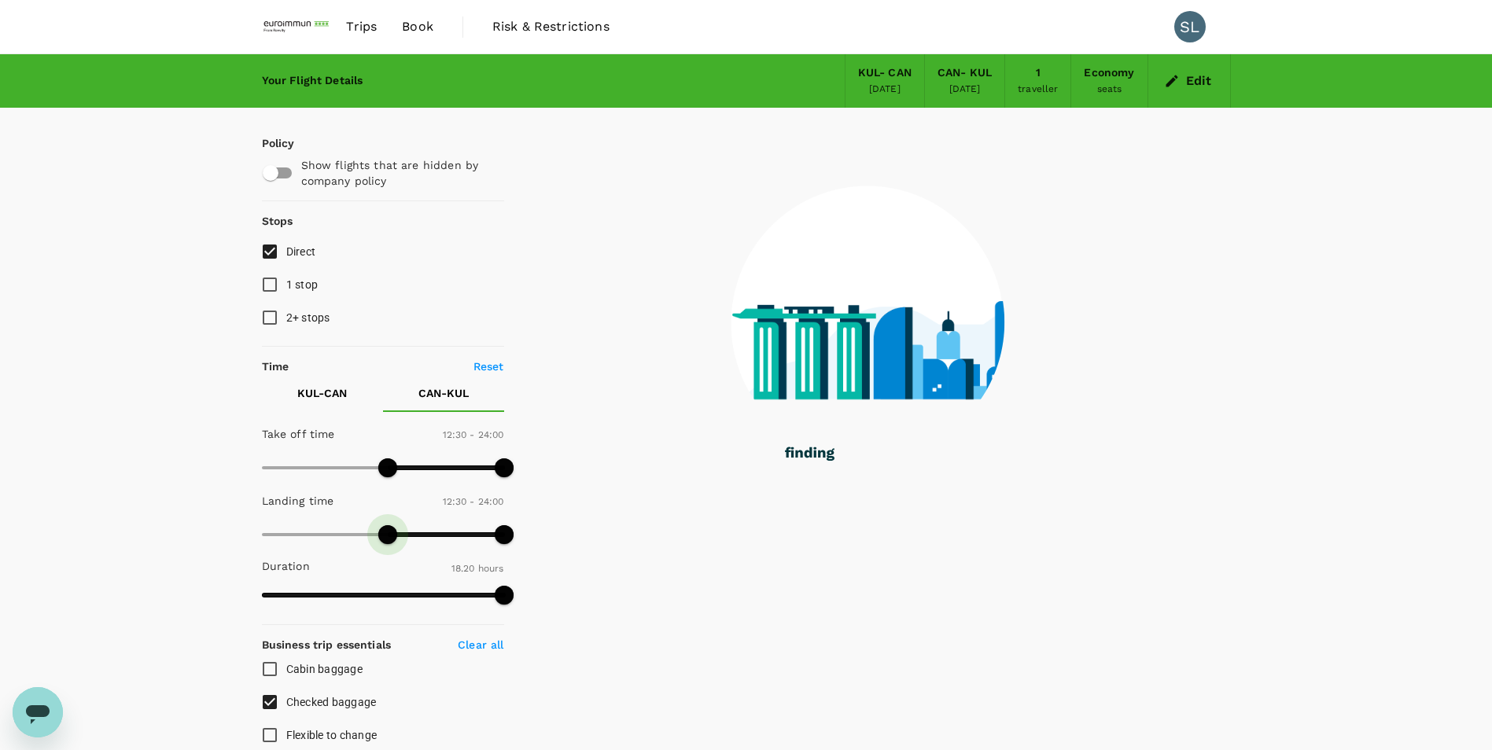
drag, startPoint x: 263, startPoint y: 534, endPoint x: 390, endPoint y: 520, distance: 128.2
click at [390, 525] on span at bounding box center [387, 534] width 19 height 19
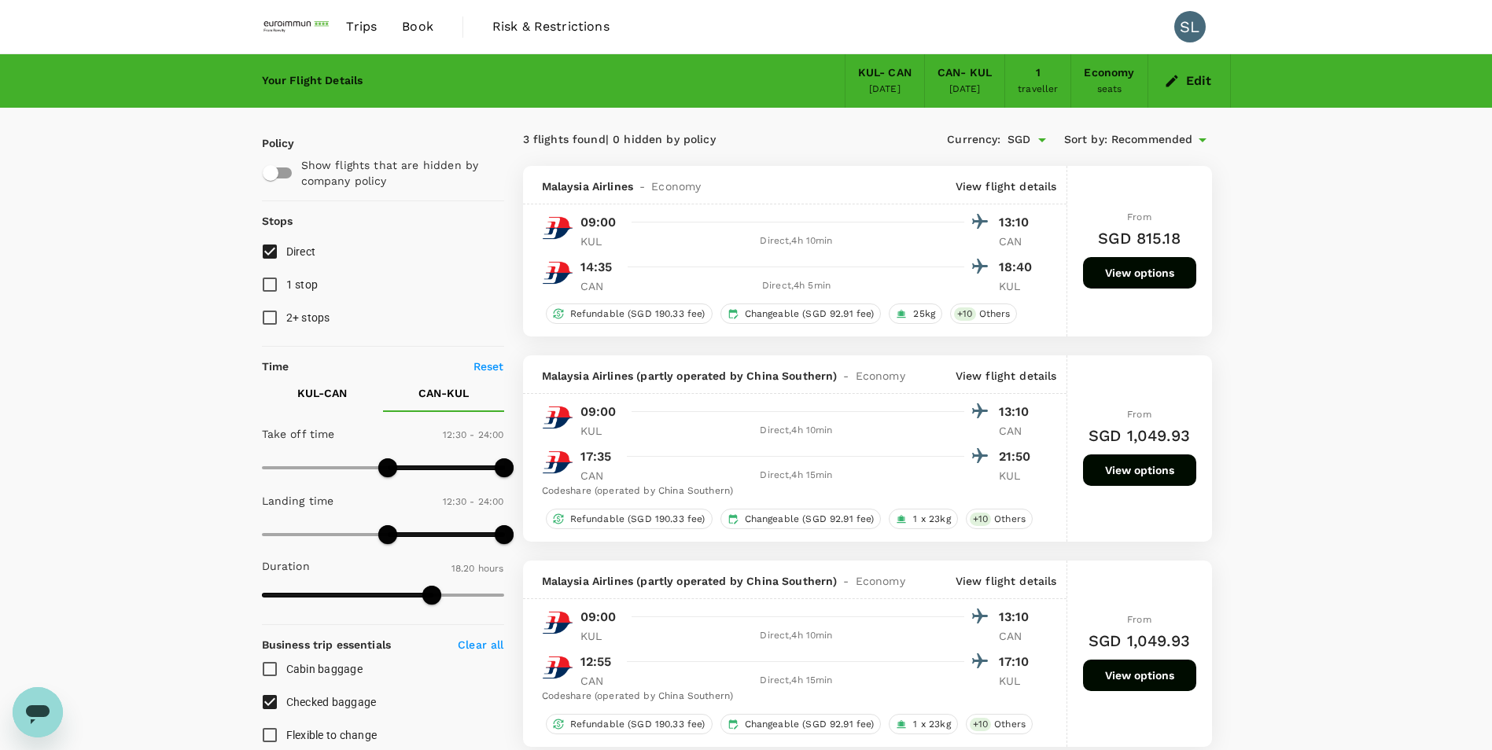
click at [1001, 276] on button "View options" at bounding box center [1139, 272] width 113 height 31
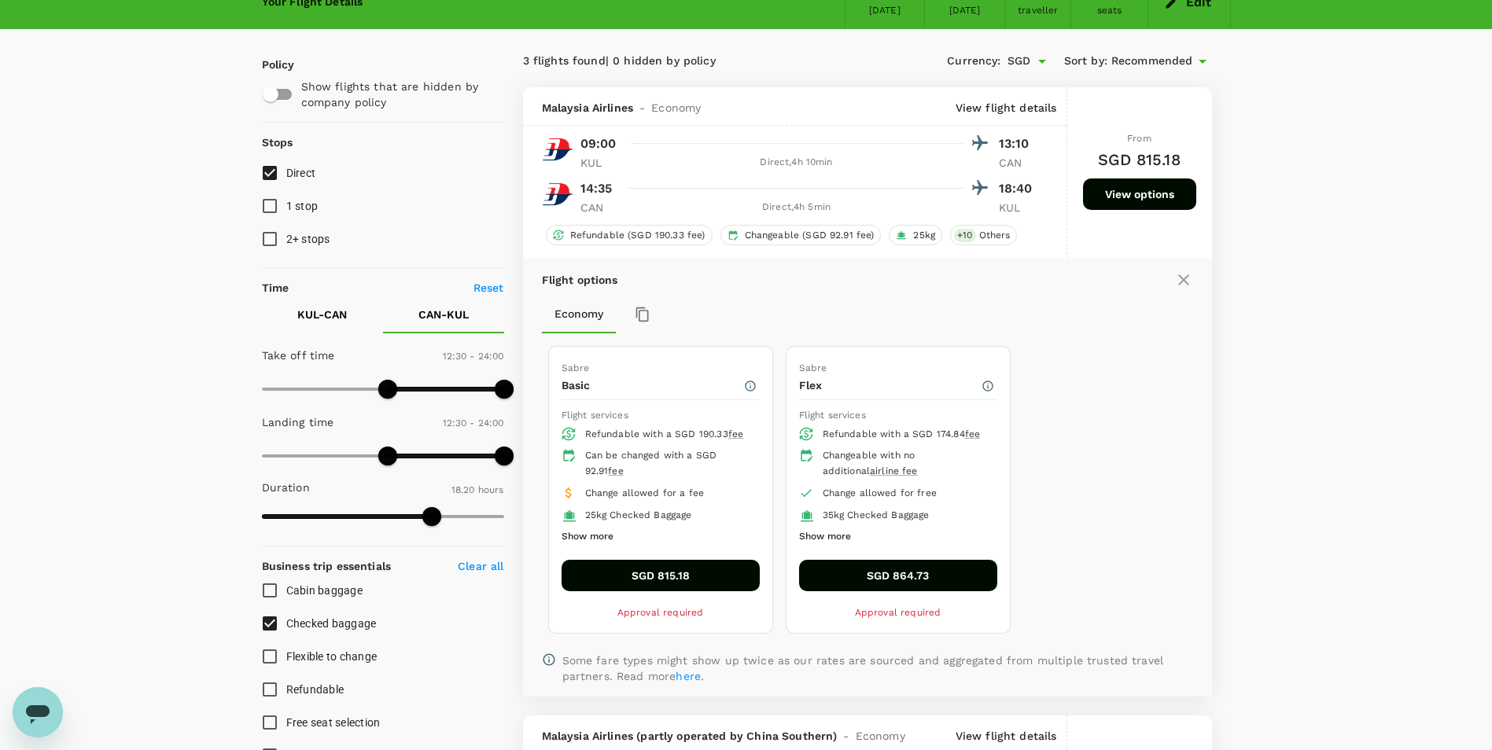
scroll to position [166, 0]
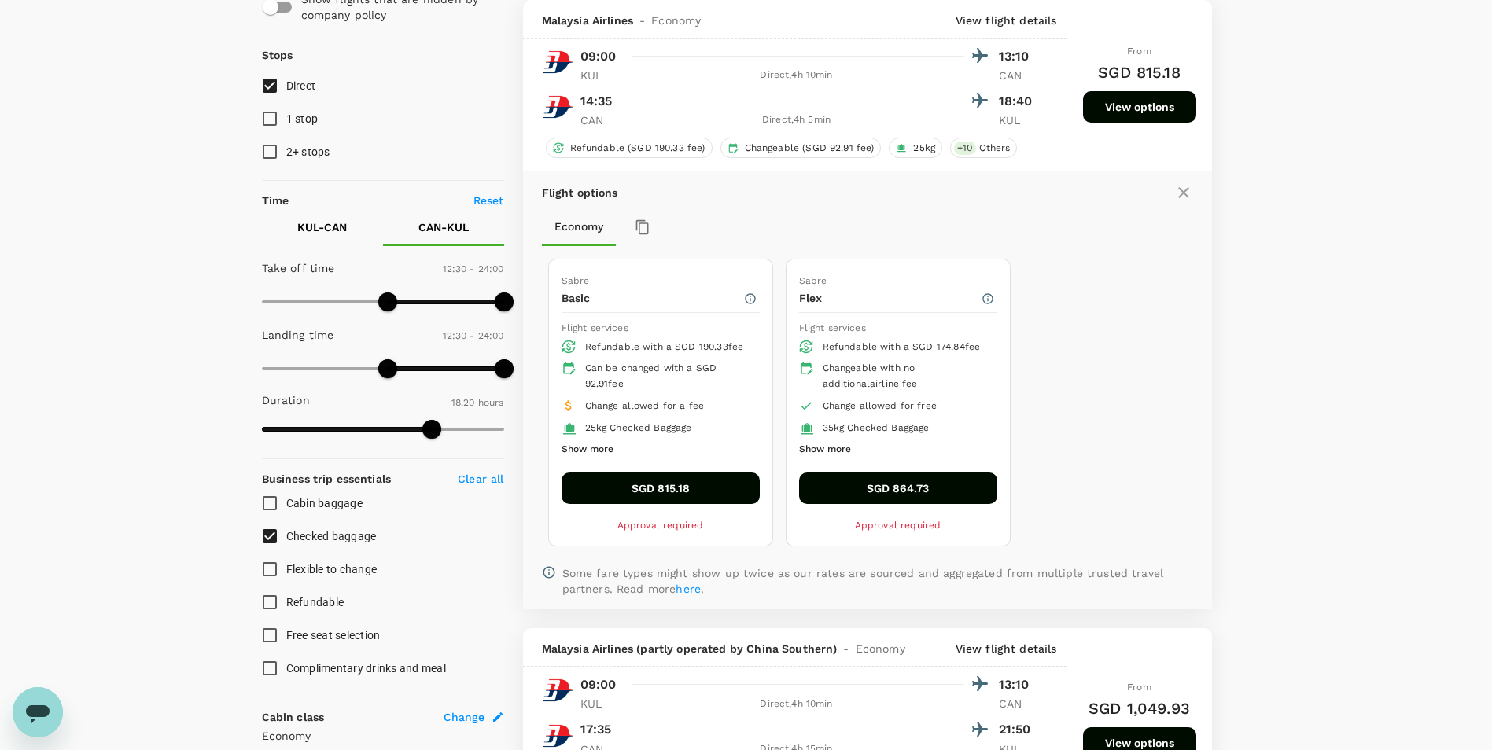
click at [647, 496] on button "SGD 815.18" at bounding box center [661, 488] width 198 height 31
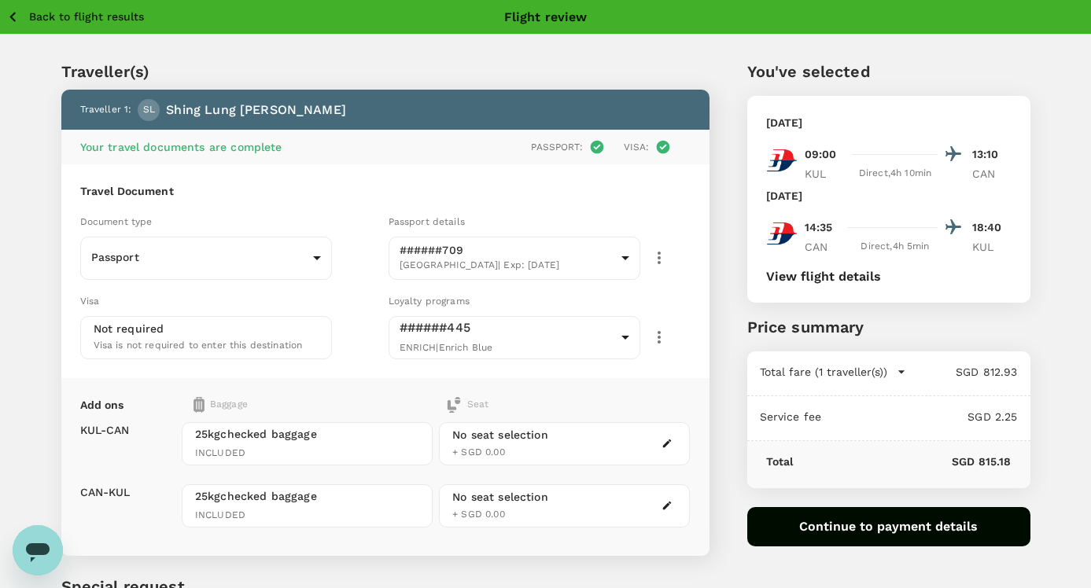
click at [664, 442] on icon "button" at bounding box center [666, 443] width 11 height 11
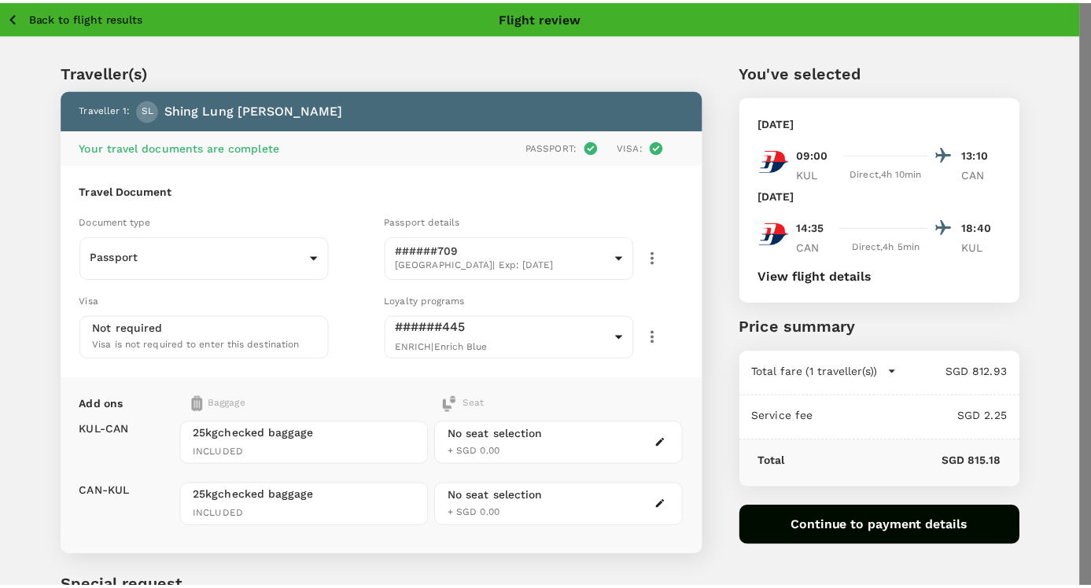
scroll to position [1337, 0]
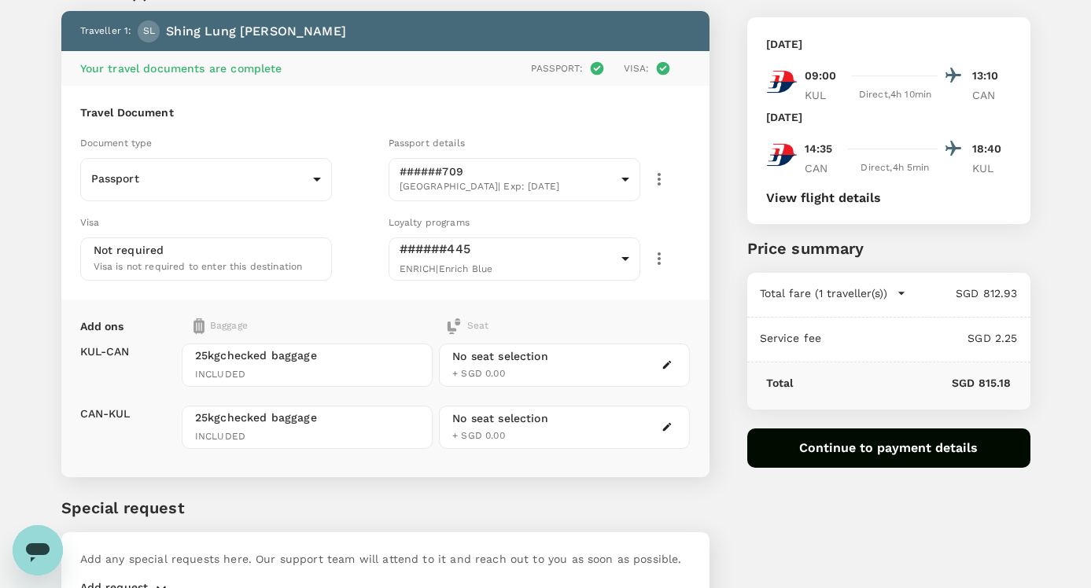
scroll to position [0, 0]
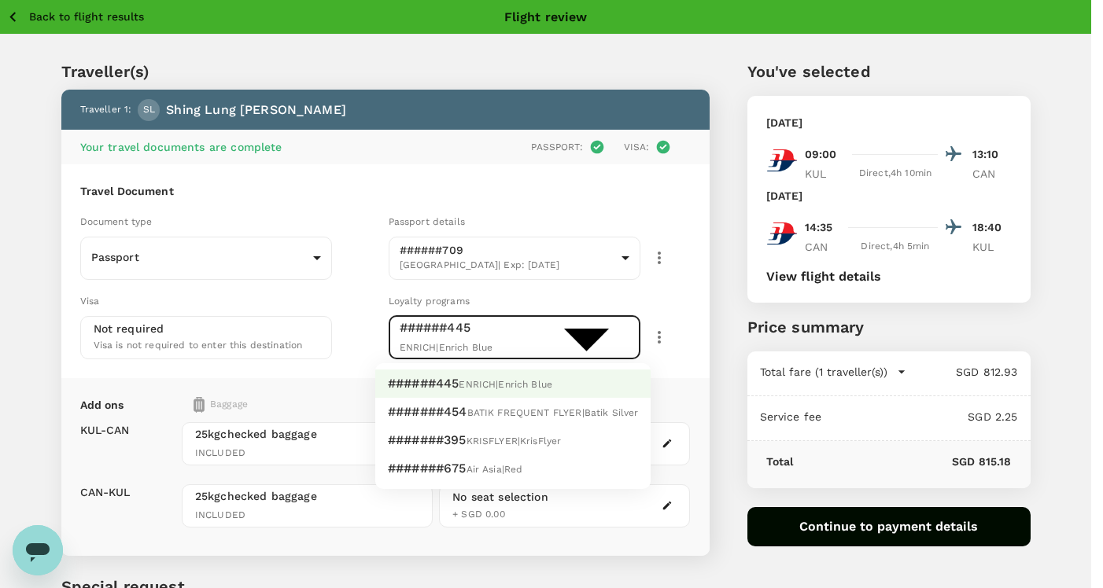
click at [525, 332] on body "Back to flight results Flight review Traveller(s) Traveller 1 : [PERSON_NAME] L…" at bounding box center [551, 378] width 1103 height 757
click at [346, 322] on div at bounding box center [551, 294] width 1103 height 588
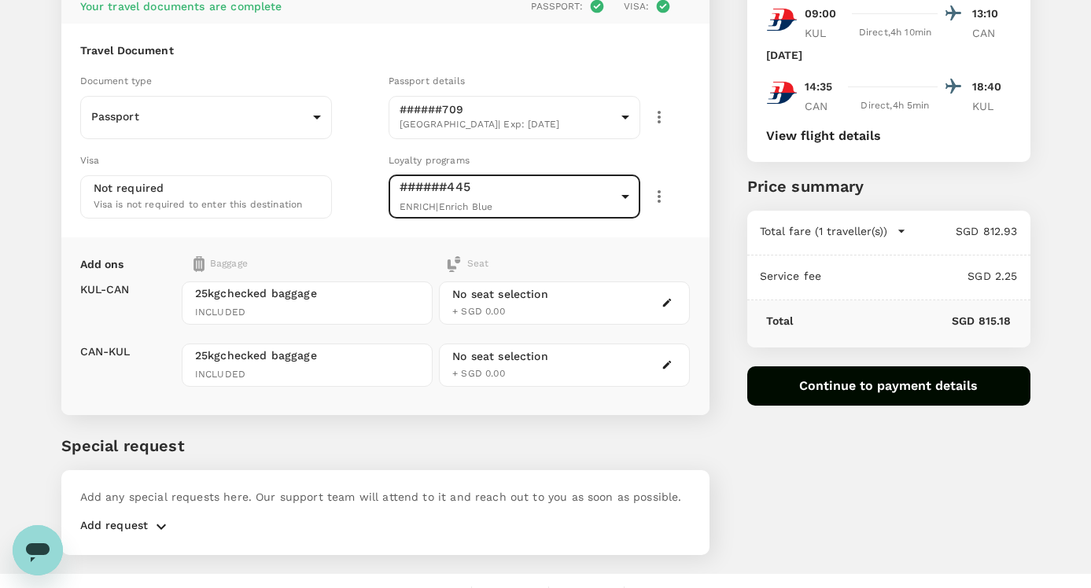
scroll to position [169, 0]
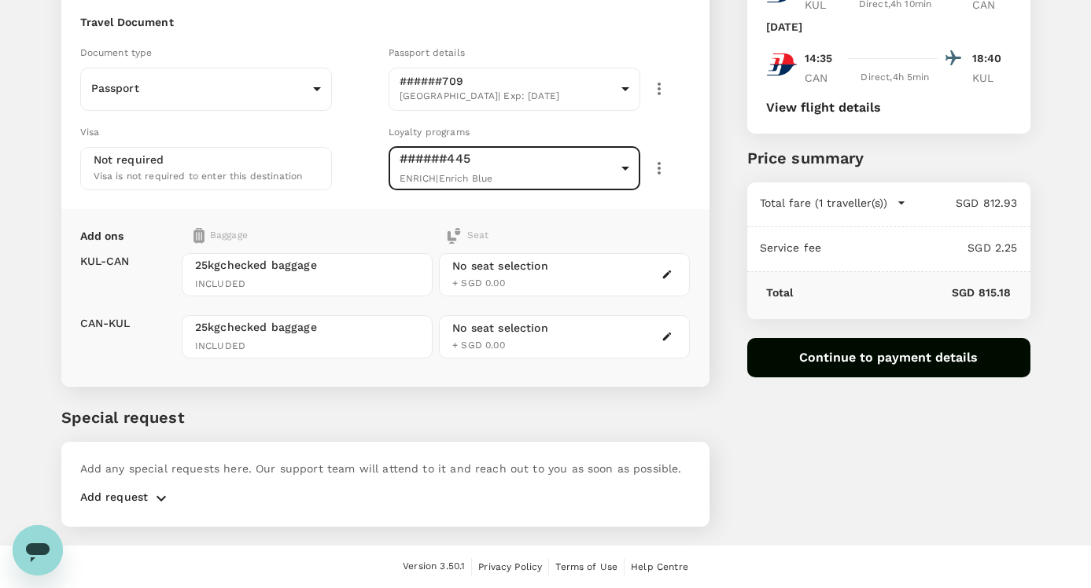
click at [133, 494] on p "Add request" at bounding box center [114, 498] width 68 height 19
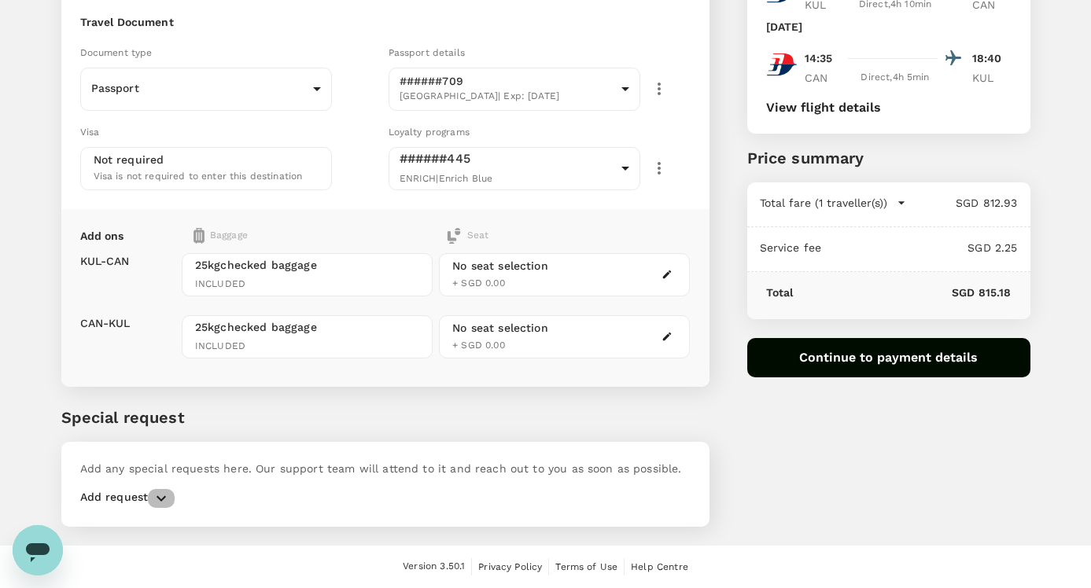
click at [168, 505] on icon "button" at bounding box center [161, 498] width 19 height 19
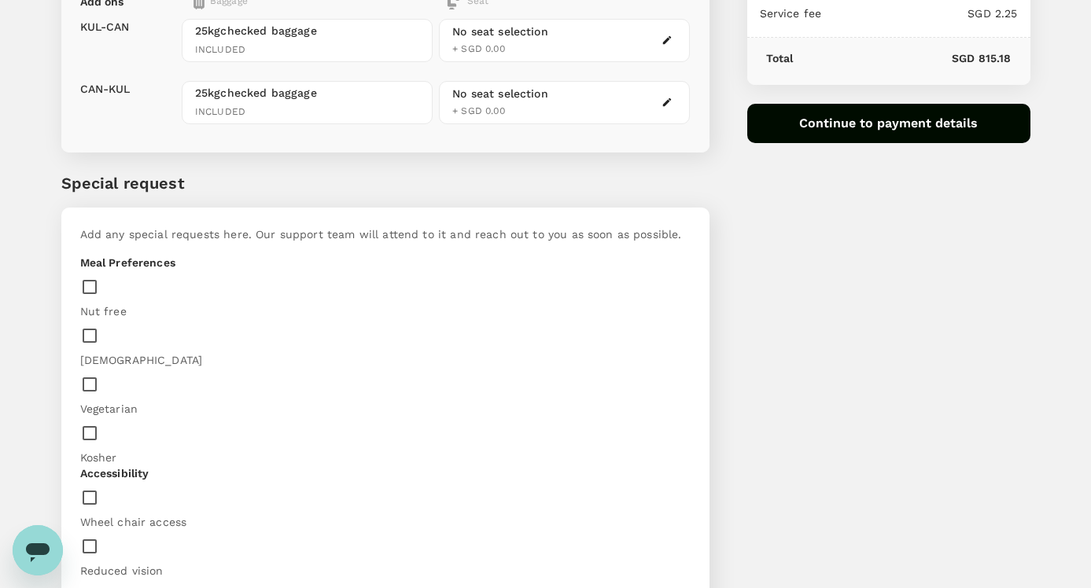
scroll to position [405, 0]
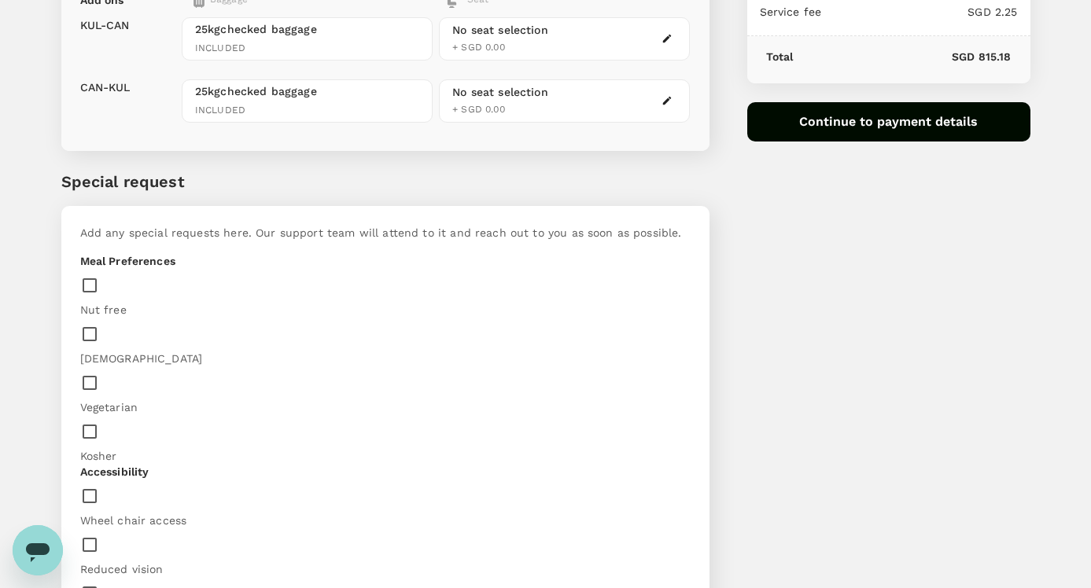
type textarea "N"
type textarea "S"
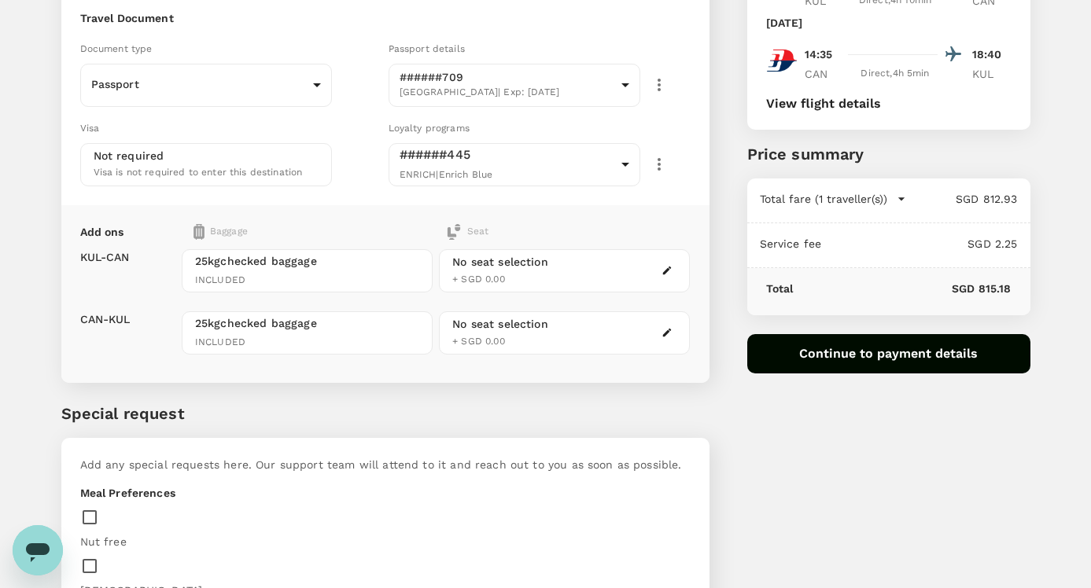
scroll to position [90, 0]
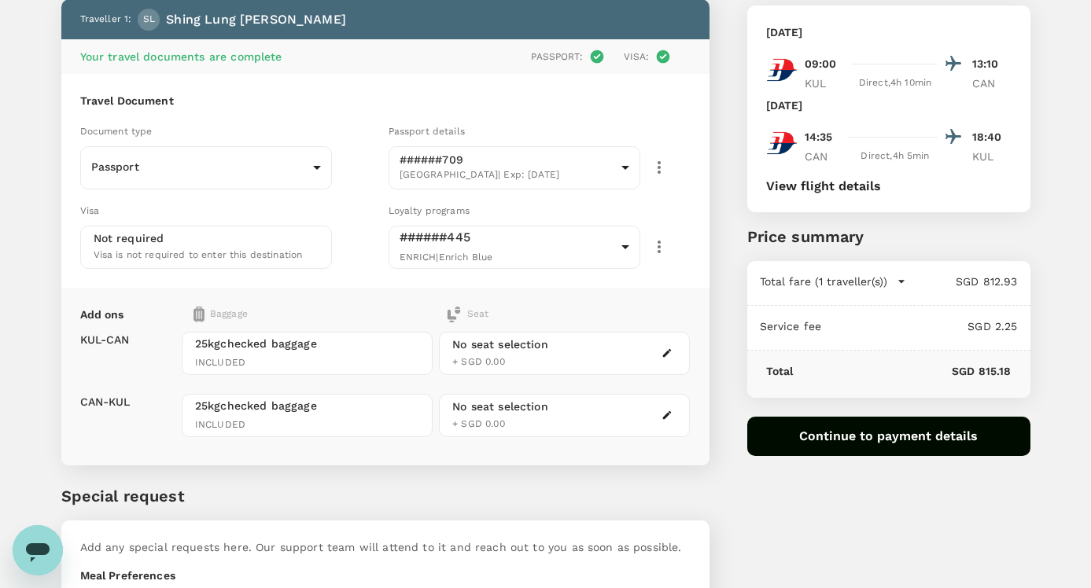
click at [519, 358] on div "No seat selection + SGD 0.00" at bounding box center [500, 354] width 96 height 34
drag, startPoint x: 693, startPoint y: 344, endPoint x: 670, endPoint y: 347, distance: 23.0
click at [672, 346] on div "Add ons Baggage Seat KUL - CAN CAN - KUL 25kg checked baggage INCLUDED 25kg che…" at bounding box center [385, 377] width 648 height 178
click at [670, 347] on button "button" at bounding box center [667, 353] width 19 height 19
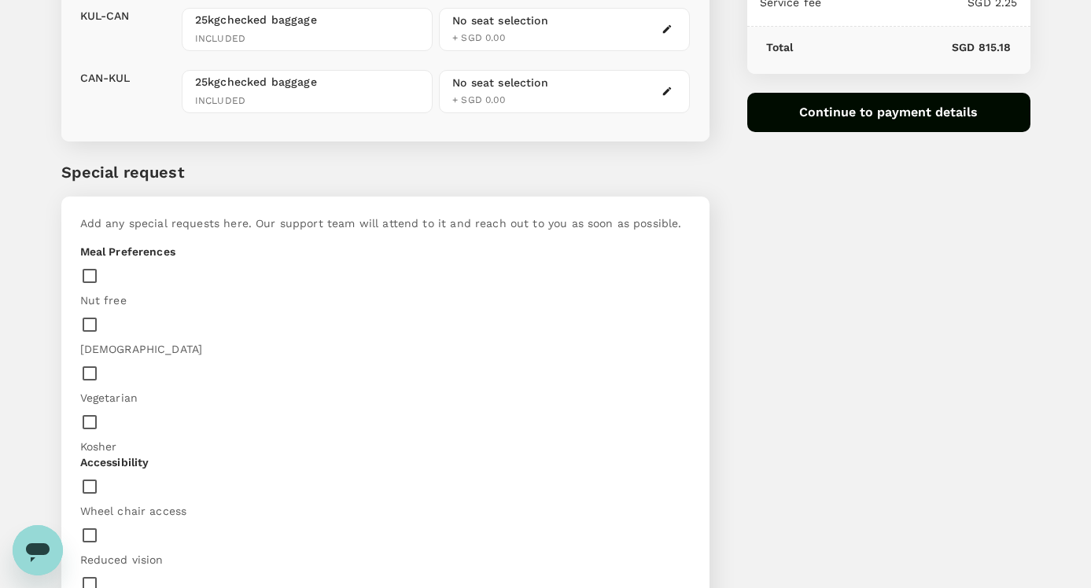
scroll to position [420, 0]
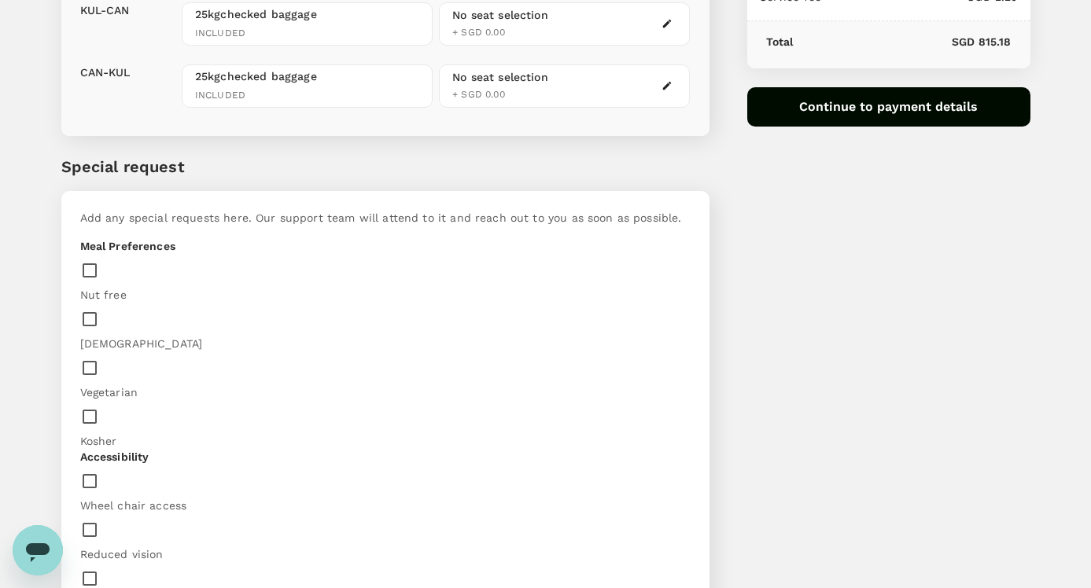
type textarea "Select seats that are not next to emergency exit to enable online check-in"
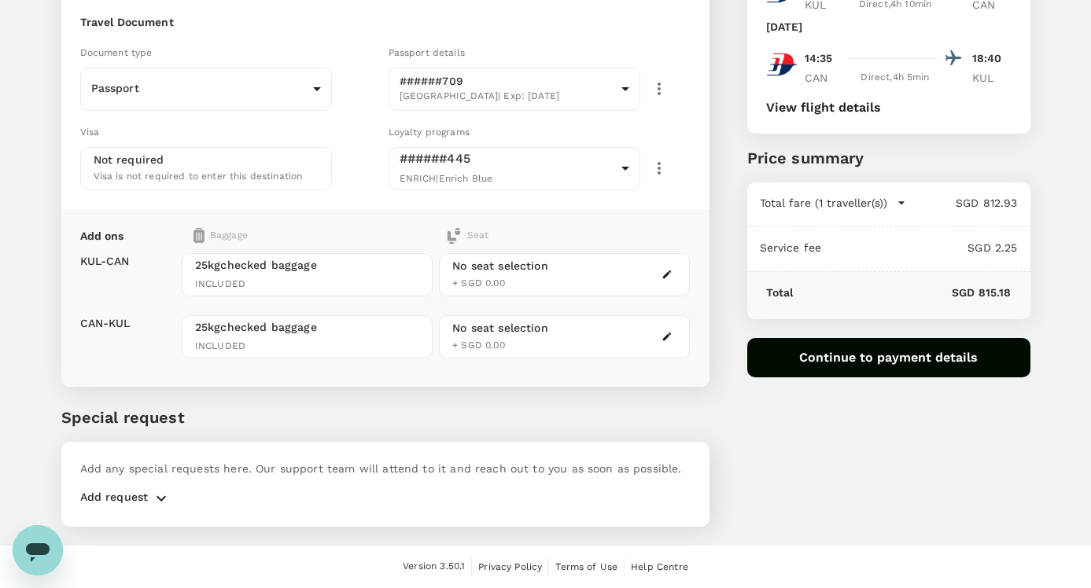
click at [164, 494] on icon "button" at bounding box center [161, 498] width 19 height 19
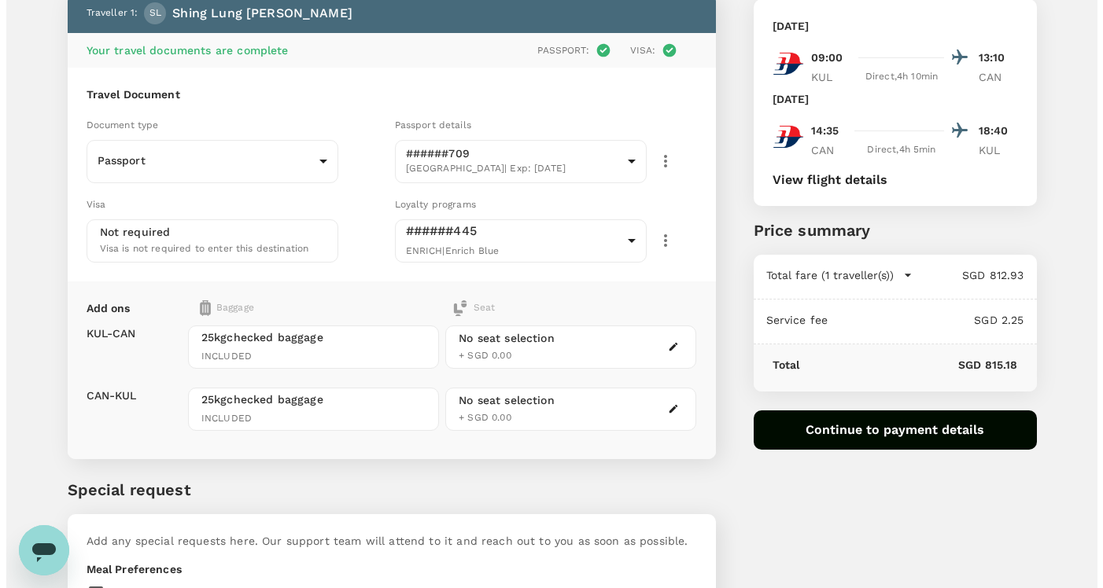
scroll to position [0, 0]
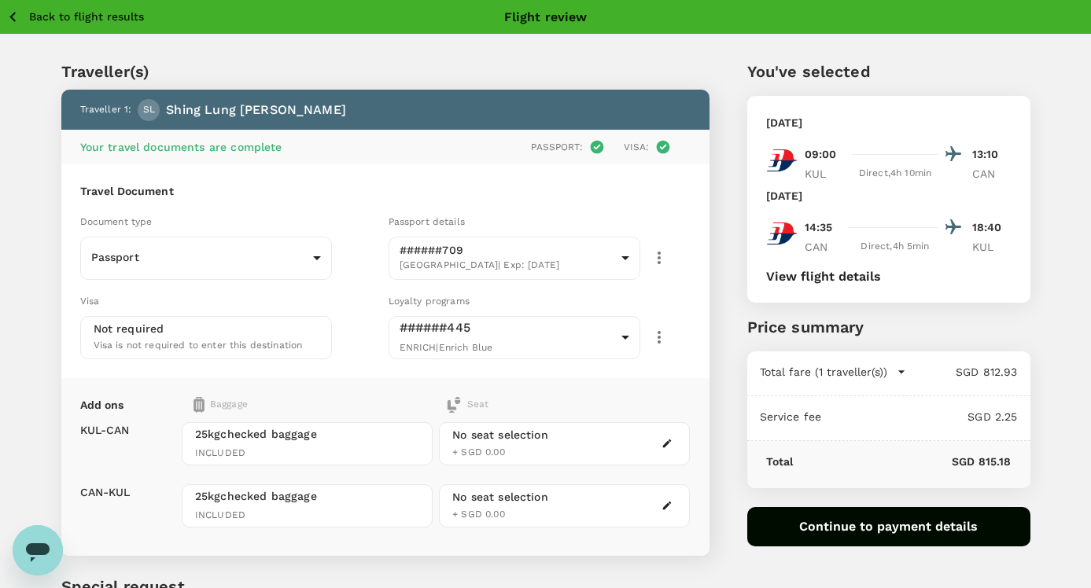
type textarea "Select seats that are not next to emergency exit to enable online check-in."
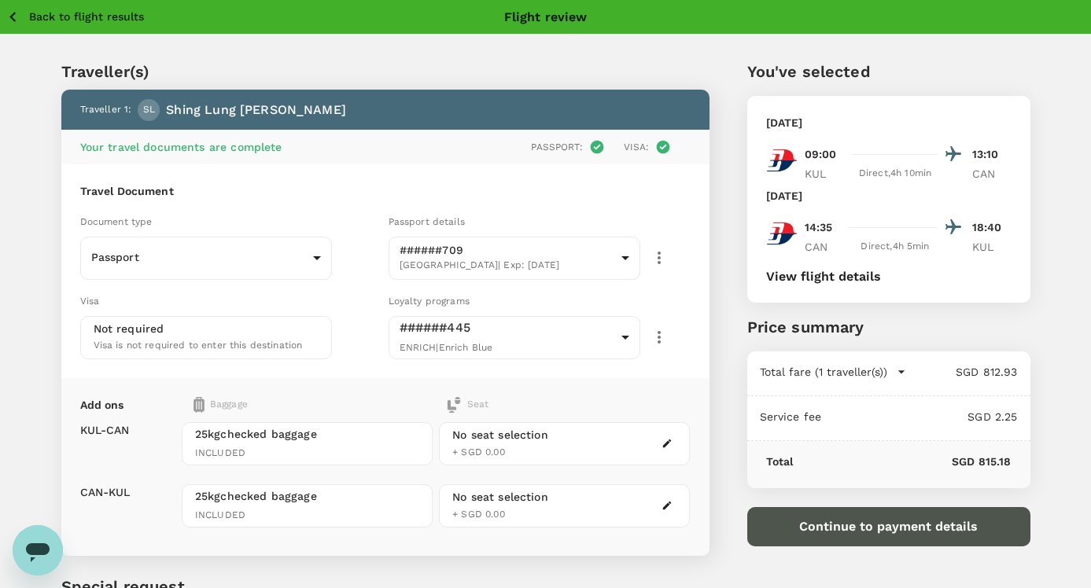
click at [784, 522] on button "Continue to payment details" at bounding box center [888, 526] width 283 height 39
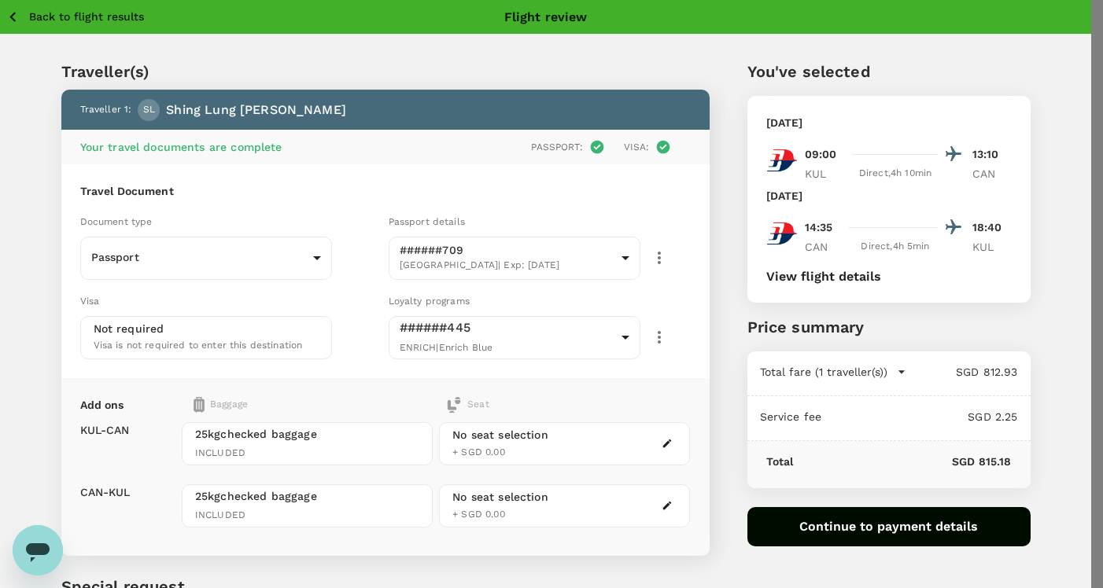
type input "9ae08bde-94be-4a60-86d8-4726f2345b2b"
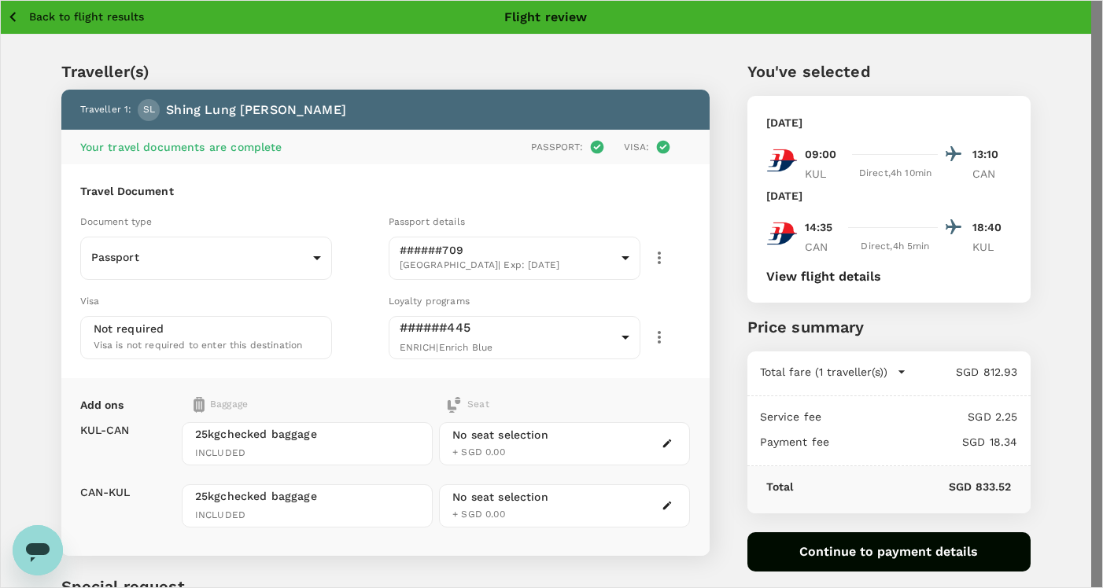
type textarea "Travel plan approved"
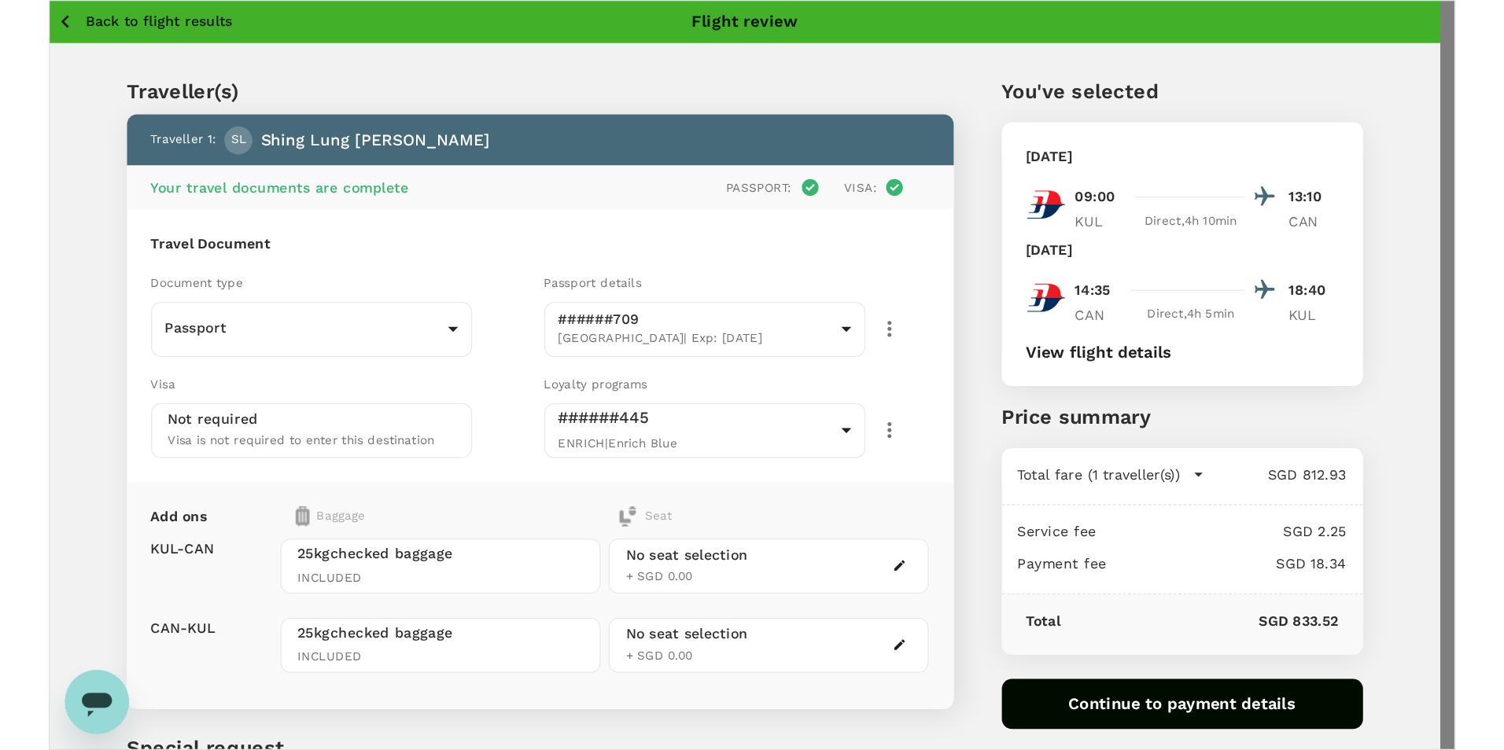
scroll to position [0, 0]
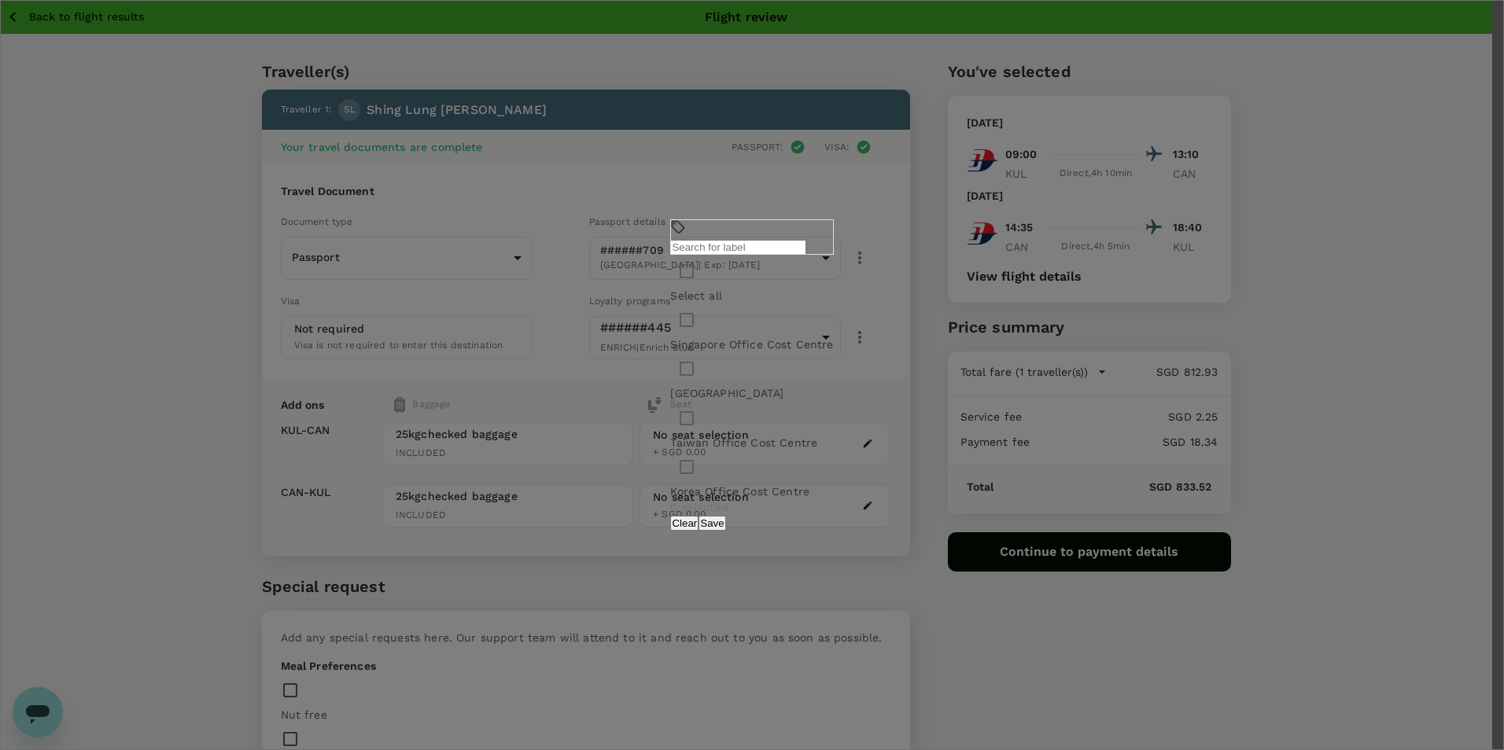
click at [670, 337] on input "checkbox" at bounding box center [686, 320] width 33 height 33
checkbox input "true"
click at [852, 510] on div "​ ​ Select all [GEOGRAPHIC_DATA] Office Cost Centre [GEOGRAPHIC_DATA] Cost Cent…" at bounding box center [751, 375] width 201 height 348
click at [725, 516] on button "Save" at bounding box center [711, 523] width 27 height 15
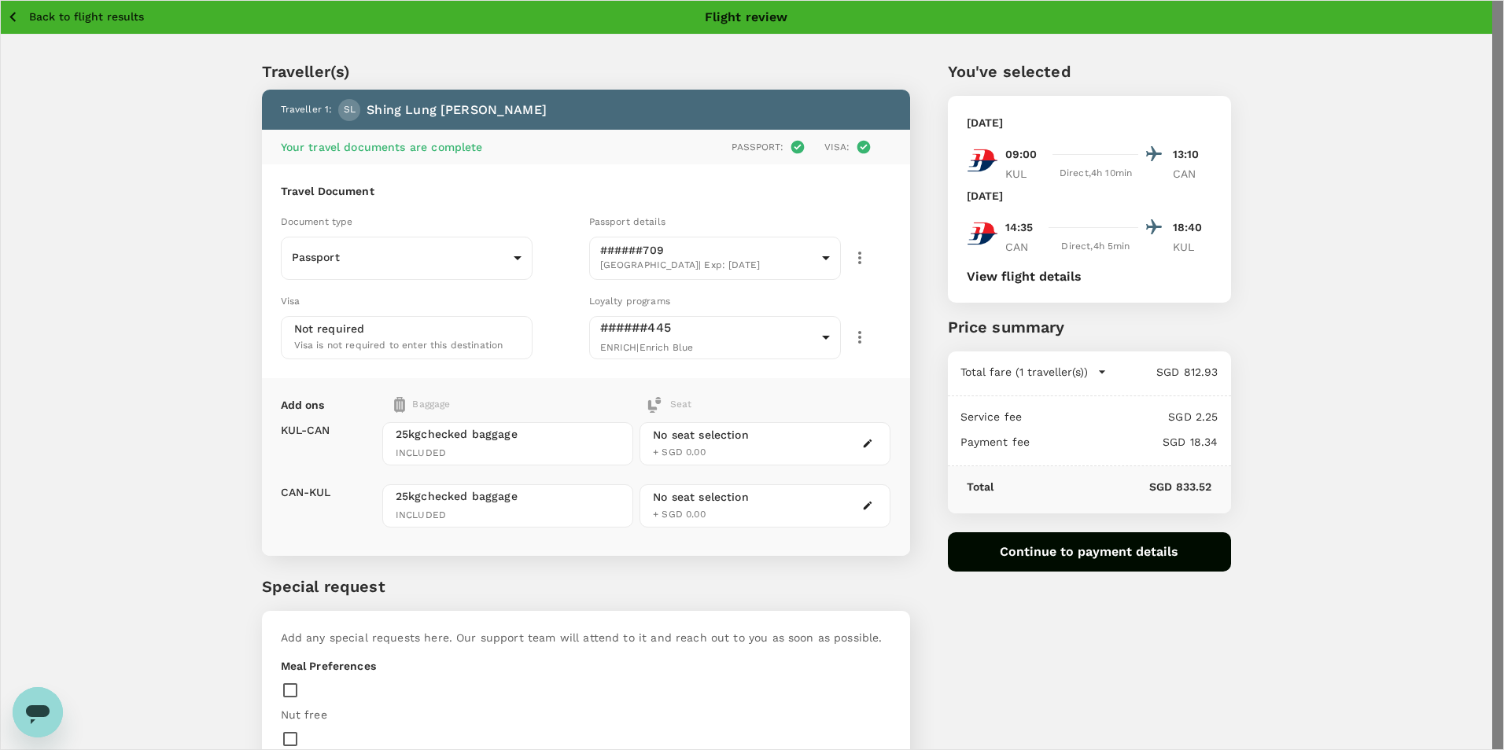
scroll to position [157, 0]
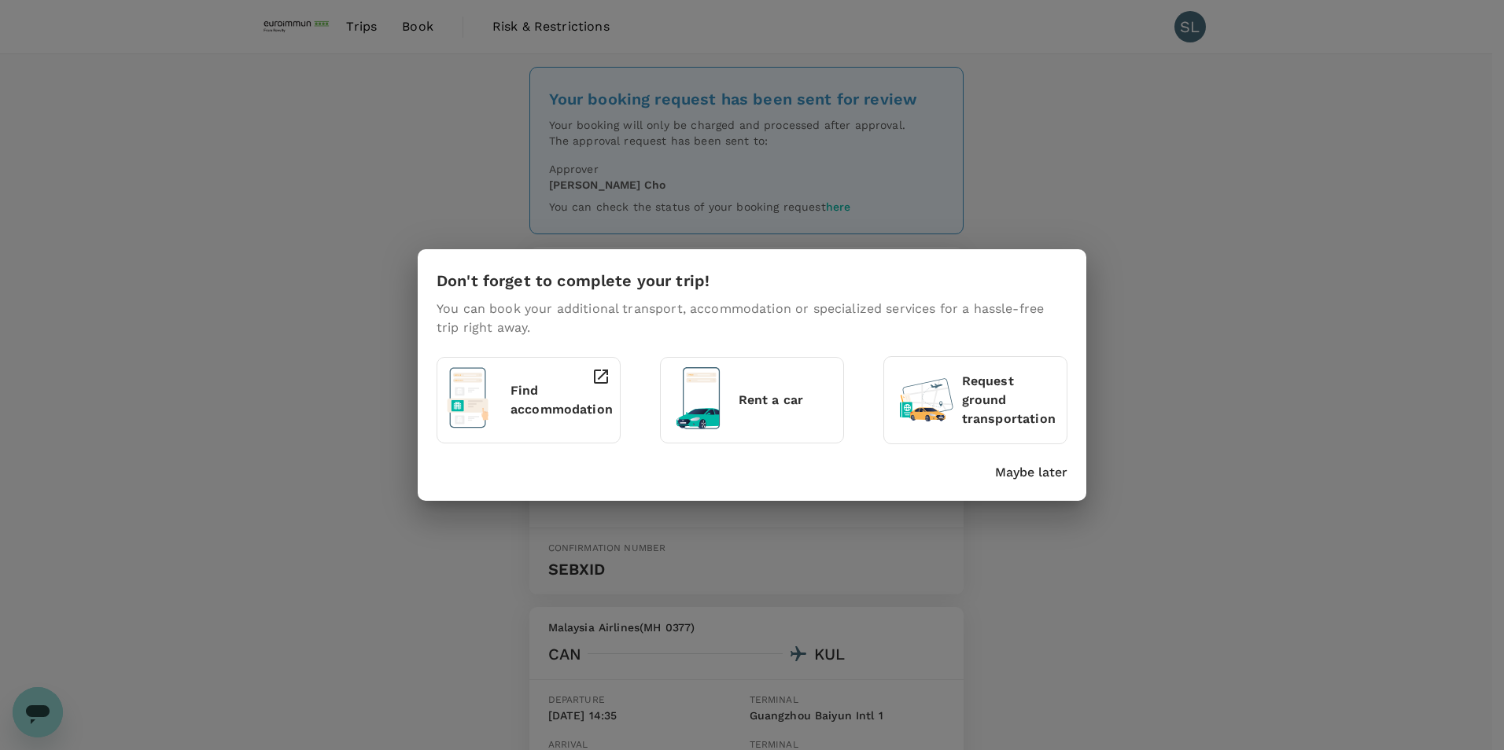
click at [1043, 469] on p "Maybe later" at bounding box center [1031, 472] width 72 height 19
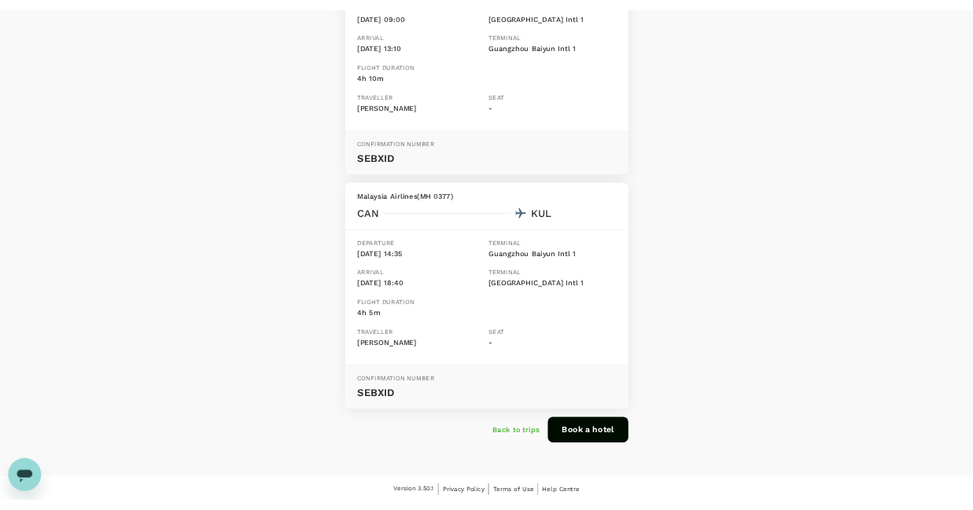
scroll to position [348, 0]
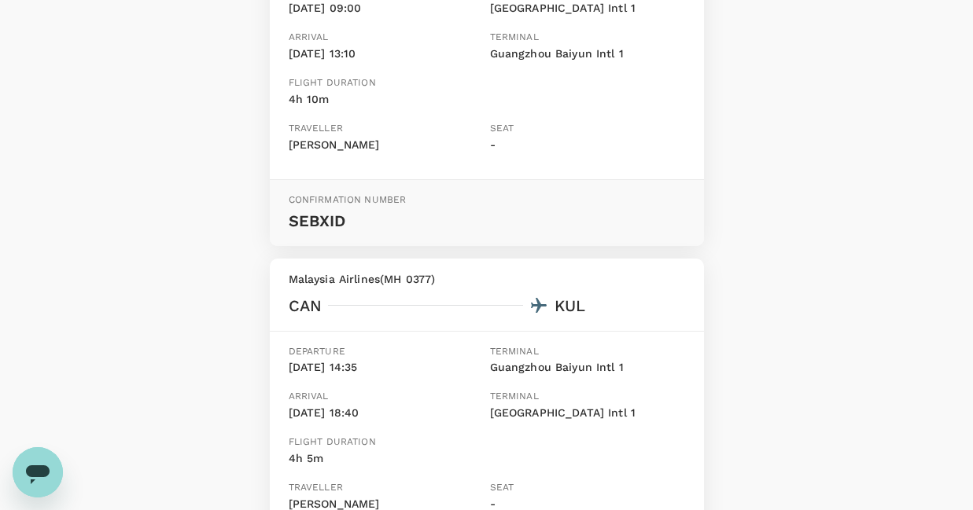
click at [922, 112] on div "Your booking request has been sent for review Your booking will only be charged…" at bounding box center [486, 207] width 973 height 1002
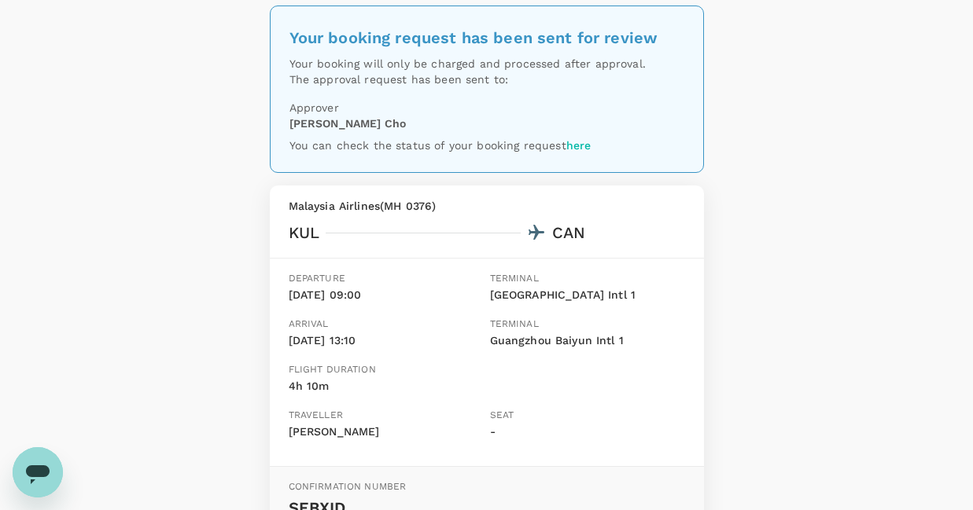
scroll to position [0, 0]
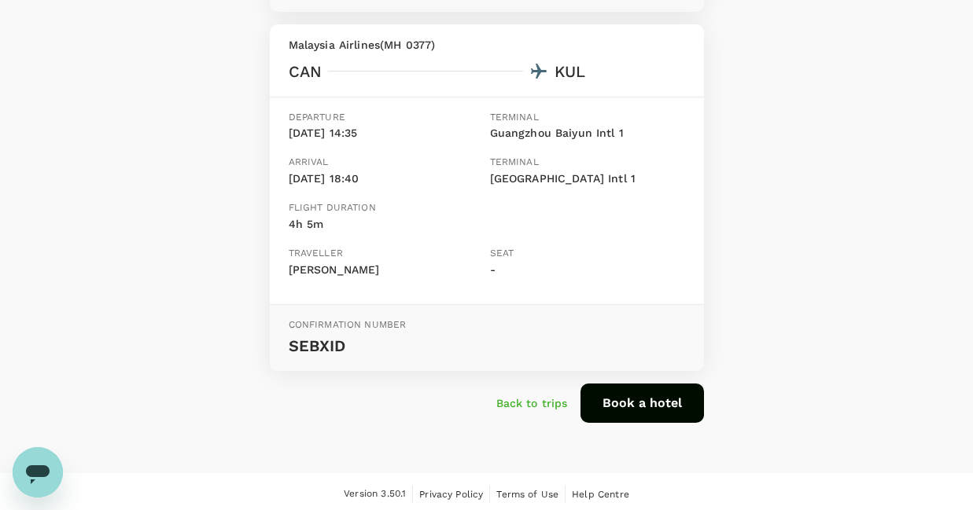
scroll to position [588, 0]
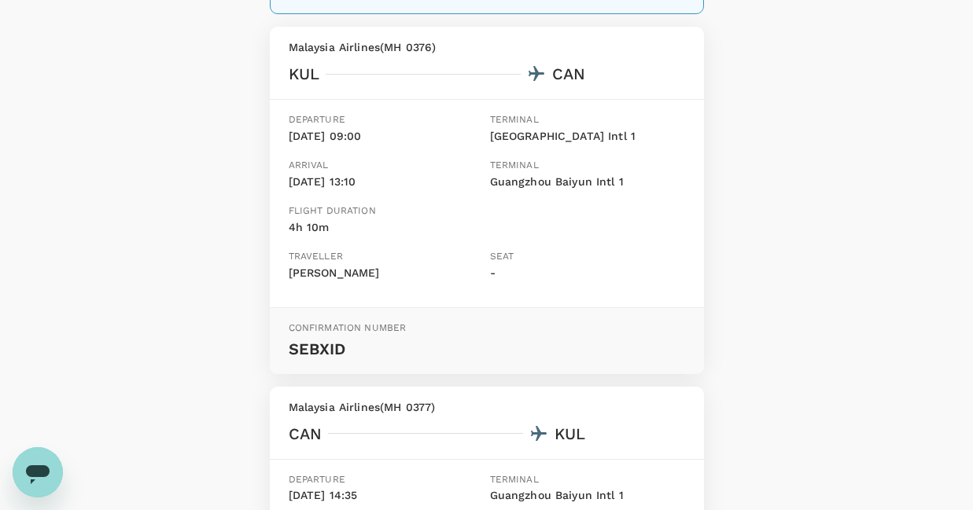
scroll to position [0, 0]
